Goal: Task Accomplishment & Management: Use online tool/utility

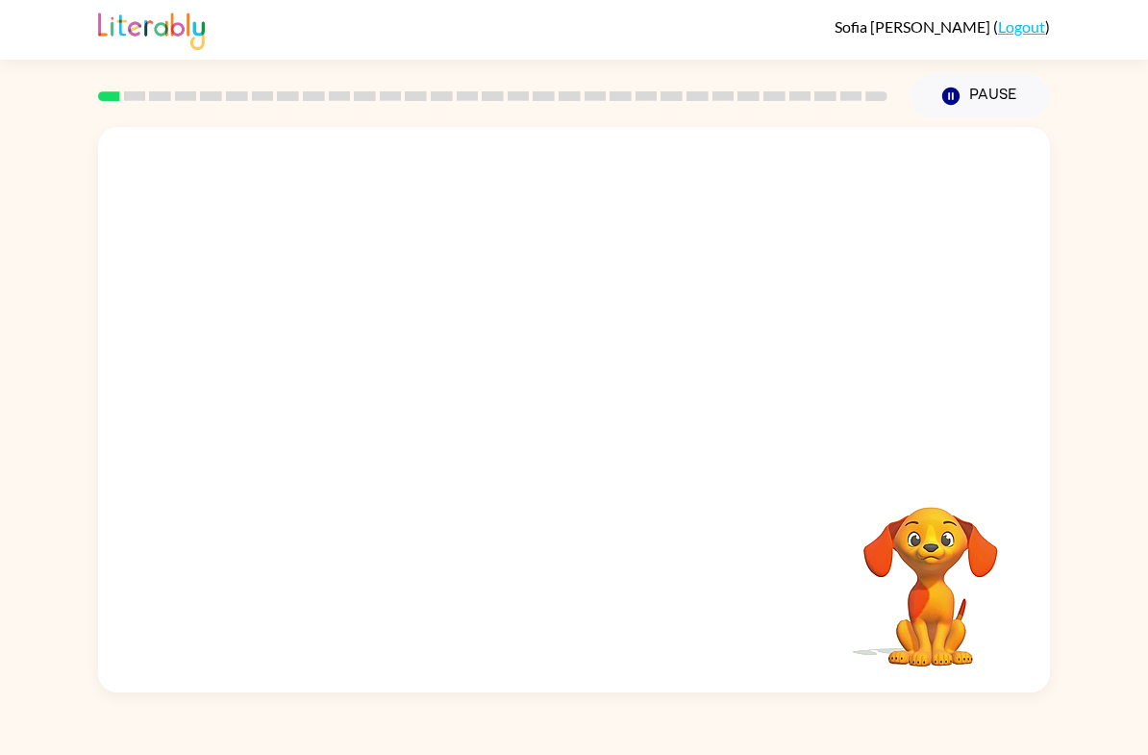
click at [514, 313] on video "Your browser must support playing .mp4 files to use Literably. Please try using…" at bounding box center [574, 296] width 952 height 339
click at [553, 445] on button "button" at bounding box center [574, 420] width 123 height 70
click at [628, 498] on div "Your browser must support playing .mp4 files to use Literably. Please try using…" at bounding box center [574, 409] width 952 height 565
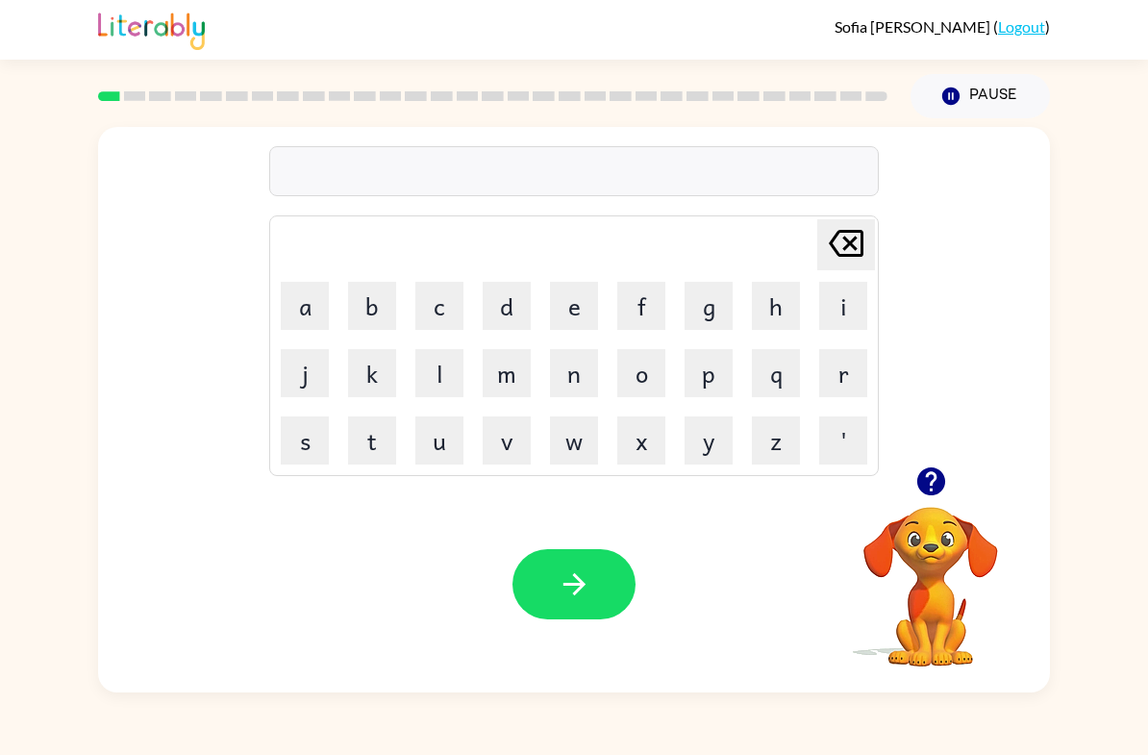
click at [381, 301] on button "b" at bounding box center [372, 306] width 48 height 48
click at [656, 380] on button "o" at bounding box center [641, 373] width 48 height 48
click at [844, 368] on button "r" at bounding box center [843, 373] width 48 height 48
click at [518, 297] on button "d" at bounding box center [507, 306] width 48 height 48
click at [566, 306] on button "e" at bounding box center [574, 306] width 48 height 48
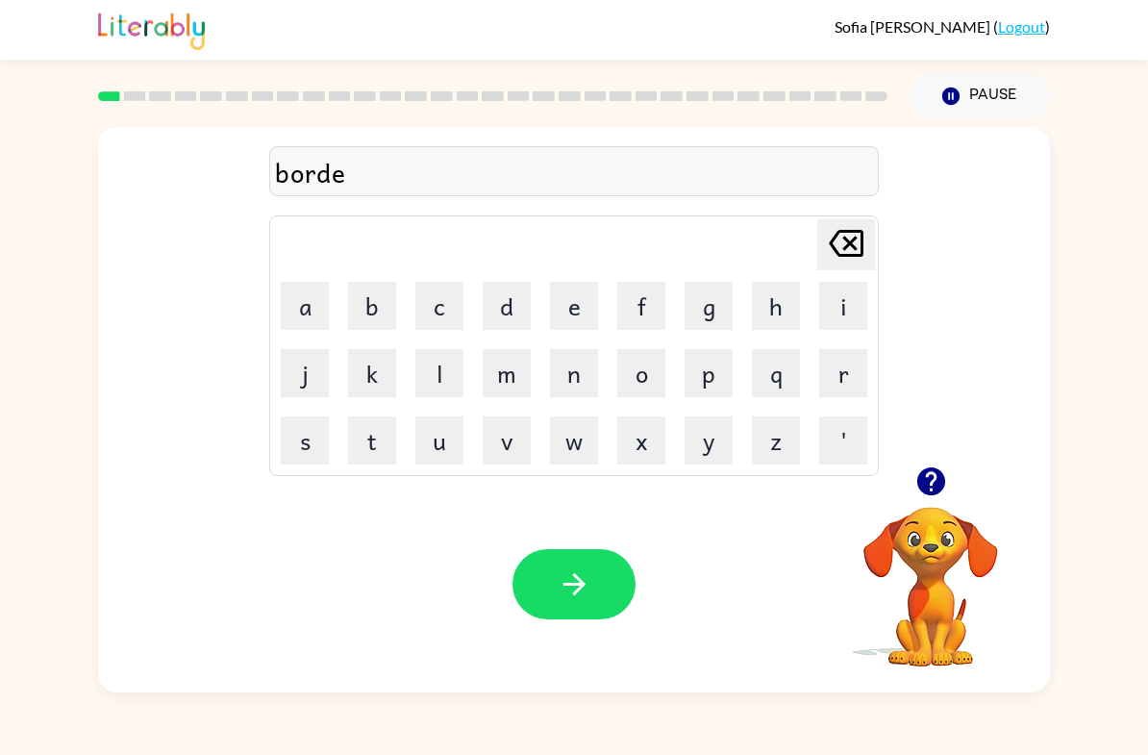
click at [842, 364] on button "r" at bounding box center [843, 373] width 48 height 48
click at [568, 589] on icon "button" at bounding box center [575, 584] width 34 height 34
click at [840, 384] on button "r" at bounding box center [843, 373] width 48 height 48
click at [651, 364] on button "o" at bounding box center [641, 373] width 48 height 48
click at [456, 425] on button "u" at bounding box center [439, 440] width 48 height 48
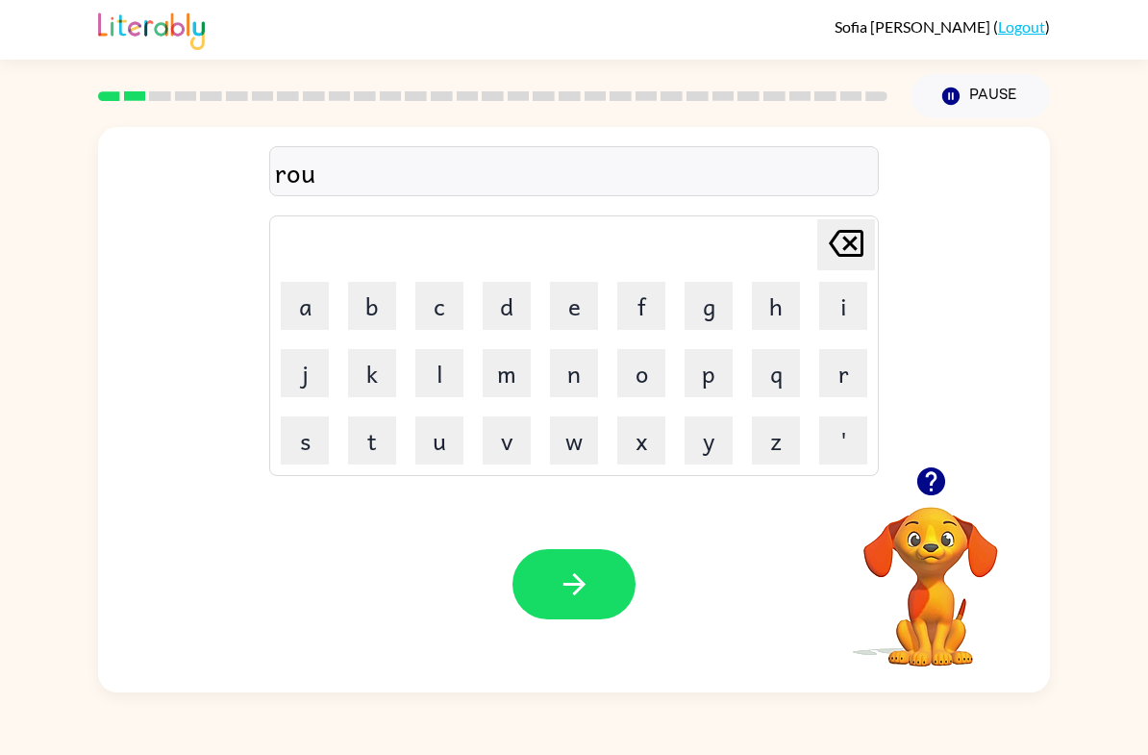
click at [577, 387] on button "n" at bounding box center [574, 373] width 48 height 48
click at [519, 311] on button "d" at bounding box center [507, 306] width 48 height 48
click at [597, 565] on button "button" at bounding box center [574, 584] width 123 height 70
click at [934, 500] on button "button" at bounding box center [931, 481] width 49 height 49
click at [515, 379] on button "m" at bounding box center [507, 373] width 48 height 48
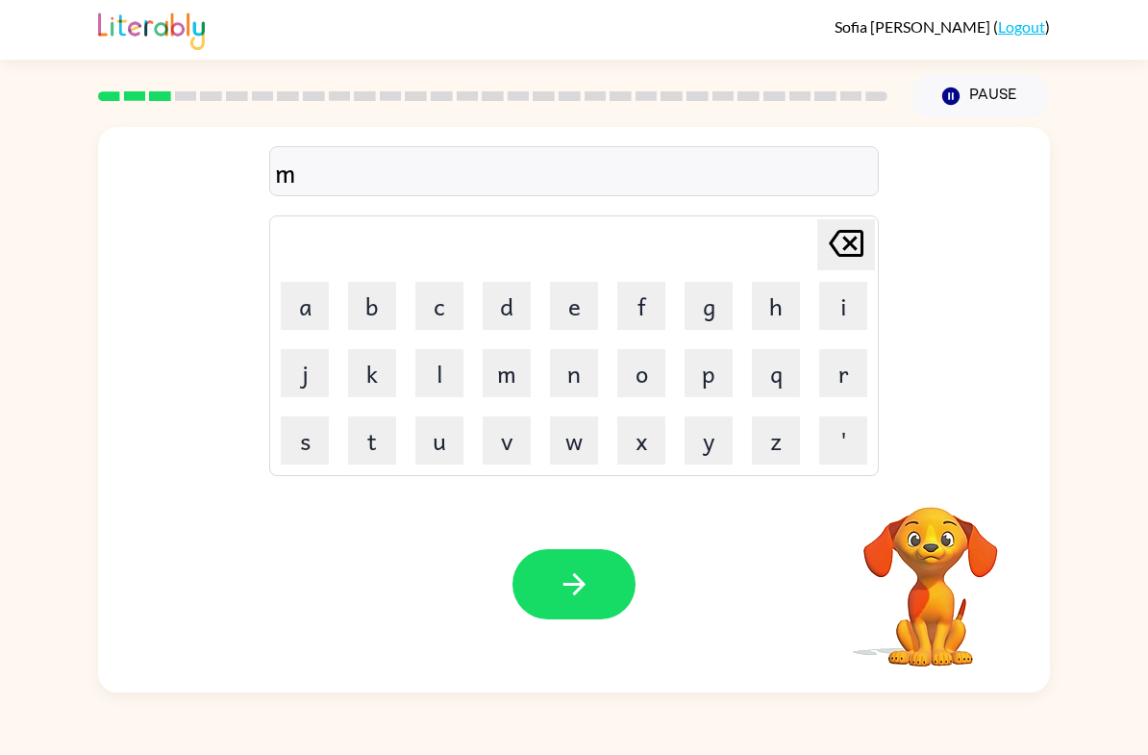
click at [302, 310] on button "a" at bounding box center [305, 306] width 48 height 48
click at [461, 322] on button "c" at bounding box center [439, 306] width 48 height 48
click at [765, 307] on button "h" at bounding box center [776, 306] width 48 height 48
click at [844, 302] on button "i" at bounding box center [843, 306] width 48 height 48
click at [568, 364] on button "n" at bounding box center [574, 373] width 48 height 48
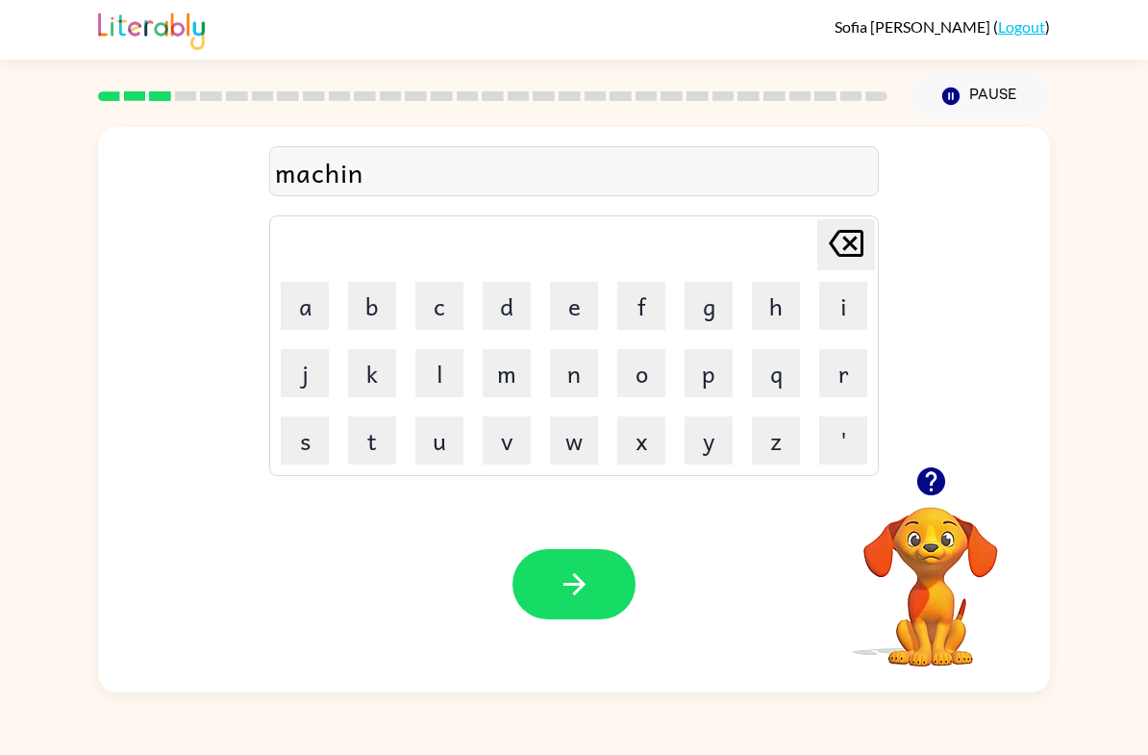
click at [550, 311] on button "e" at bounding box center [574, 306] width 48 height 48
click at [615, 583] on button "button" at bounding box center [574, 584] width 123 height 70
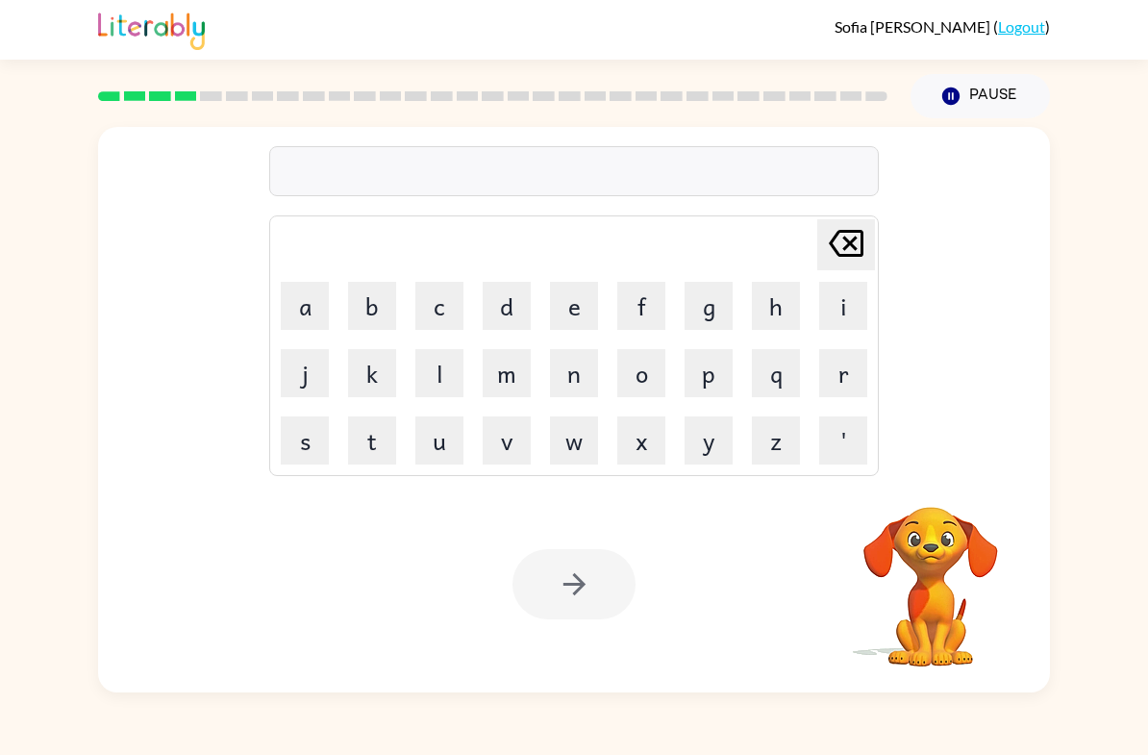
click at [388, 439] on button "t" at bounding box center [372, 440] width 48 height 48
click at [866, 376] on button "r" at bounding box center [843, 373] width 48 height 48
click at [309, 294] on button "a" at bounding box center [305, 306] width 48 height 48
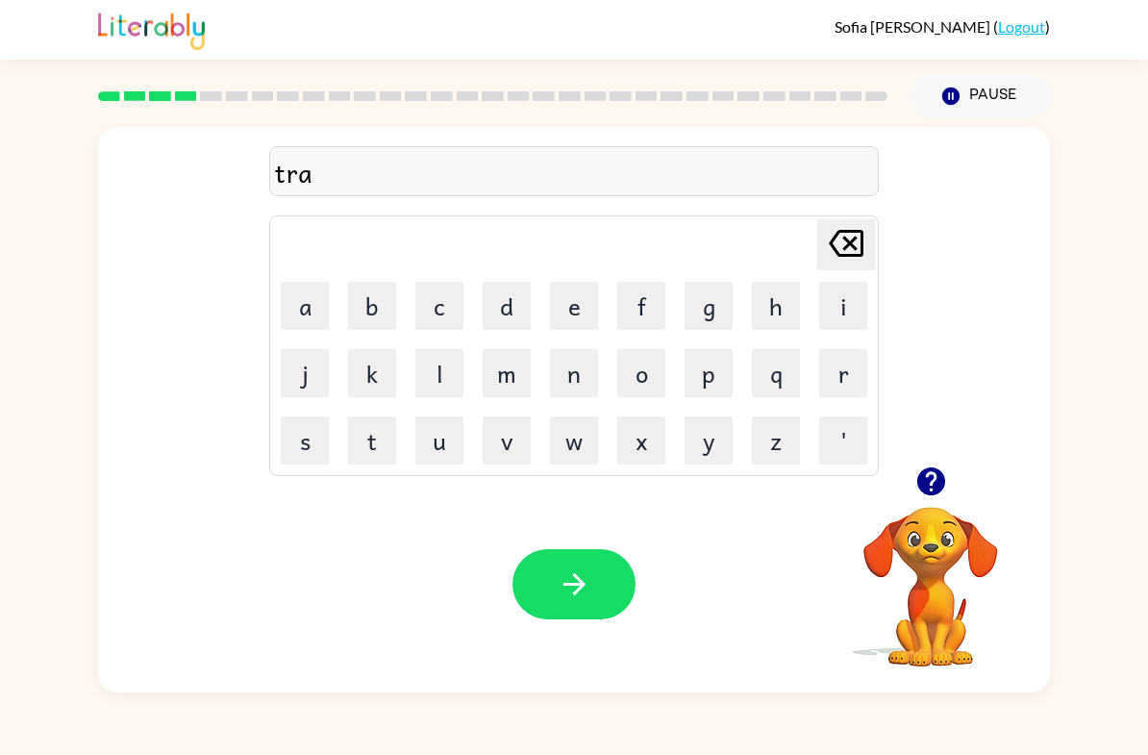
click at [812, 310] on td "i" at bounding box center [843, 305] width 65 height 65
click at [565, 375] on button "n" at bounding box center [574, 373] width 48 height 48
click at [847, 245] on icon at bounding box center [846, 243] width 35 height 27
click at [845, 309] on button "i" at bounding box center [843, 306] width 48 height 48
click at [590, 378] on button "n" at bounding box center [574, 373] width 48 height 48
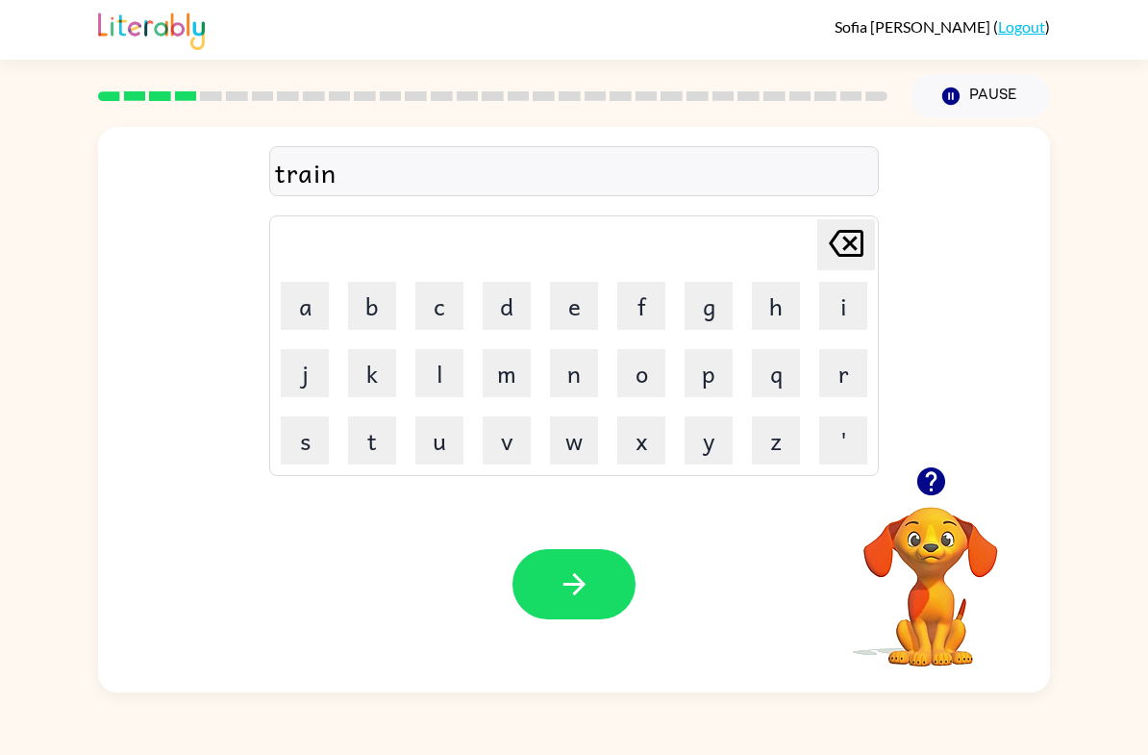
click at [597, 574] on button "button" at bounding box center [574, 584] width 123 height 70
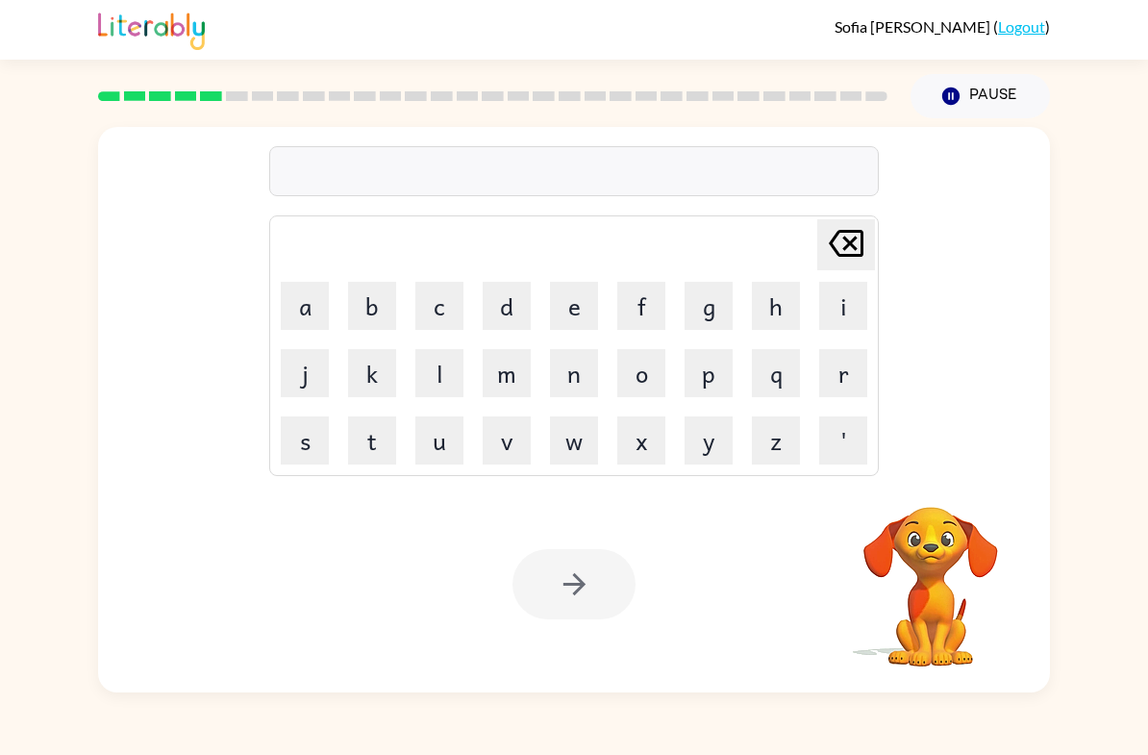
click at [486, 312] on button "d" at bounding box center [507, 306] width 48 height 48
click at [569, 307] on button "e" at bounding box center [574, 306] width 48 height 48
click at [657, 301] on button "f" at bounding box center [641, 306] width 48 height 48
click at [564, 301] on button "e" at bounding box center [574, 306] width 48 height 48
click at [560, 386] on button "n" at bounding box center [574, 373] width 48 height 48
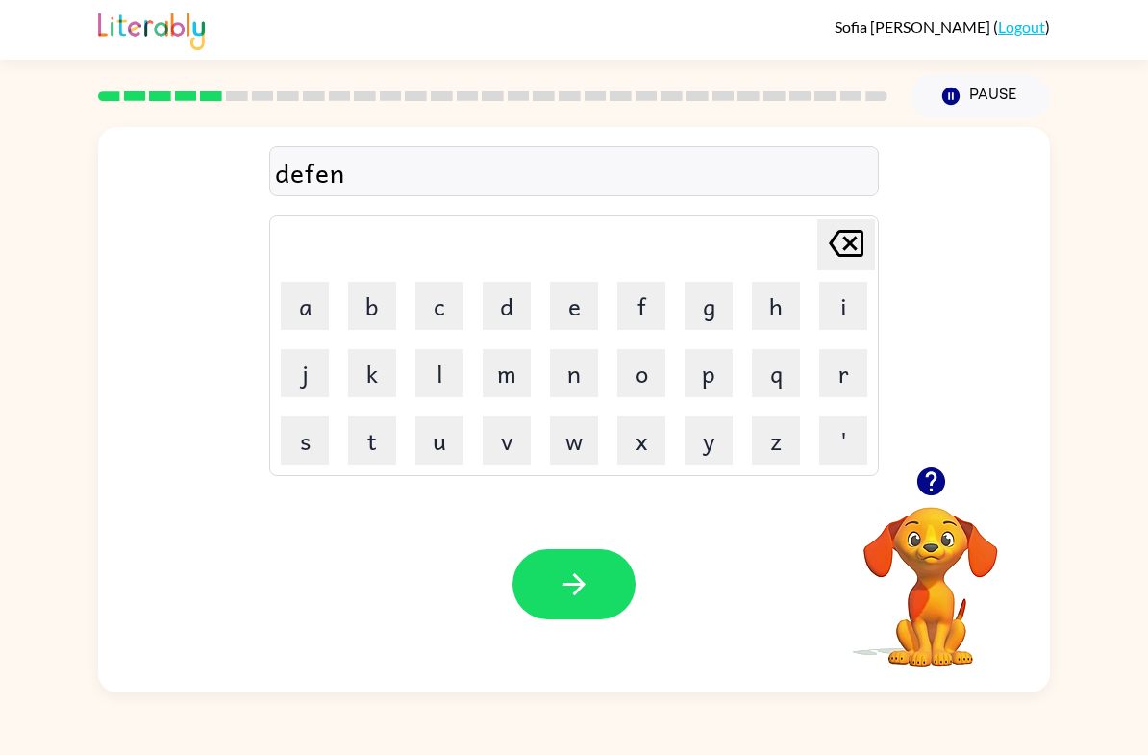
click at [309, 443] on button "s" at bounding box center [305, 440] width 48 height 48
click at [851, 306] on button "i" at bounding box center [843, 306] width 48 height 48
click at [522, 433] on button "v" at bounding box center [507, 440] width 48 height 48
click at [541, 302] on td "e" at bounding box center [573, 305] width 65 height 65
click at [574, 307] on button "e" at bounding box center [574, 306] width 48 height 48
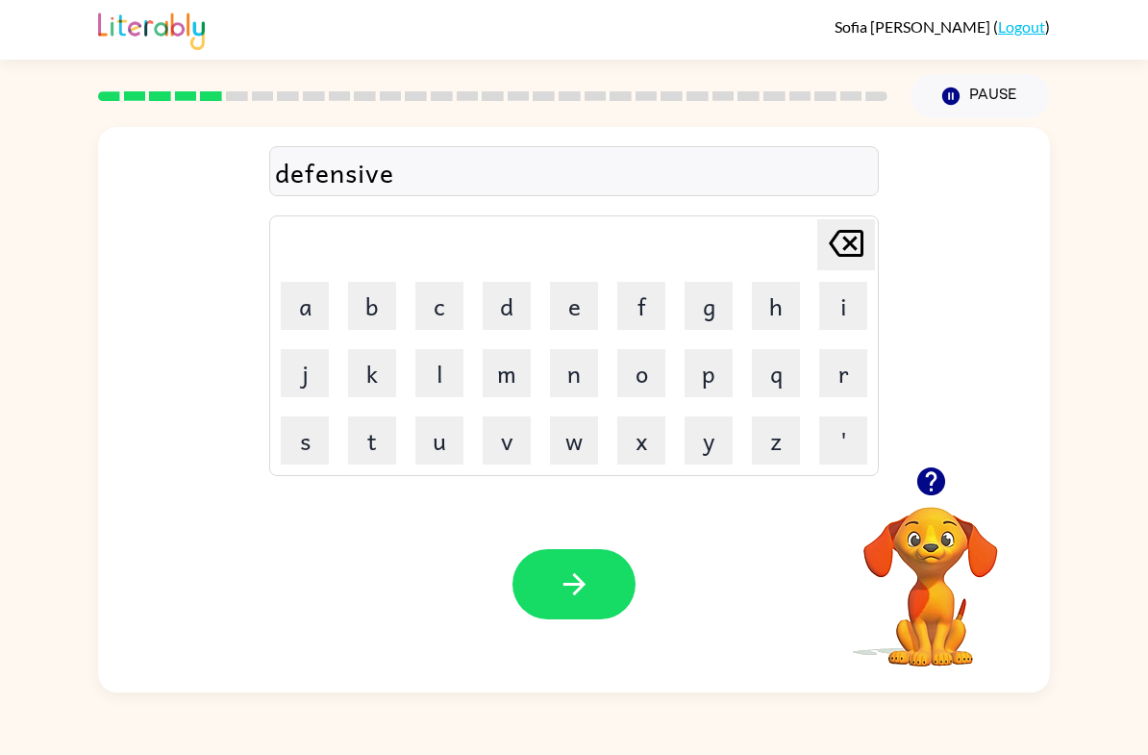
click at [578, 572] on icon "button" at bounding box center [575, 584] width 34 height 34
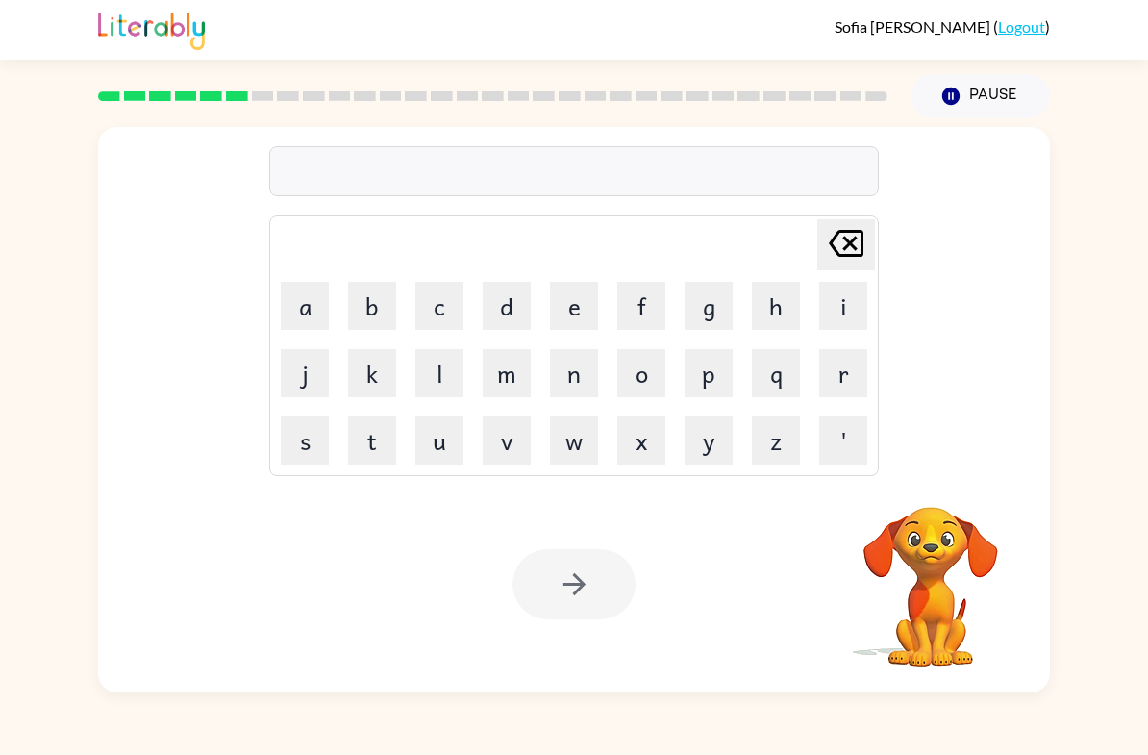
click at [500, 454] on button "v" at bounding box center [507, 440] width 48 height 48
click at [295, 313] on button "a" at bounding box center [305, 306] width 48 height 48
click at [443, 306] on button "c" at bounding box center [439, 306] width 48 height 48
click at [304, 308] on button "a" at bounding box center [305, 306] width 48 height 48
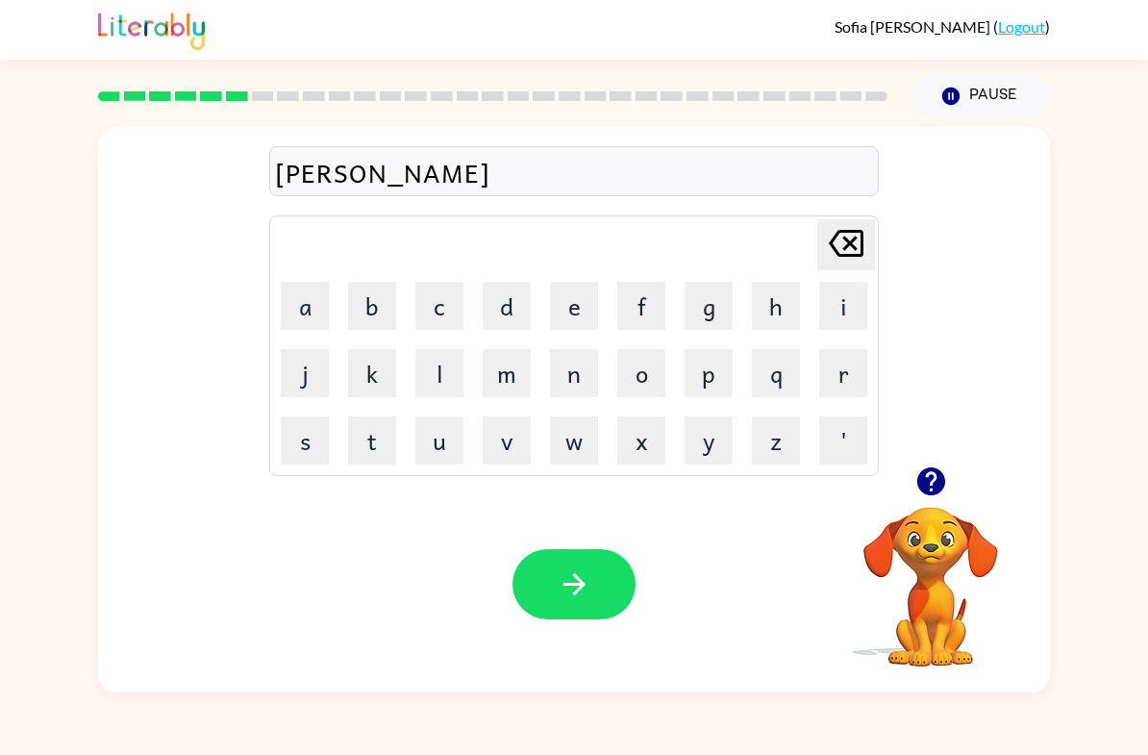
click at [357, 448] on button "t" at bounding box center [372, 440] width 48 height 48
click at [863, 296] on button "i" at bounding box center [843, 306] width 48 height 48
click at [656, 374] on button "o" at bounding box center [641, 373] width 48 height 48
click at [571, 387] on button "n" at bounding box center [574, 373] width 48 height 48
click at [579, 583] on icon "button" at bounding box center [575, 584] width 34 height 34
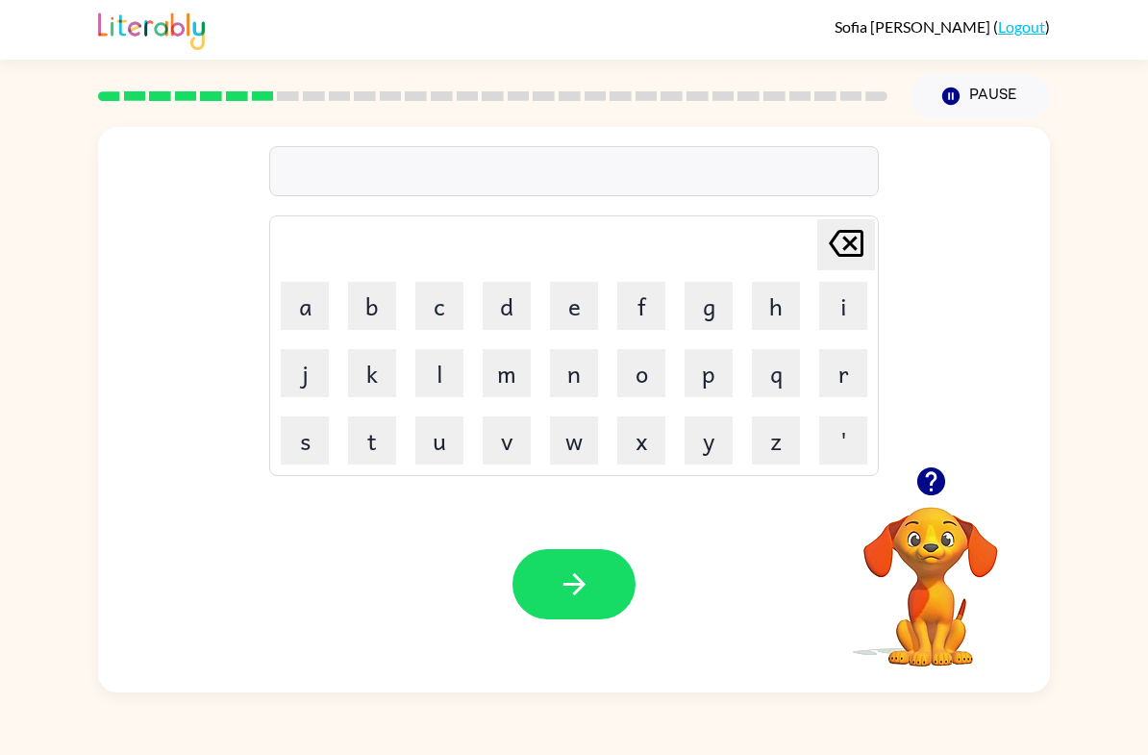
click at [931, 475] on icon "button" at bounding box center [932, 481] width 34 height 34
click at [696, 378] on button "p" at bounding box center [709, 373] width 48 height 48
click at [442, 445] on button "u" at bounding box center [439, 440] width 48 height 48
click at [509, 309] on button "d" at bounding box center [507, 306] width 48 height 48
click at [516, 311] on button "d" at bounding box center [507, 306] width 48 height 48
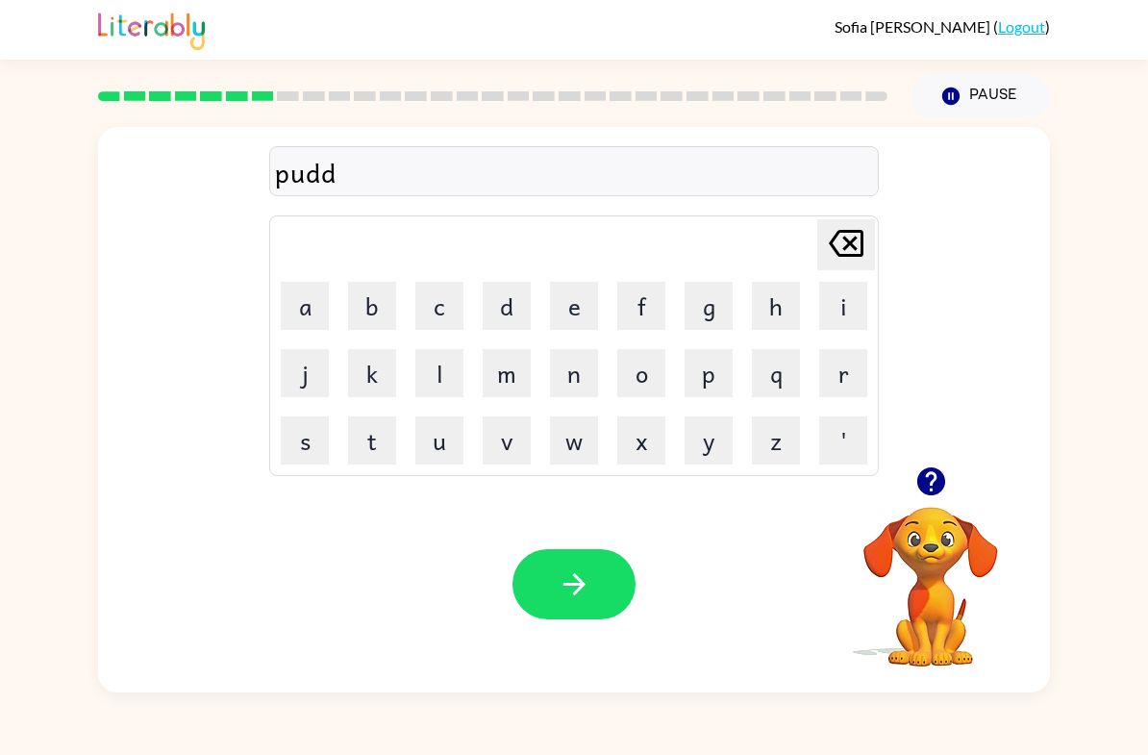
click at [449, 377] on button "l" at bounding box center [439, 373] width 48 height 48
click at [584, 317] on button "e" at bounding box center [574, 306] width 48 height 48
click at [610, 580] on button "button" at bounding box center [574, 584] width 123 height 70
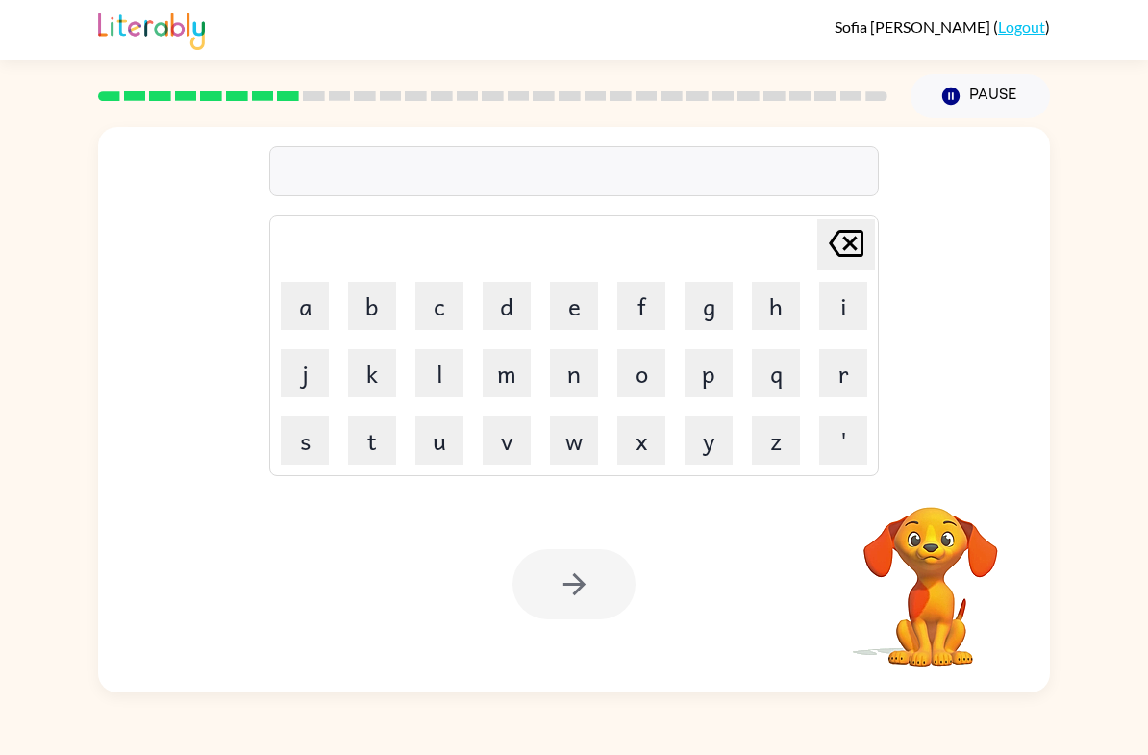
click at [521, 375] on button "m" at bounding box center [507, 373] width 48 height 48
click at [866, 305] on button "i" at bounding box center [843, 306] width 48 height 48
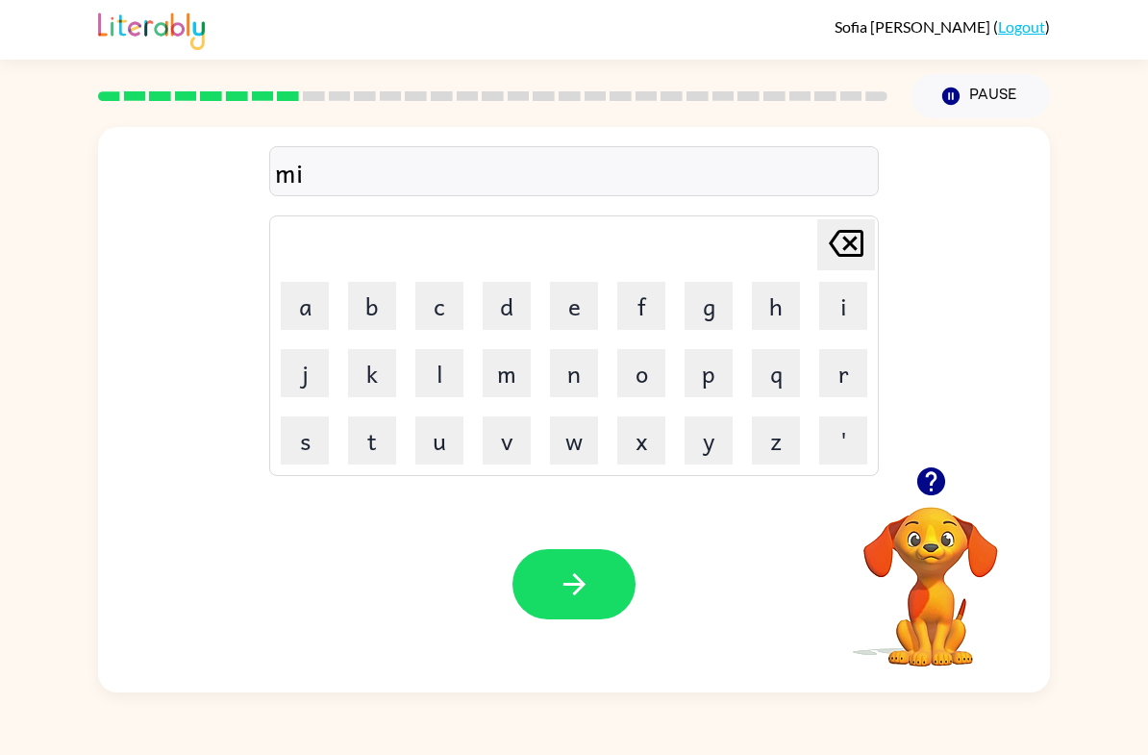
click at [852, 363] on button "r" at bounding box center [843, 373] width 48 height 48
click at [283, 326] on button "a" at bounding box center [305, 306] width 48 height 48
click at [457, 302] on button "c" at bounding box center [439, 306] width 48 height 48
click at [451, 357] on button "l" at bounding box center [439, 373] width 48 height 48
click at [556, 307] on button "e" at bounding box center [574, 306] width 48 height 48
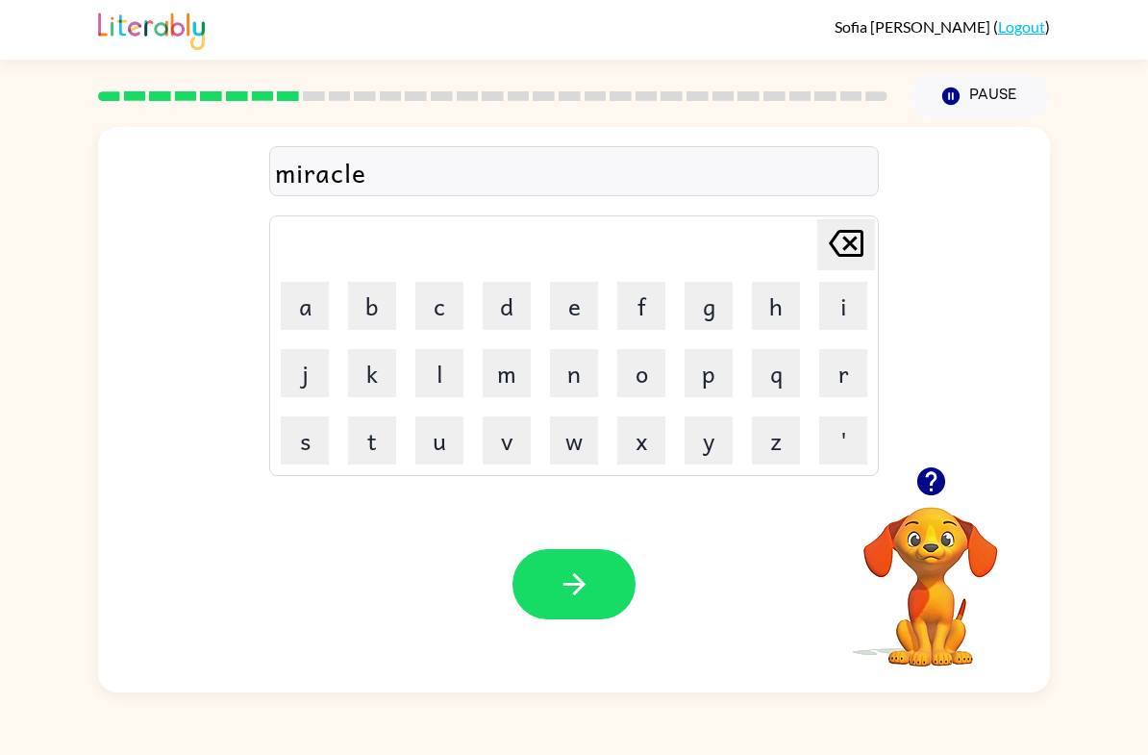
click at [650, 310] on button "f" at bounding box center [641, 306] width 48 height 48
click at [845, 242] on icon "[PERSON_NAME] last character input" at bounding box center [846, 243] width 46 height 46
click at [528, 574] on button "button" at bounding box center [574, 584] width 123 height 70
click at [527, 366] on button "m" at bounding box center [507, 373] width 48 height 48
click at [820, 309] on button "i" at bounding box center [843, 306] width 48 height 48
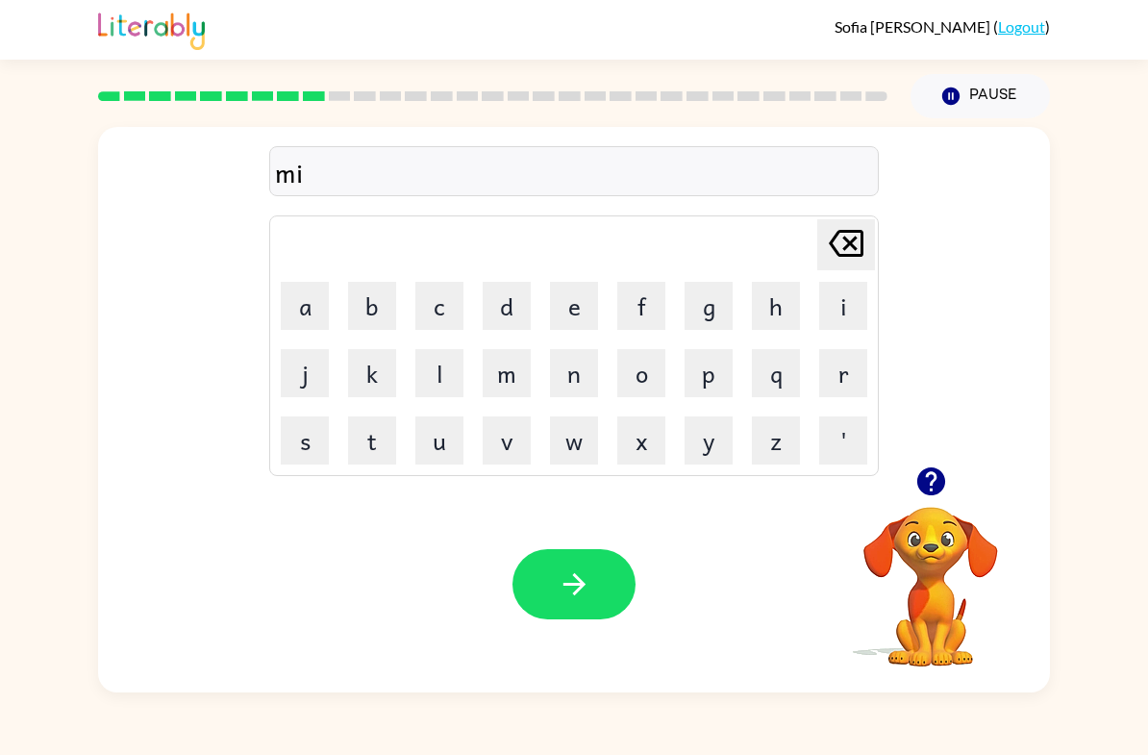
click at [527, 285] on button "d" at bounding box center [507, 306] width 48 height 48
click at [516, 375] on button "m" at bounding box center [507, 373] width 48 height 48
click at [655, 383] on button "o" at bounding box center [641, 373] width 48 height 48
click at [846, 368] on button "r" at bounding box center [843, 373] width 48 height 48
click at [574, 364] on button "n" at bounding box center [574, 373] width 48 height 48
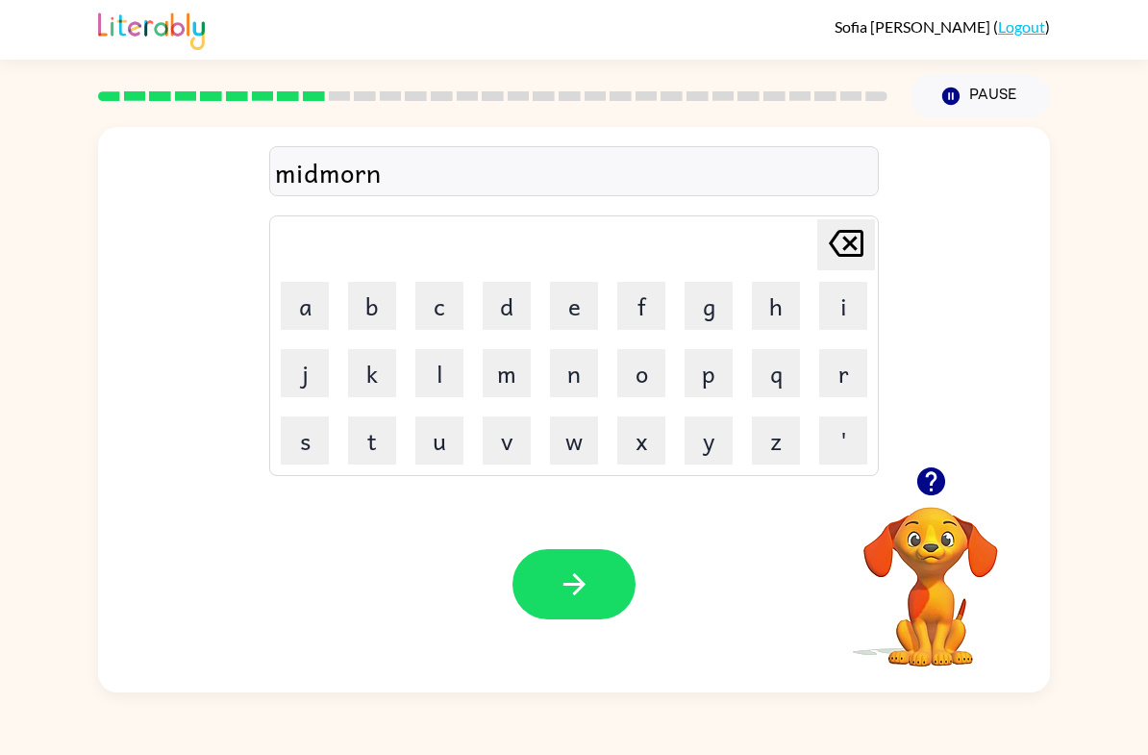
click at [855, 290] on button "i" at bounding box center [843, 306] width 48 height 48
click at [579, 367] on button "n" at bounding box center [574, 373] width 48 height 48
click at [711, 300] on button "g" at bounding box center [709, 306] width 48 height 48
click at [561, 567] on button "button" at bounding box center [574, 584] width 123 height 70
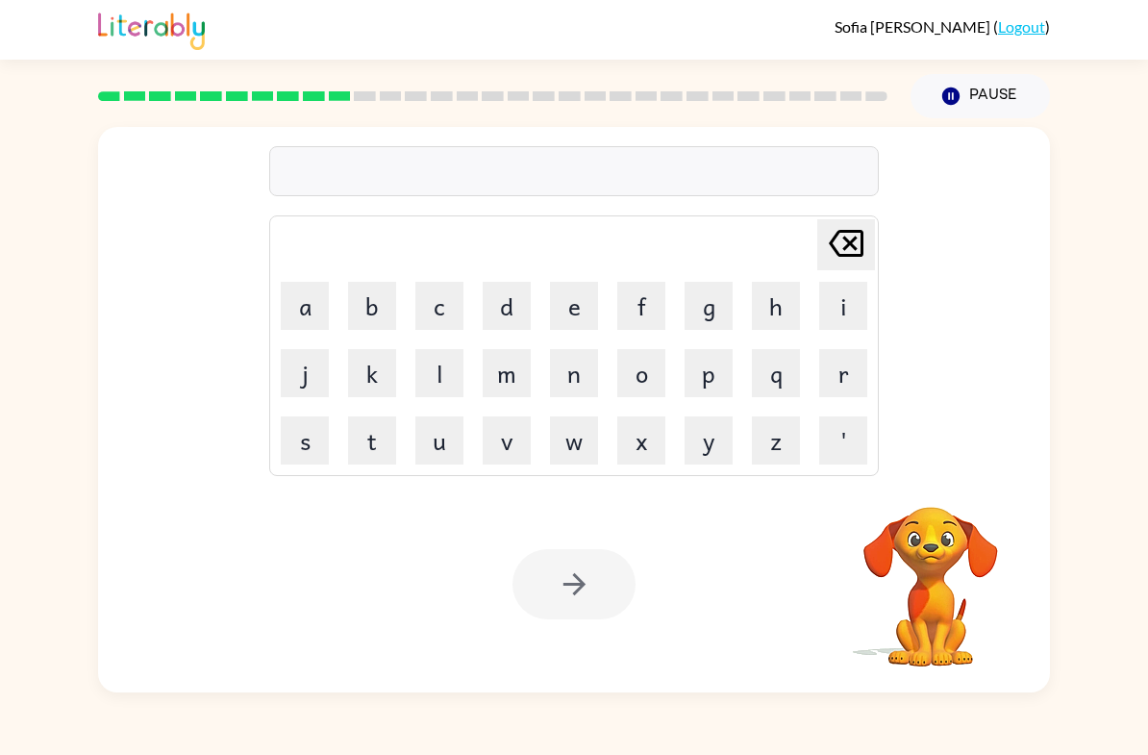
click at [838, 311] on button "i" at bounding box center [843, 306] width 48 height 48
click at [388, 422] on button "t" at bounding box center [372, 440] width 48 height 48
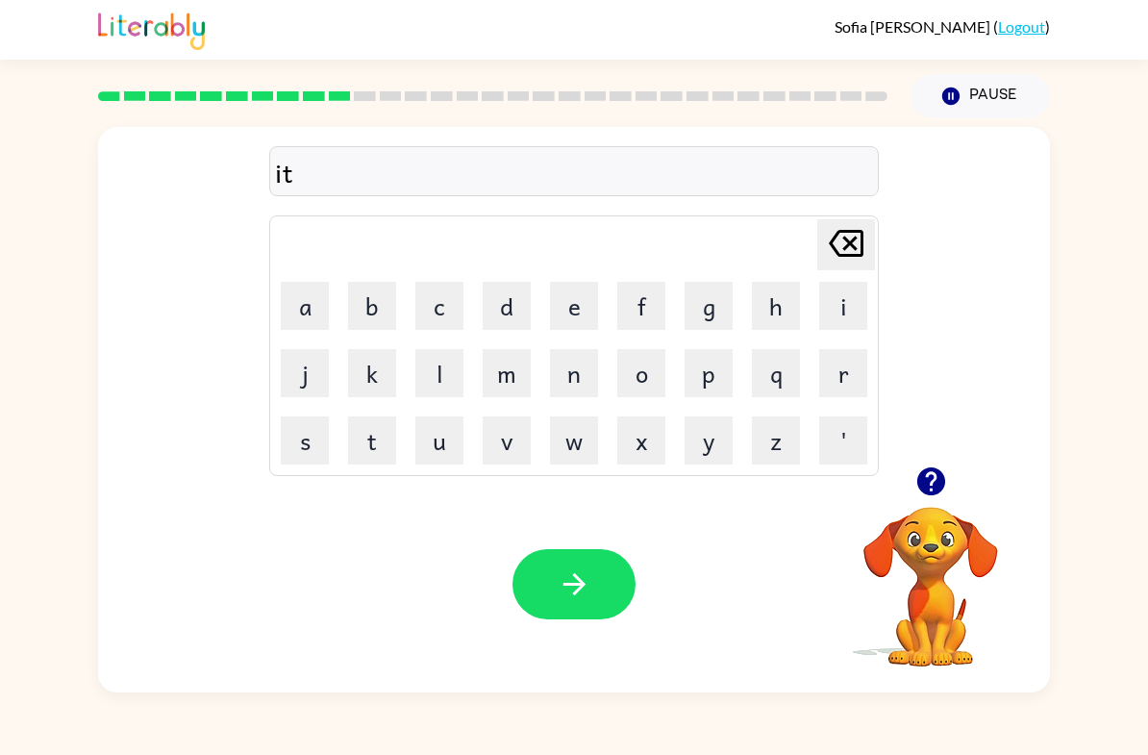
click at [846, 243] on icon "[PERSON_NAME] last character input" at bounding box center [846, 243] width 46 height 46
click at [845, 243] on icon "[PERSON_NAME] last character input" at bounding box center [846, 243] width 46 height 46
click at [510, 303] on button "d" at bounding box center [507, 306] width 48 height 48
click at [834, 306] on button "i" at bounding box center [843, 306] width 48 height 48
click at [315, 442] on button "s" at bounding box center [305, 440] width 48 height 48
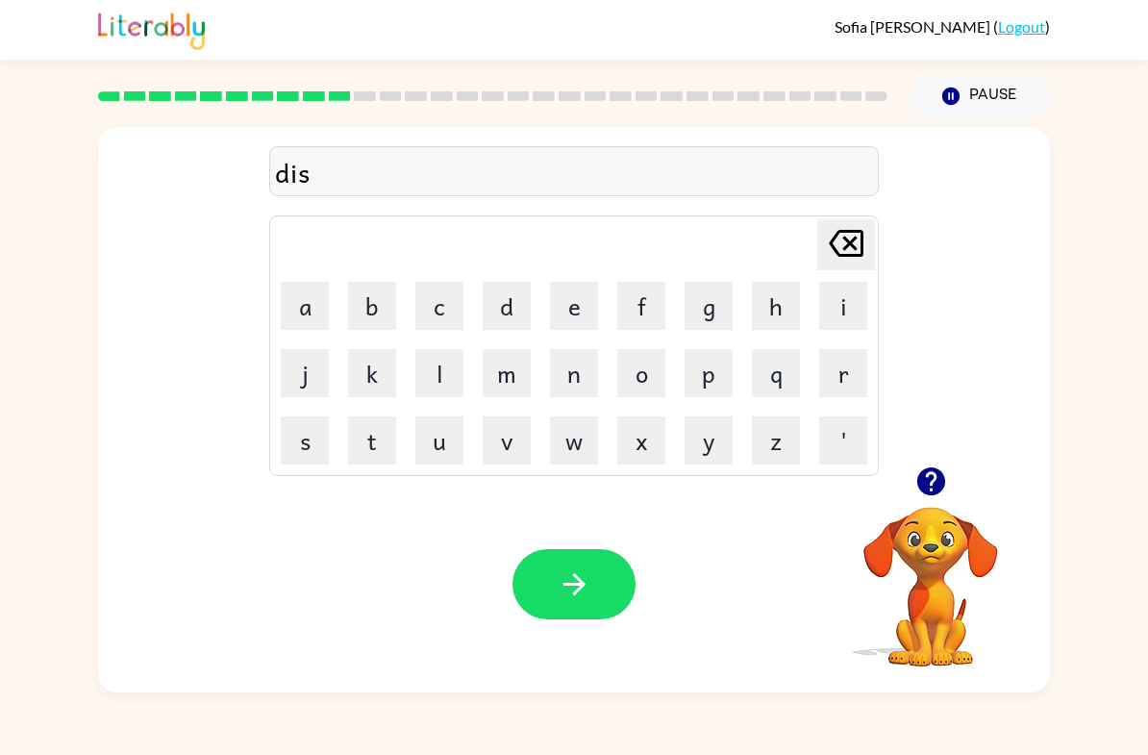
click at [375, 443] on button "t" at bounding box center [372, 440] width 48 height 48
click at [836, 375] on button "r" at bounding box center [843, 373] width 48 height 48
click at [442, 445] on button "u" at bounding box center [439, 440] width 48 height 48
click at [310, 439] on button "s" at bounding box center [305, 440] width 48 height 48
click at [364, 448] on button "t" at bounding box center [372, 440] width 48 height 48
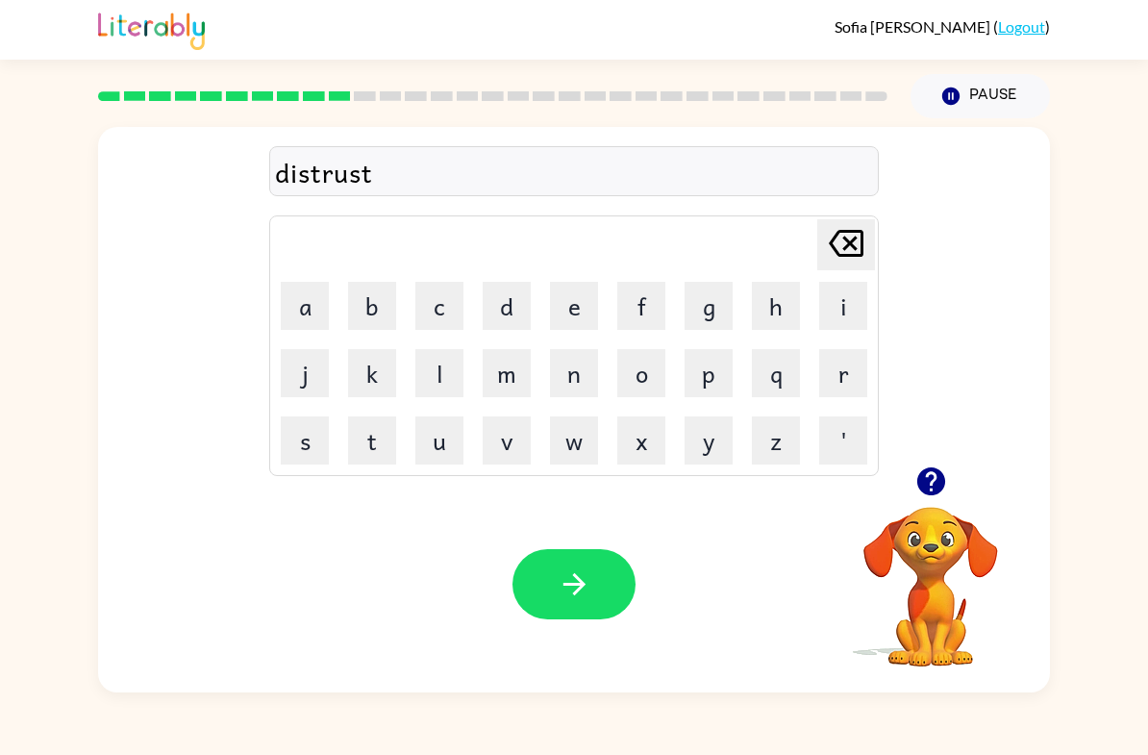
click at [584, 563] on button "button" at bounding box center [574, 584] width 123 height 70
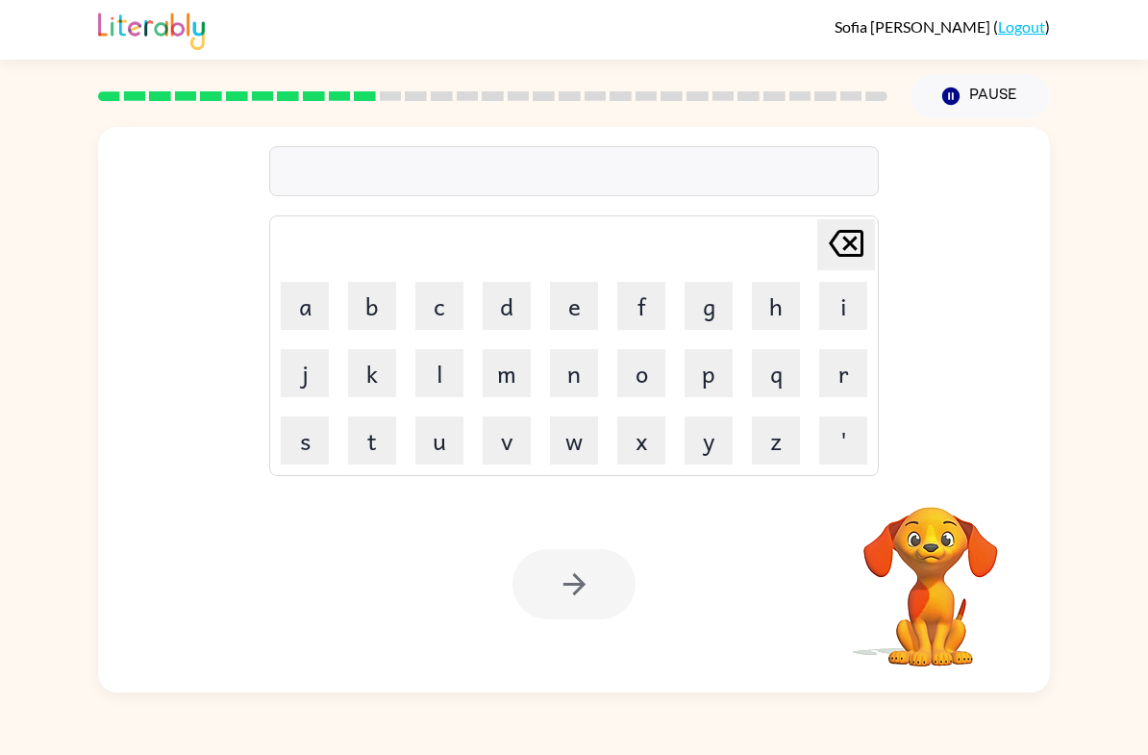
click at [849, 376] on button "r" at bounding box center [843, 373] width 48 height 48
click at [645, 387] on button "o" at bounding box center [641, 373] width 48 height 48
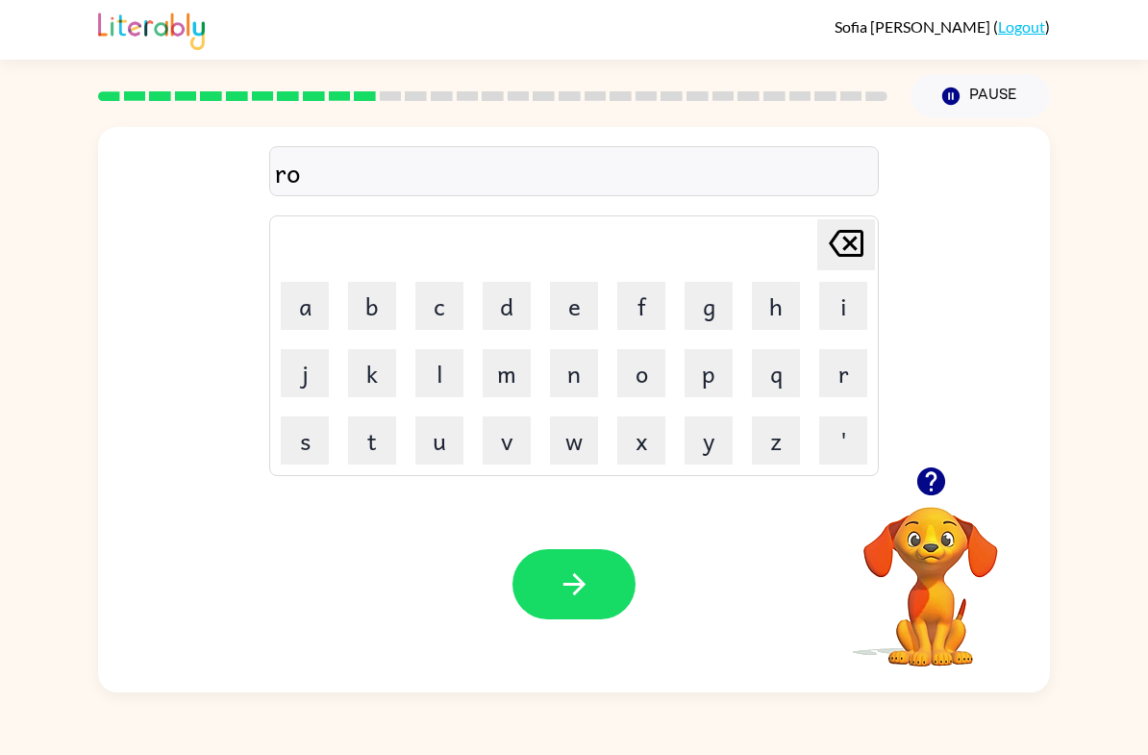
click at [502, 311] on button "d" at bounding box center [507, 306] width 48 height 48
click at [587, 302] on button "e" at bounding box center [574, 306] width 48 height 48
click at [609, 568] on button "button" at bounding box center [574, 584] width 123 height 70
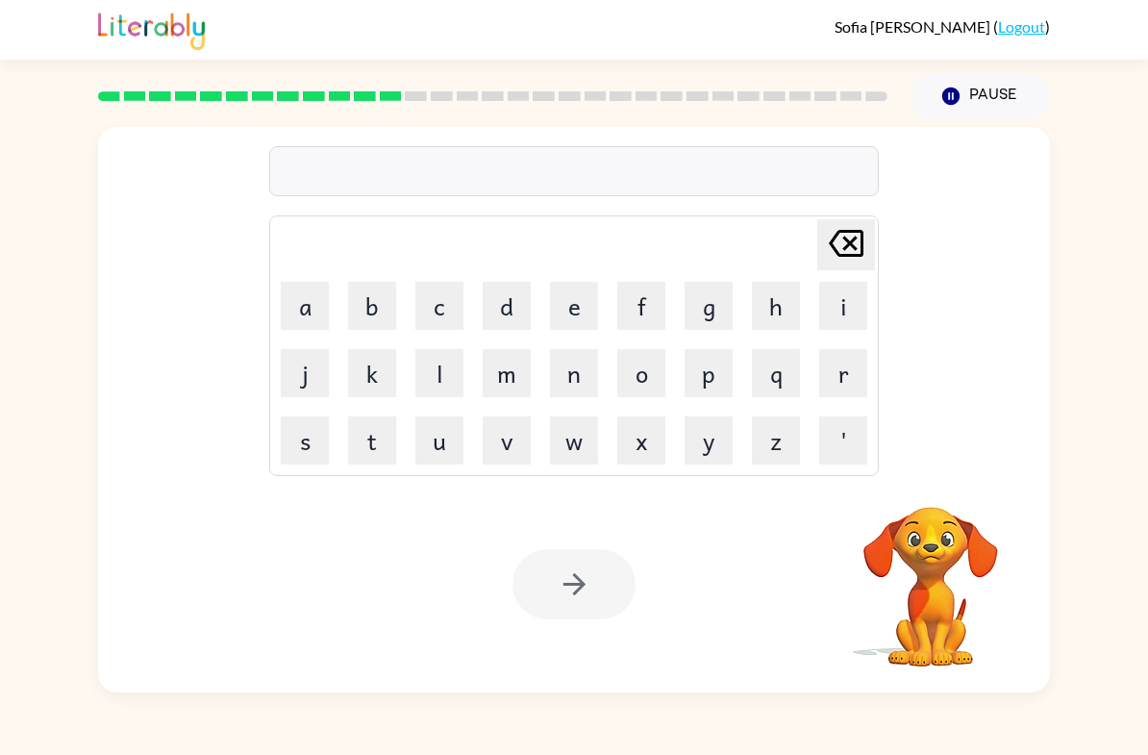
click at [449, 436] on button "u" at bounding box center [439, 440] width 48 height 48
click at [718, 377] on button "p" at bounding box center [709, 373] width 48 height 48
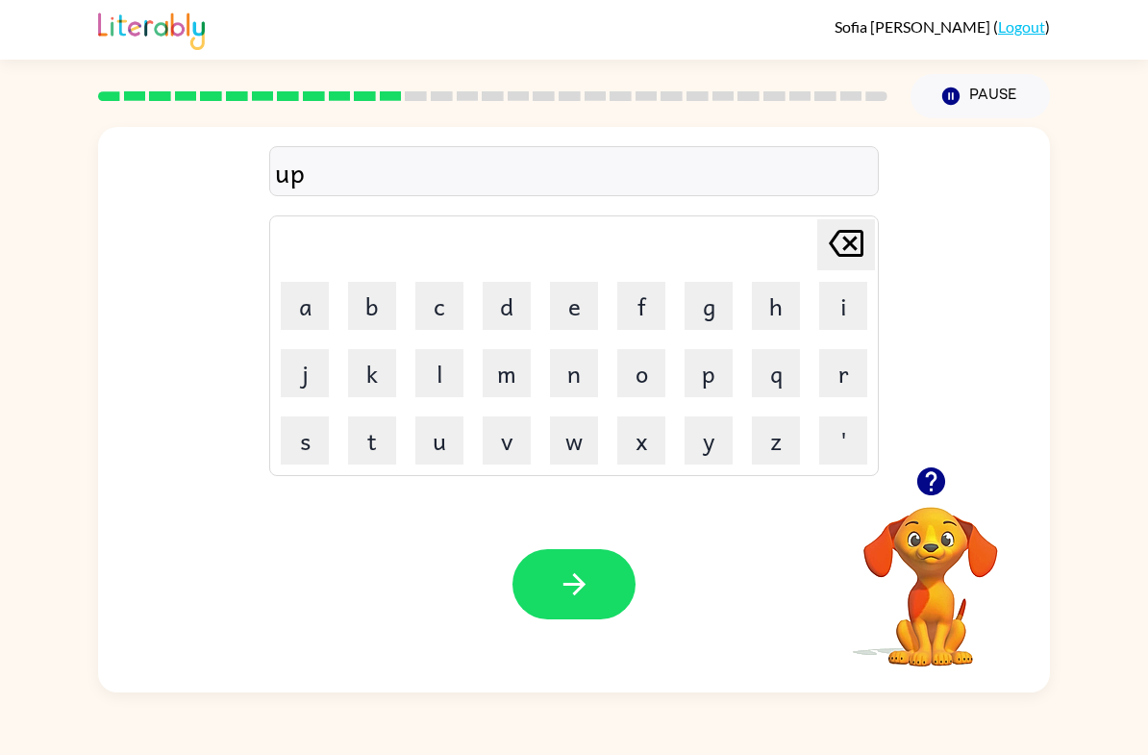
click at [700, 306] on button "g" at bounding box center [709, 306] width 48 height 48
click at [838, 381] on button "r" at bounding box center [843, 373] width 48 height 48
click at [313, 317] on button "a" at bounding box center [305, 306] width 48 height 48
click at [522, 309] on button "d" at bounding box center [507, 306] width 48 height 48
click at [561, 313] on button "e" at bounding box center [574, 306] width 48 height 48
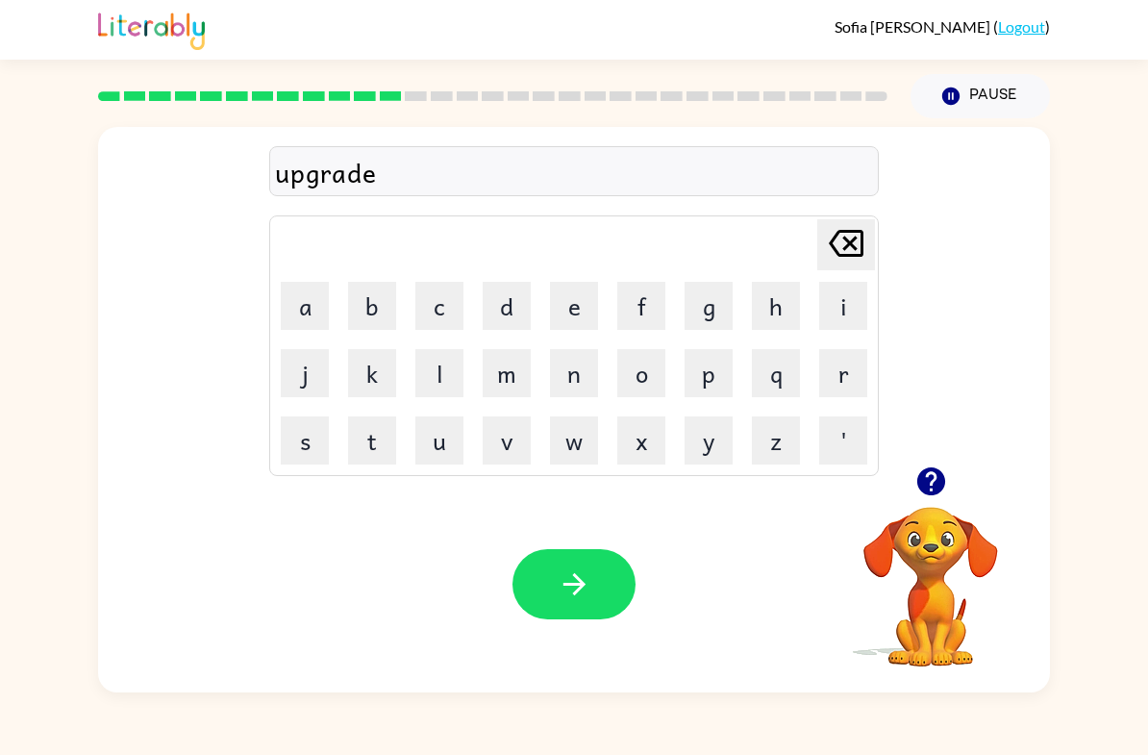
click at [607, 556] on button "button" at bounding box center [574, 584] width 123 height 70
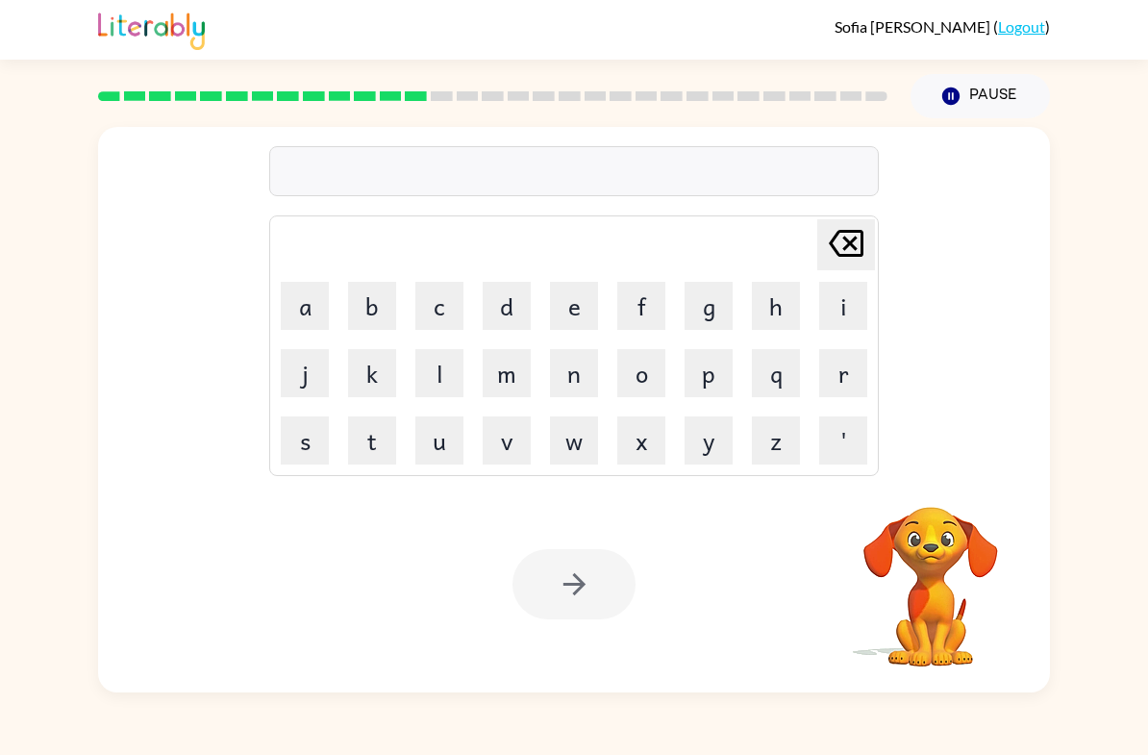
click at [521, 377] on button "m" at bounding box center [507, 373] width 48 height 48
click at [301, 292] on button "a" at bounding box center [305, 306] width 48 height 48
click at [508, 309] on button "d" at bounding box center [507, 306] width 48 height 48
click at [592, 385] on button "n" at bounding box center [574, 373] width 48 height 48
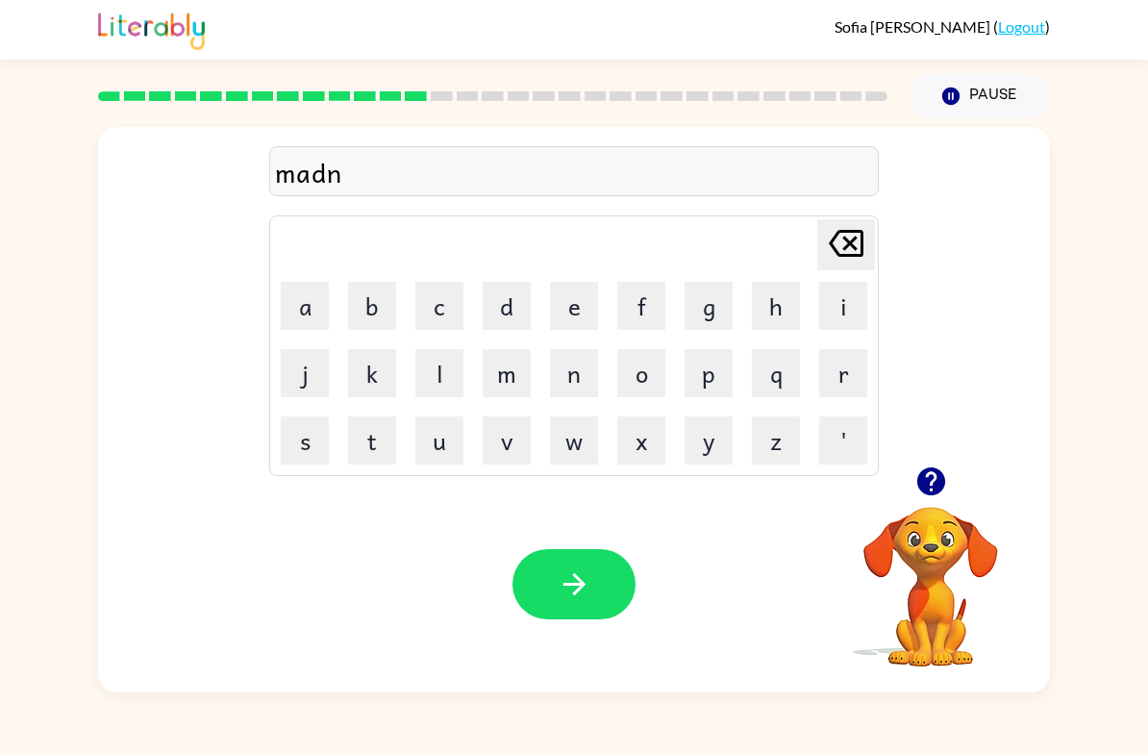
click at [591, 294] on button "e" at bounding box center [574, 306] width 48 height 48
click at [313, 431] on button "s" at bounding box center [305, 440] width 48 height 48
click at [311, 431] on button "s" at bounding box center [305, 440] width 48 height 48
click at [614, 586] on button "button" at bounding box center [574, 584] width 123 height 70
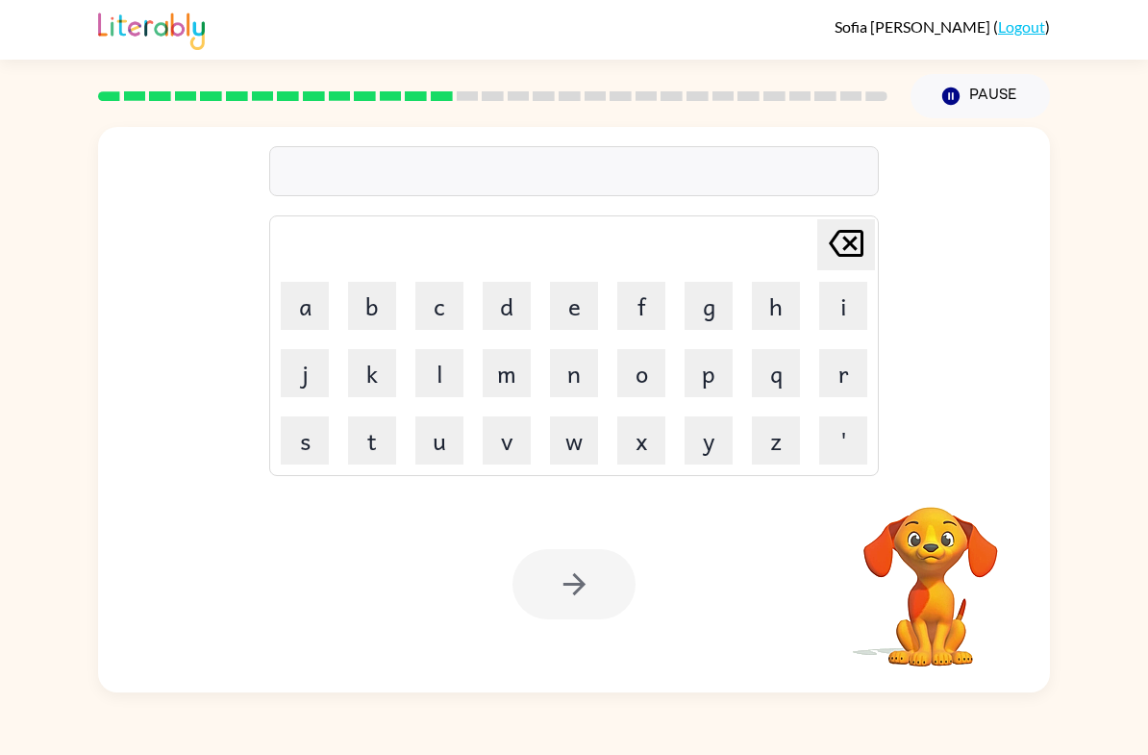
click at [378, 313] on button "b" at bounding box center [372, 306] width 48 height 48
click at [648, 373] on button "o" at bounding box center [641, 373] width 48 height 48
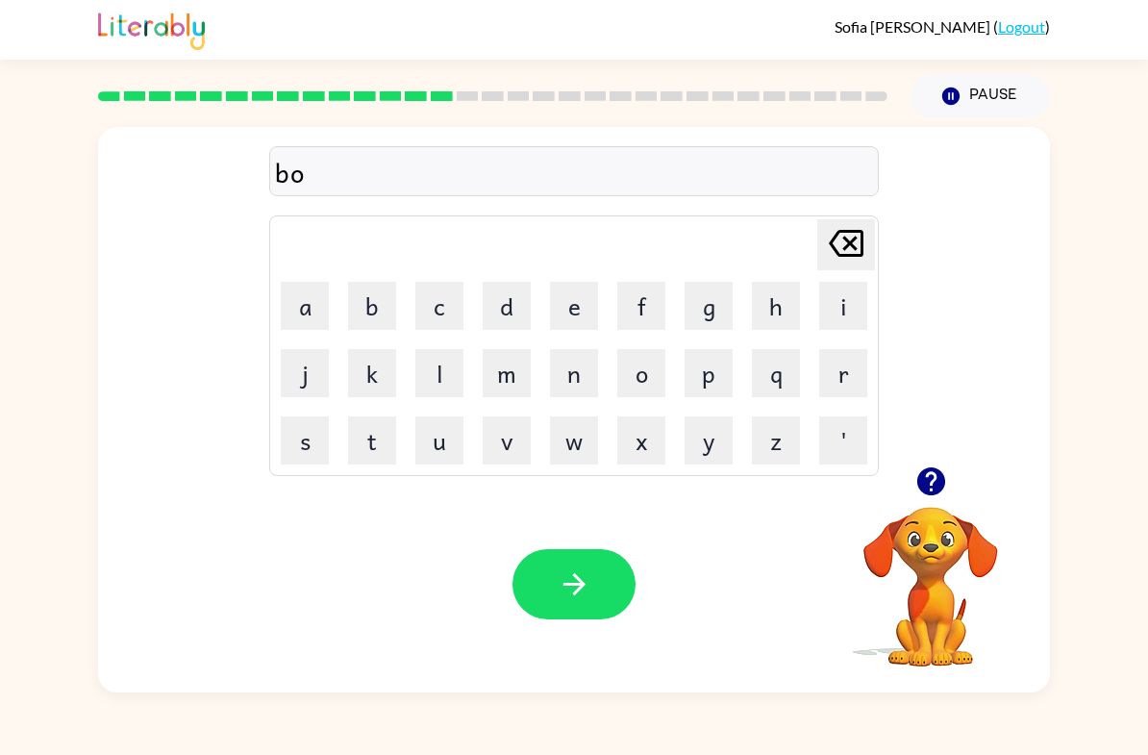
click at [565, 390] on button "n" at bounding box center [574, 373] width 48 height 48
click at [434, 440] on button "u" at bounding box center [439, 440] width 48 height 48
click at [313, 450] on button "s" at bounding box center [305, 440] width 48 height 48
click at [582, 586] on icon "button" at bounding box center [574, 584] width 22 height 22
click at [304, 429] on button "s" at bounding box center [305, 440] width 48 height 48
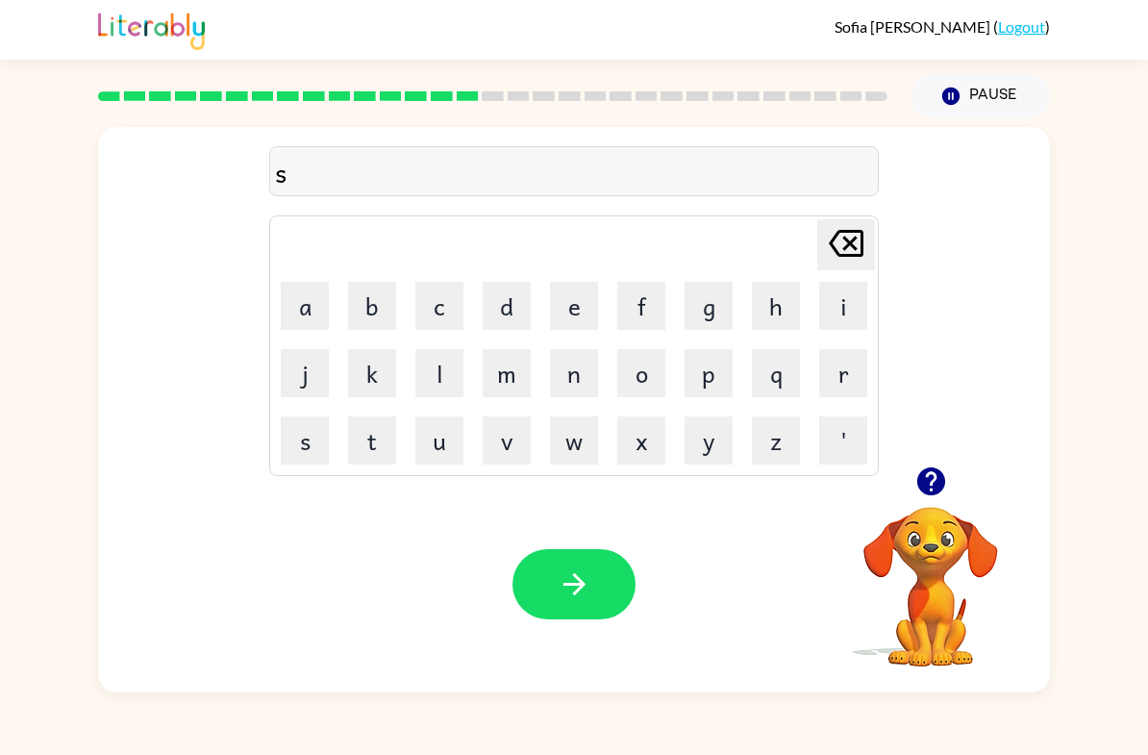
click at [583, 439] on button "w" at bounding box center [574, 440] width 48 height 48
click at [312, 307] on button "a" at bounding box center [305, 306] width 48 height 48
click at [842, 365] on button "r" at bounding box center [843, 373] width 48 height 48
click at [573, 390] on button "n" at bounding box center [574, 373] width 48 height 48
click at [854, 245] on icon "[PERSON_NAME] last character input" at bounding box center [846, 243] width 46 height 46
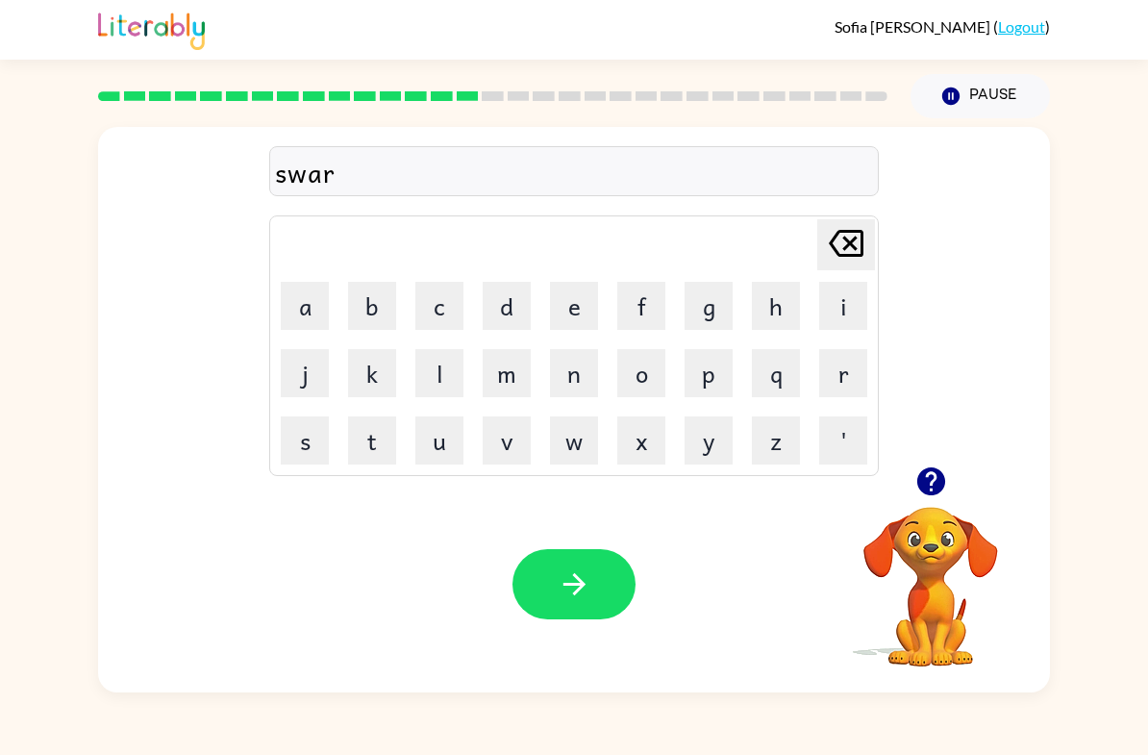
click at [512, 378] on button "m" at bounding box center [507, 373] width 48 height 48
click at [584, 560] on button "button" at bounding box center [574, 584] width 123 height 70
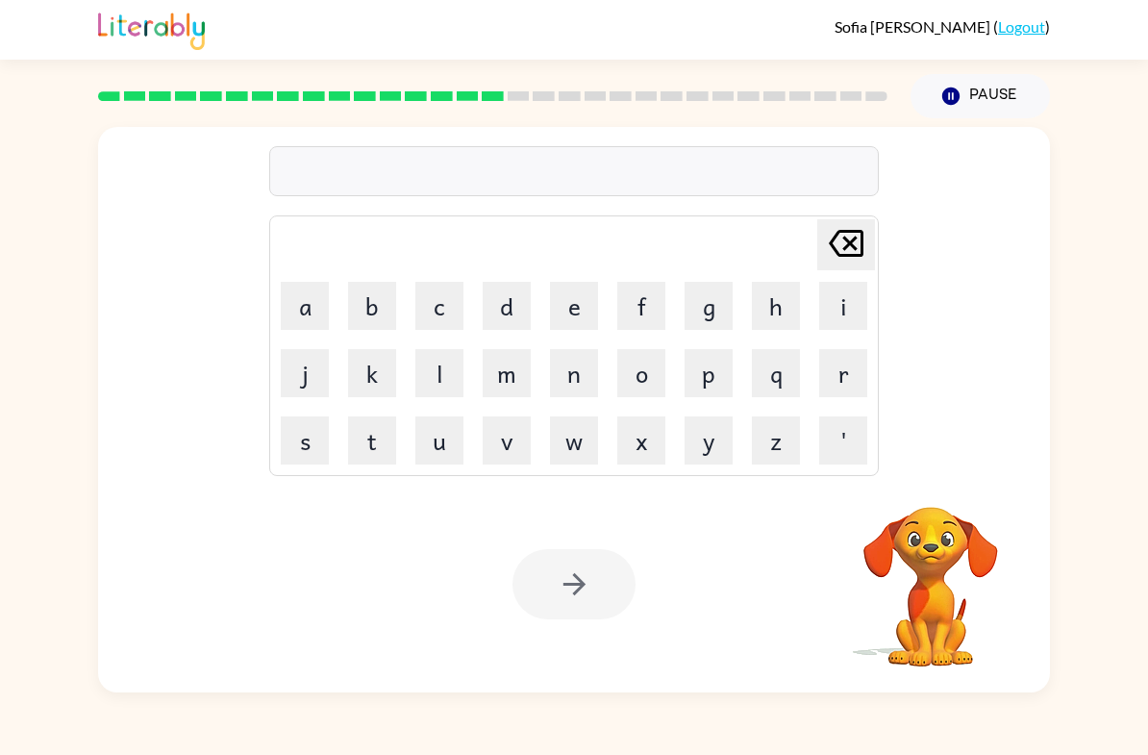
click at [357, 728] on div "[PERSON_NAME] ( Logout ) Pause Pause Delete Delete last character input a b c d…" at bounding box center [574, 377] width 1148 height 755
click at [854, 385] on button "r" at bounding box center [843, 373] width 48 height 48
click at [327, 306] on button "a" at bounding box center [305, 306] width 48 height 48
click at [520, 378] on button "m" at bounding box center [507, 373] width 48 height 48
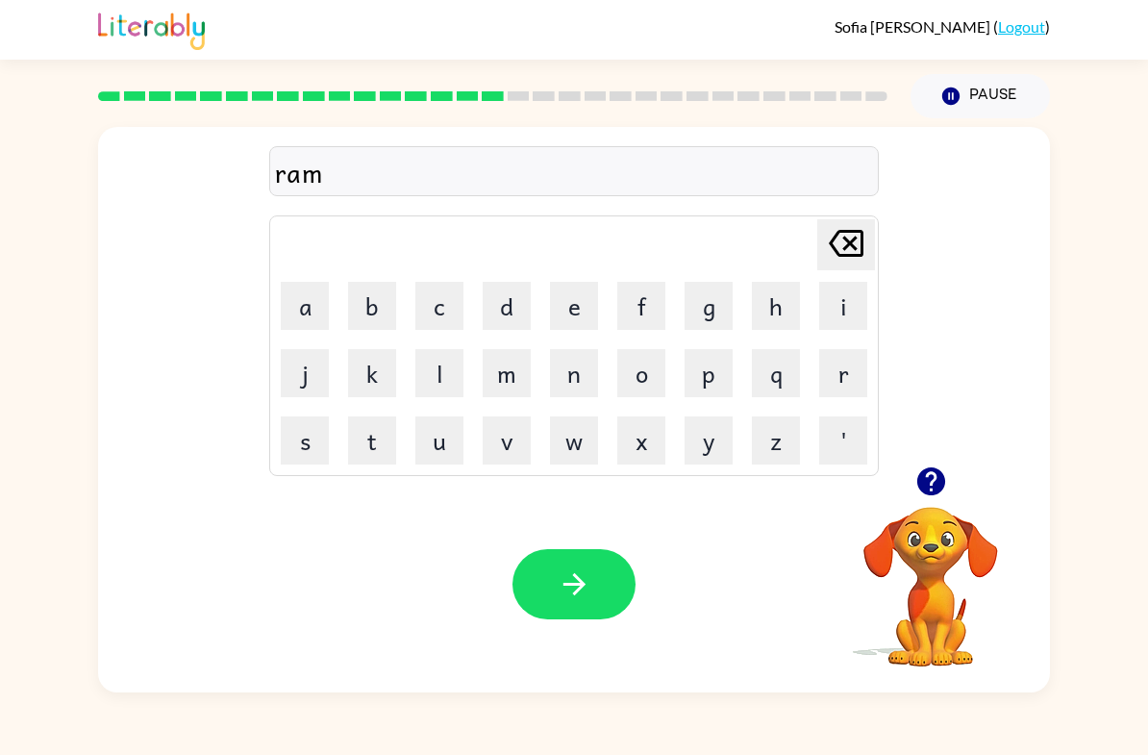
click at [586, 585] on icon "button" at bounding box center [575, 584] width 34 height 34
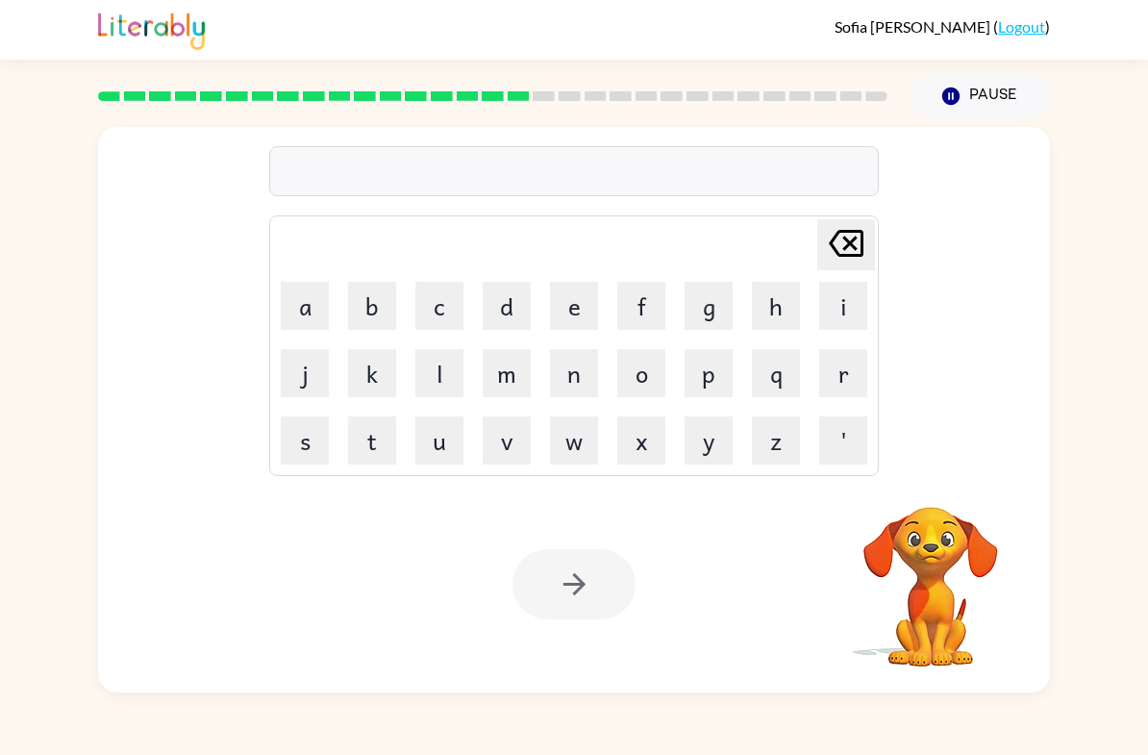
click at [868, 134] on div "[PERSON_NAME] last character input a b c d e f g h i j k l m n o p q r s t u v …" at bounding box center [574, 296] width 610 height 359
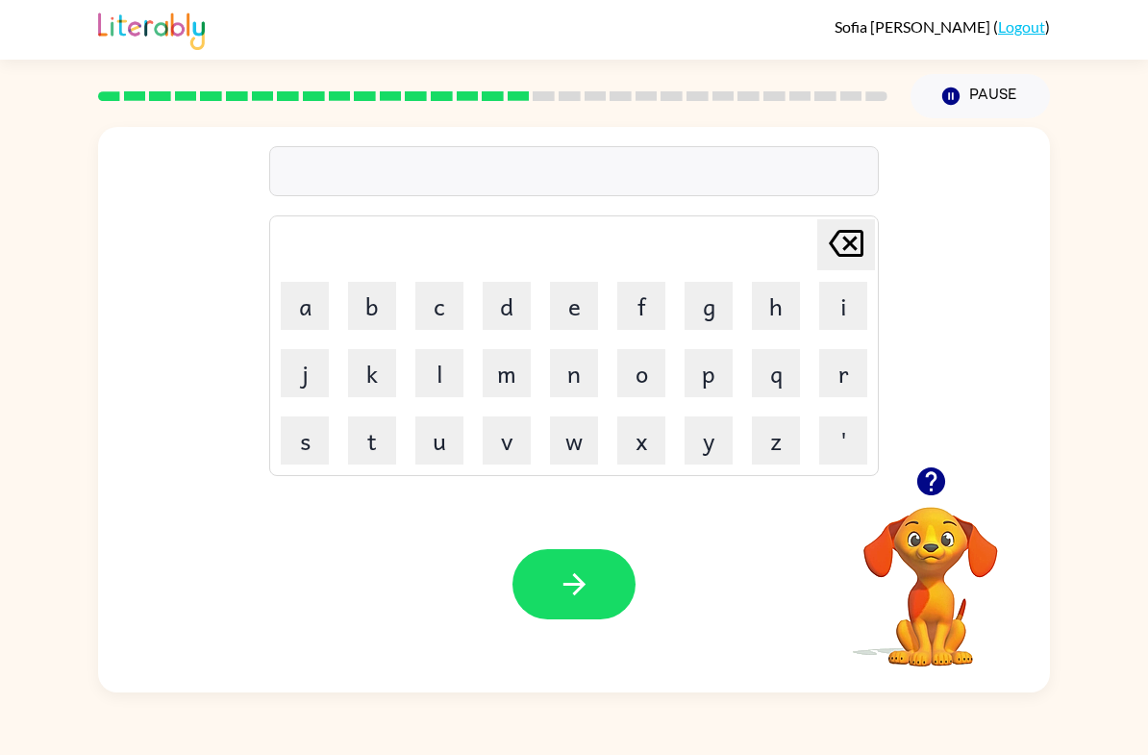
click at [929, 505] on button "button" at bounding box center [931, 481] width 49 height 49
click at [389, 312] on button "b" at bounding box center [372, 306] width 48 height 48
click at [852, 375] on button "r" at bounding box center [843, 373] width 48 height 48
click at [831, 328] on button "i" at bounding box center [843, 306] width 48 height 48
click at [580, 369] on button "n" at bounding box center [574, 373] width 48 height 48
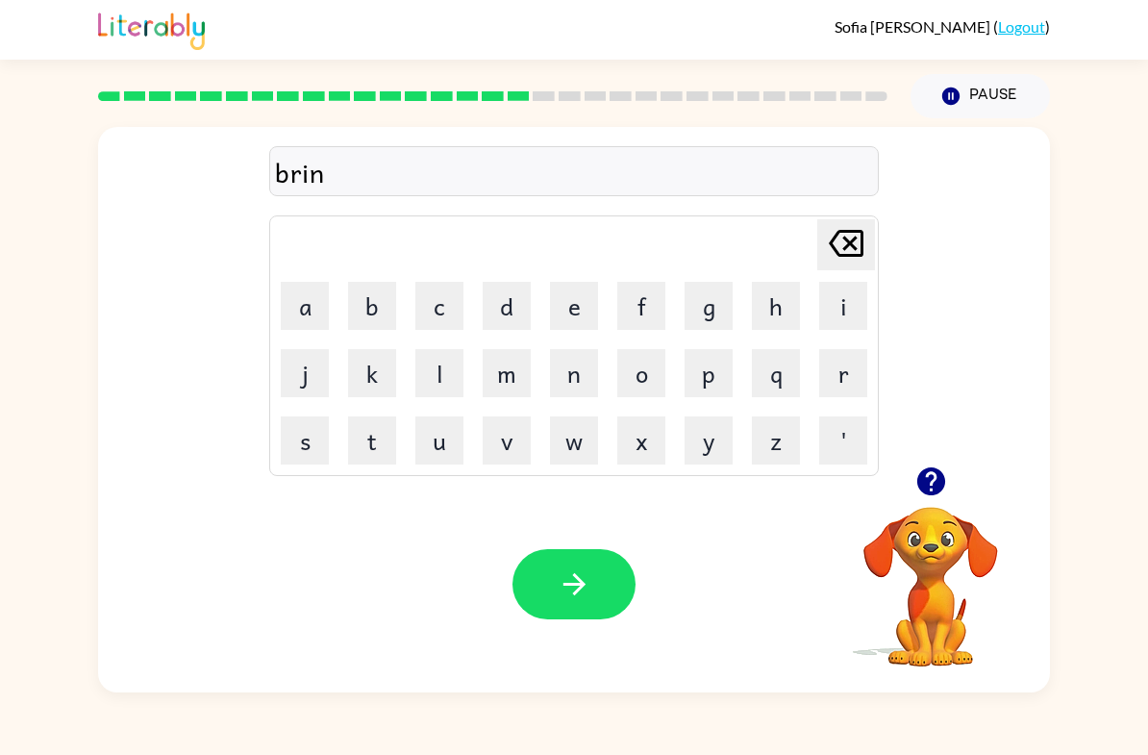
click at [838, 246] on icon "[PERSON_NAME] last character input" at bounding box center [846, 243] width 46 height 46
click at [514, 383] on button "m" at bounding box center [507, 373] width 48 height 48
click at [516, 380] on button "m" at bounding box center [507, 373] width 48 height 48
click at [843, 310] on button "i" at bounding box center [843, 306] width 48 height 48
click at [587, 383] on button "n" at bounding box center [574, 373] width 48 height 48
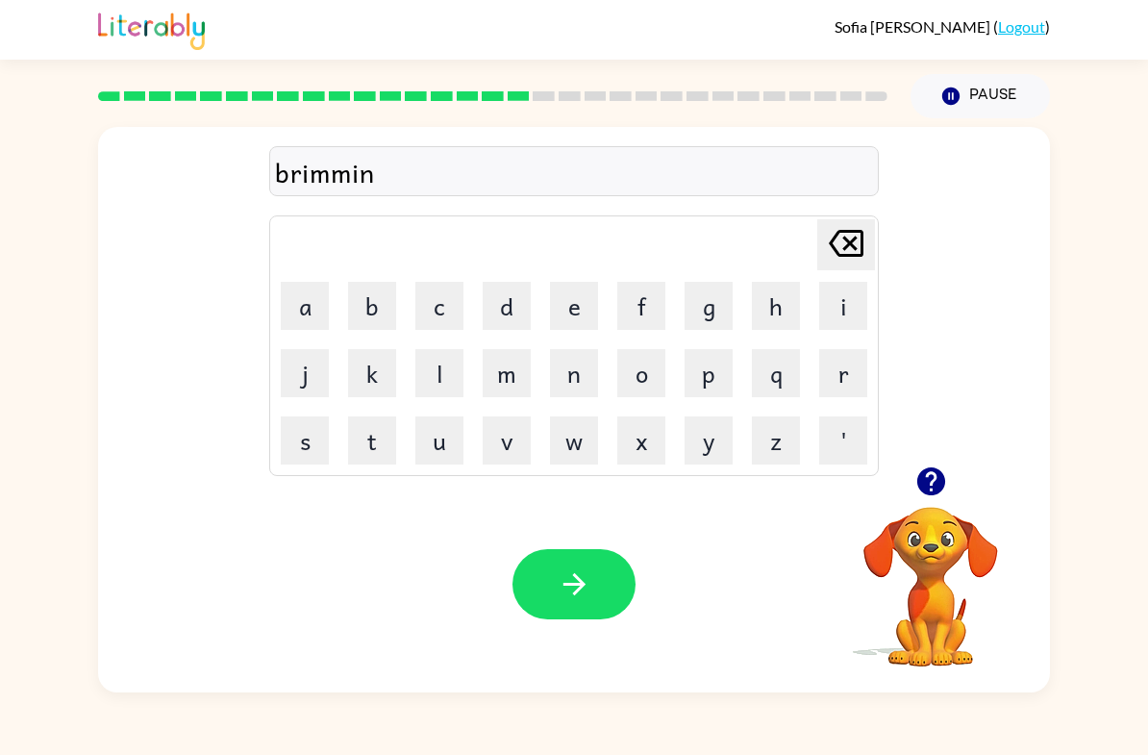
click at [719, 305] on button "g" at bounding box center [709, 306] width 48 height 48
click at [597, 589] on button "button" at bounding box center [574, 584] width 123 height 70
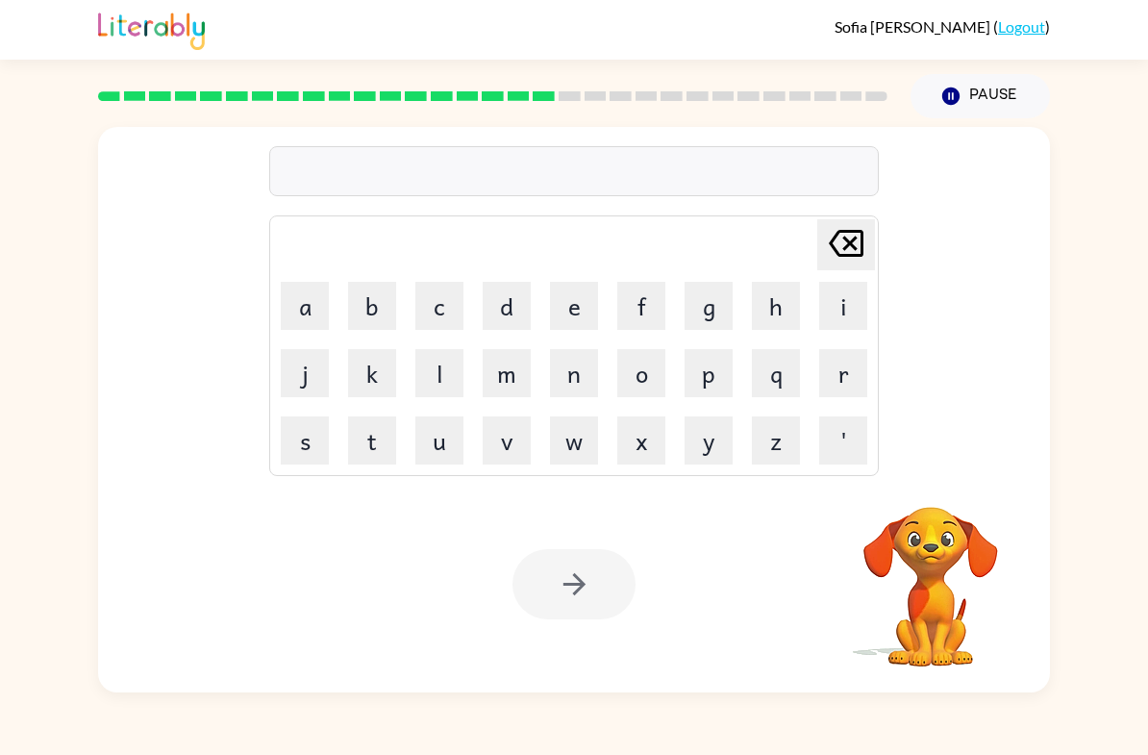
click at [877, 355] on table "[PERSON_NAME] last character input a b c d e f g h i j k l m n o p q r s t u v …" at bounding box center [574, 345] width 608 height 259
click at [876, 354] on table "[PERSON_NAME] last character input a b c d e f g h i j k l m n o p q r s t u v …" at bounding box center [574, 345] width 608 height 259
click at [853, 376] on button "r" at bounding box center [843, 373] width 48 height 48
click at [863, 309] on button "i" at bounding box center [843, 306] width 48 height 48
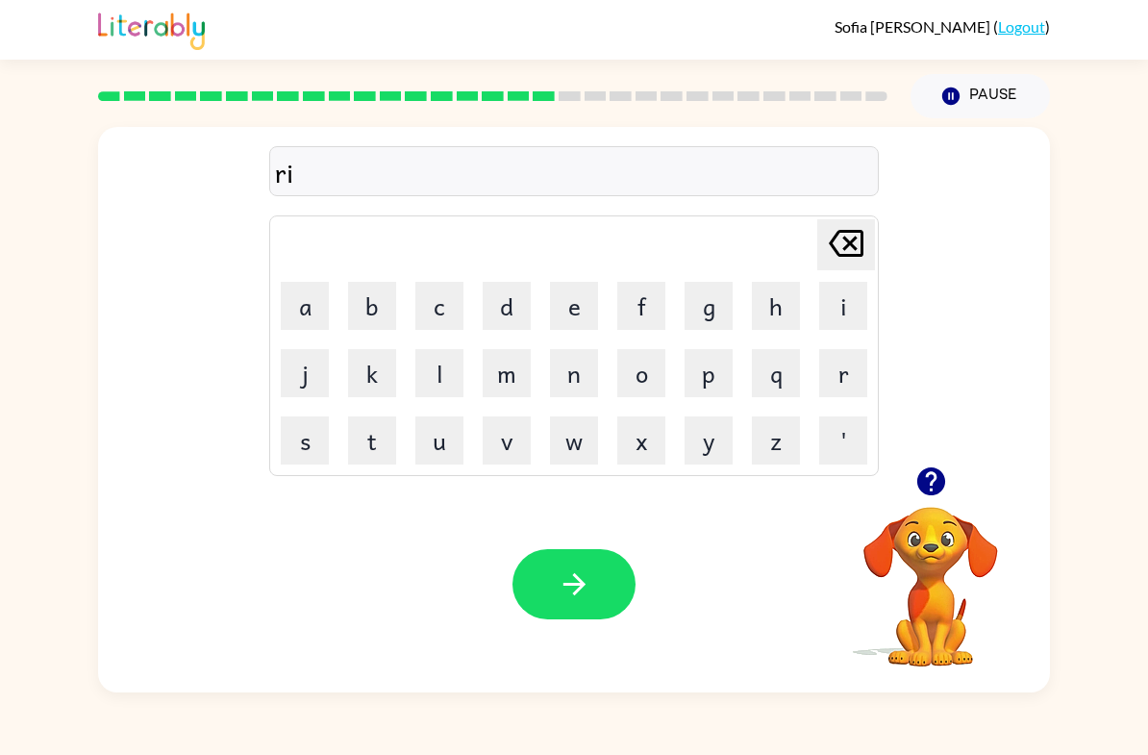
click at [378, 377] on button "k" at bounding box center [372, 373] width 48 height 48
click at [851, 251] on icon "[PERSON_NAME] last character input" at bounding box center [846, 243] width 46 height 46
click at [305, 453] on button "s" at bounding box center [305, 440] width 48 height 48
click at [375, 385] on button "k" at bounding box center [372, 373] width 48 height 48
click at [844, 311] on button "i" at bounding box center [843, 306] width 48 height 48
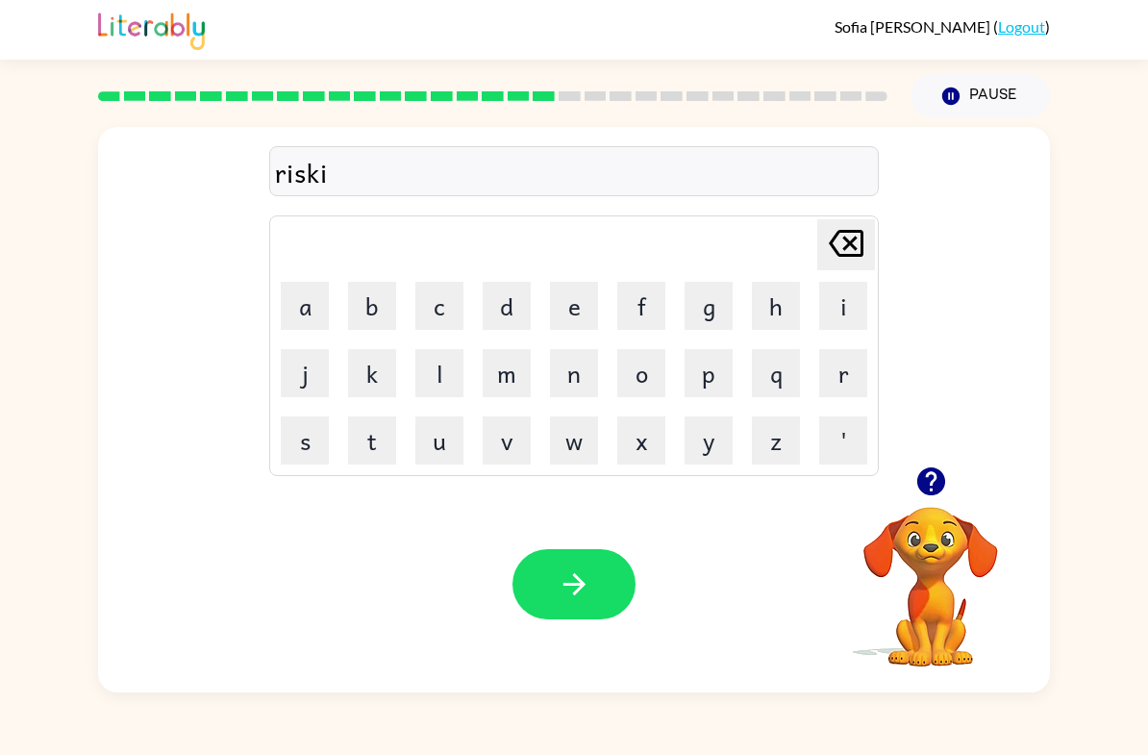
click at [313, 436] on button "s" at bounding box center [305, 440] width 48 height 48
click at [380, 447] on button "t" at bounding box center [372, 440] width 48 height 48
click at [873, 259] on button "[PERSON_NAME] last character input" at bounding box center [846, 244] width 58 height 51
click at [876, 262] on table "[PERSON_NAME] last character input a b c d e f g h i j k l m n o p q r s t u v …" at bounding box center [574, 345] width 608 height 259
click at [835, 268] on div "[PERSON_NAME] last character input" at bounding box center [846, 244] width 46 height 49
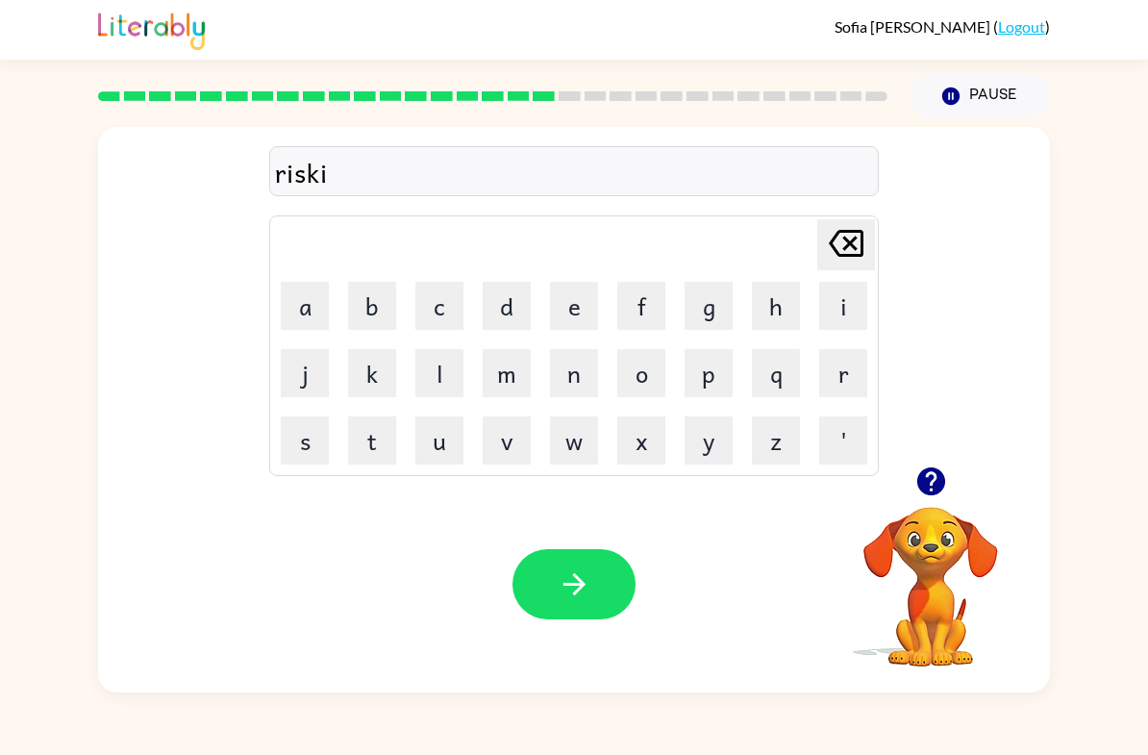
click at [565, 311] on button "e" at bounding box center [574, 306] width 48 height 48
click at [309, 431] on button "s" at bounding box center [305, 440] width 48 height 48
click at [364, 449] on button "t" at bounding box center [372, 440] width 48 height 48
click at [579, 568] on icon "button" at bounding box center [575, 584] width 34 height 34
click at [328, 298] on button "a" at bounding box center [305, 306] width 48 height 48
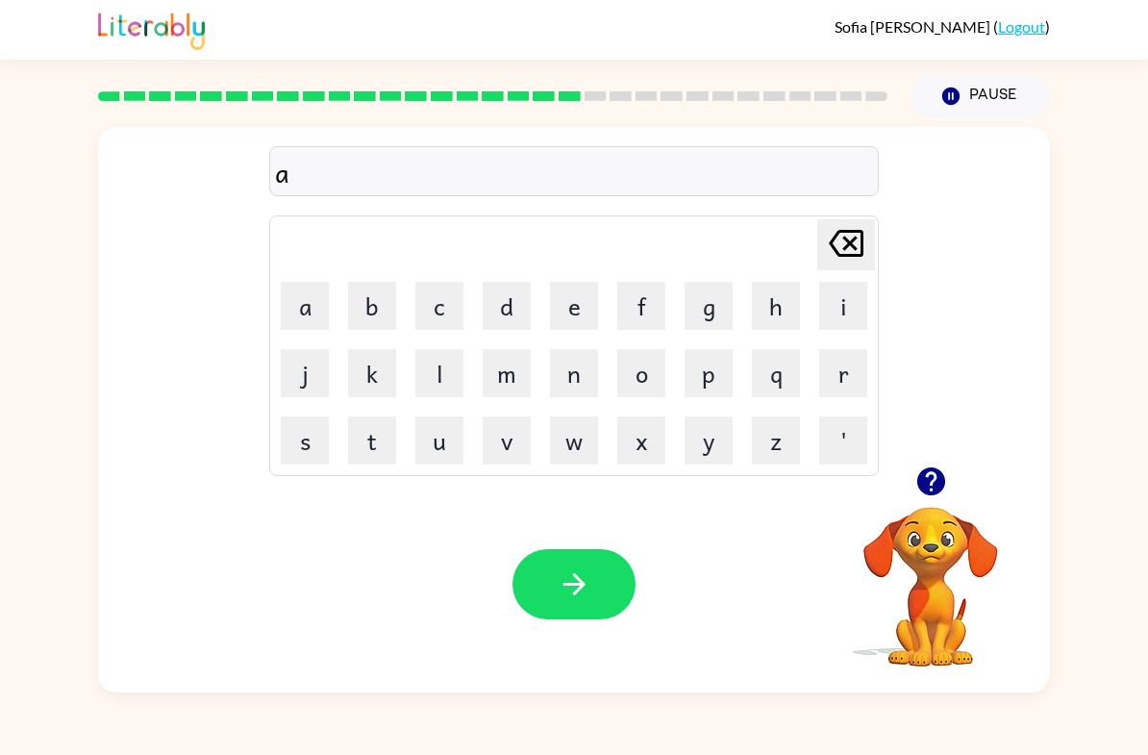
click at [847, 366] on button "r" at bounding box center [843, 373] width 48 height 48
click at [442, 311] on button "c" at bounding box center [439, 306] width 48 height 48
click at [932, 495] on icon "button" at bounding box center [930, 481] width 28 height 28
click at [766, 309] on button "h" at bounding box center [776, 306] width 48 height 48
click at [564, 444] on button "w" at bounding box center [574, 440] width 48 height 48
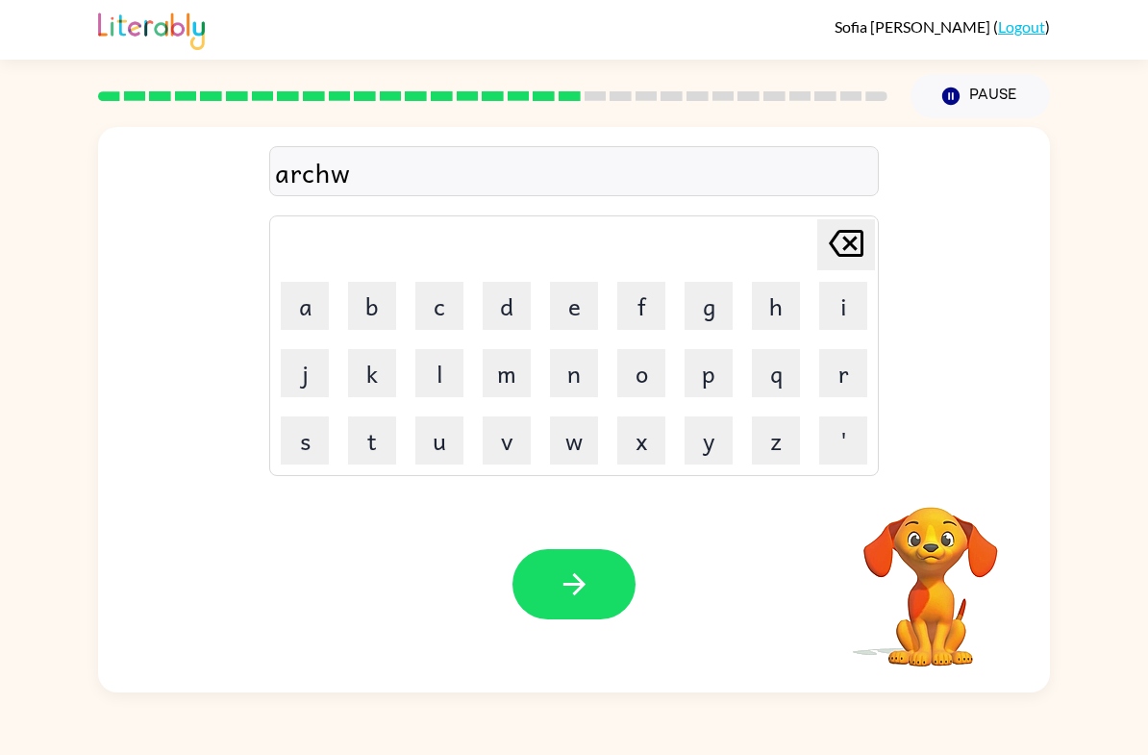
click at [308, 318] on button "a" at bounding box center [305, 306] width 48 height 48
click at [742, 443] on table "[PERSON_NAME] last character input a b c d e f g h i j k l m n o p q r s t u v …" at bounding box center [574, 345] width 608 height 259
click at [709, 441] on button "y" at bounding box center [709, 440] width 48 height 48
click at [589, 578] on icon "button" at bounding box center [575, 584] width 34 height 34
click at [639, 314] on button "f" at bounding box center [641, 306] width 48 height 48
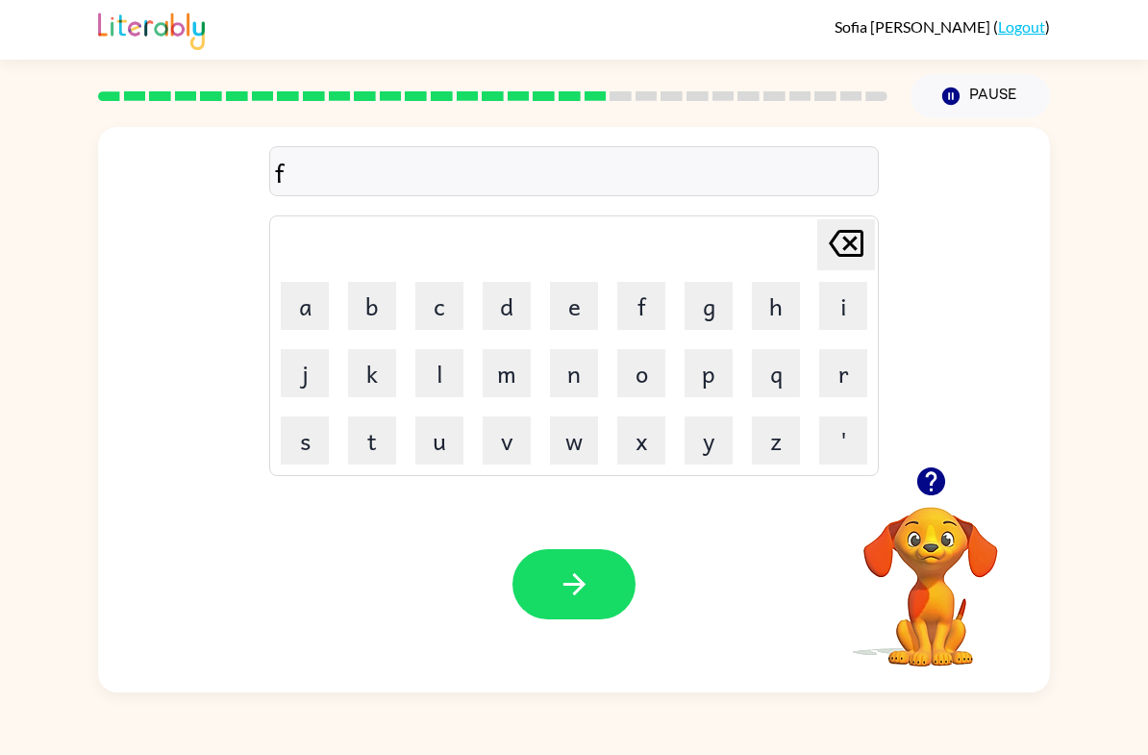
click at [448, 464] on button "u" at bounding box center [439, 440] width 48 height 48
click at [447, 303] on button "c" at bounding box center [439, 306] width 48 height 48
click at [857, 239] on icon at bounding box center [846, 243] width 35 height 27
click at [863, 238] on icon at bounding box center [846, 243] width 35 height 27
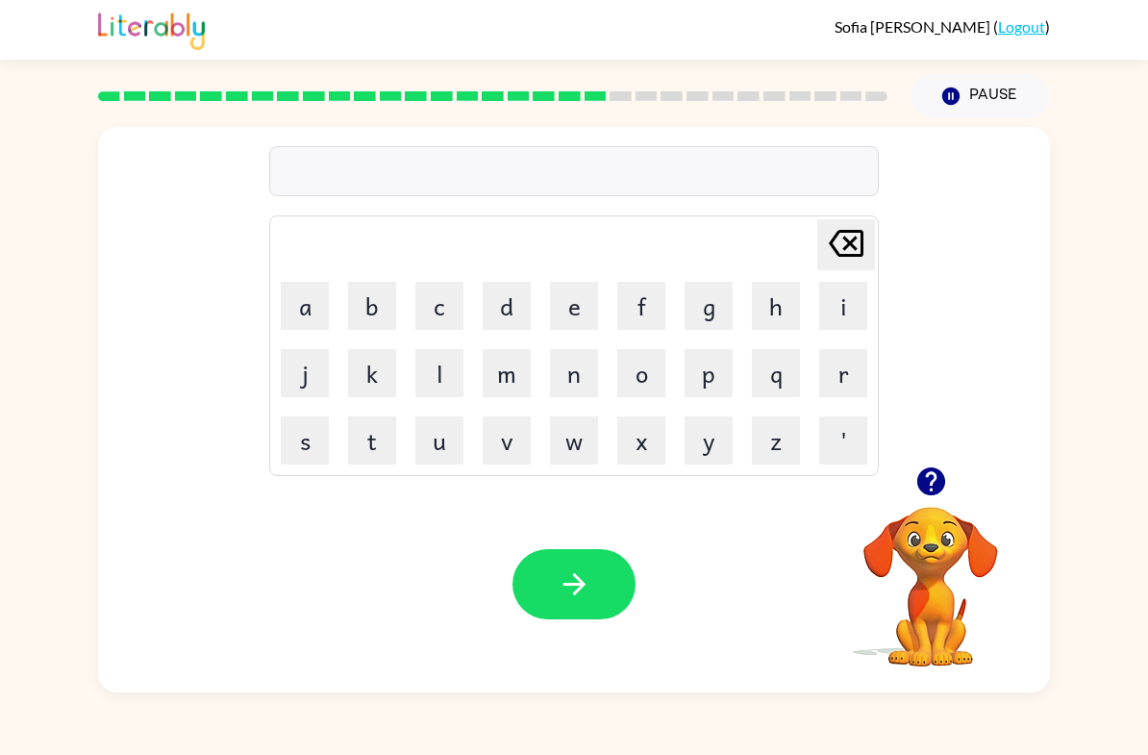
click at [950, 479] on button "button" at bounding box center [931, 481] width 49 height 49
click at [635, 306] on button "f" at bounding box center [641, 306] width 48 height 48
click at [639, 383] on button "o" at bounding box center [641, 373] width 48 height 48
click at [425, 389] on button "l" at bounding box center [439, 373] width 48 height 48
click at [642, 380] on button "o" at bounding box center [641, 373] width 48 height 48
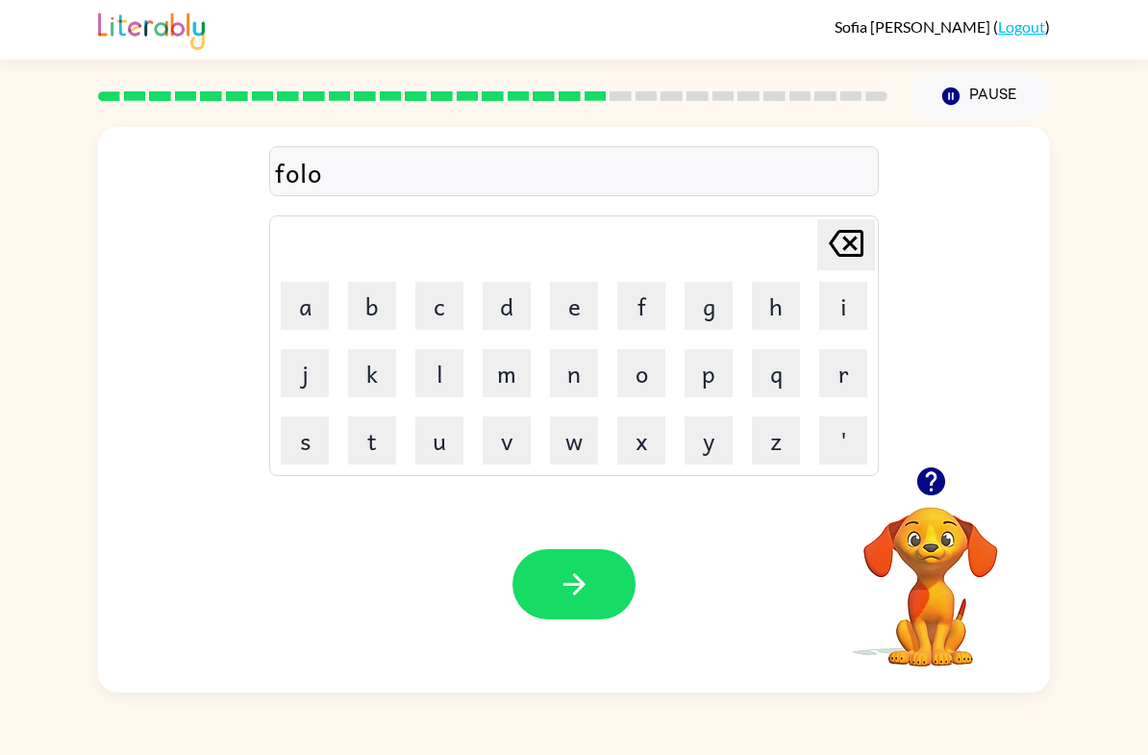
click at [838, 247] on icon "[PERSON_NAME] last character input" at bounding box center [846, 243] width 46 height 46
click at [444, 377] on button "l" at bounding box center [439, 373] width 48 height 48
click at [654, 385] on button "o" at bounding box center [641, 373] width 48 height 48
click at [569, 449] on button "w" at bounding box center [574, 440] width 48 height 48
click at [947, 475] on icon "button" at bounding box center [932, 481] width 34 height 34
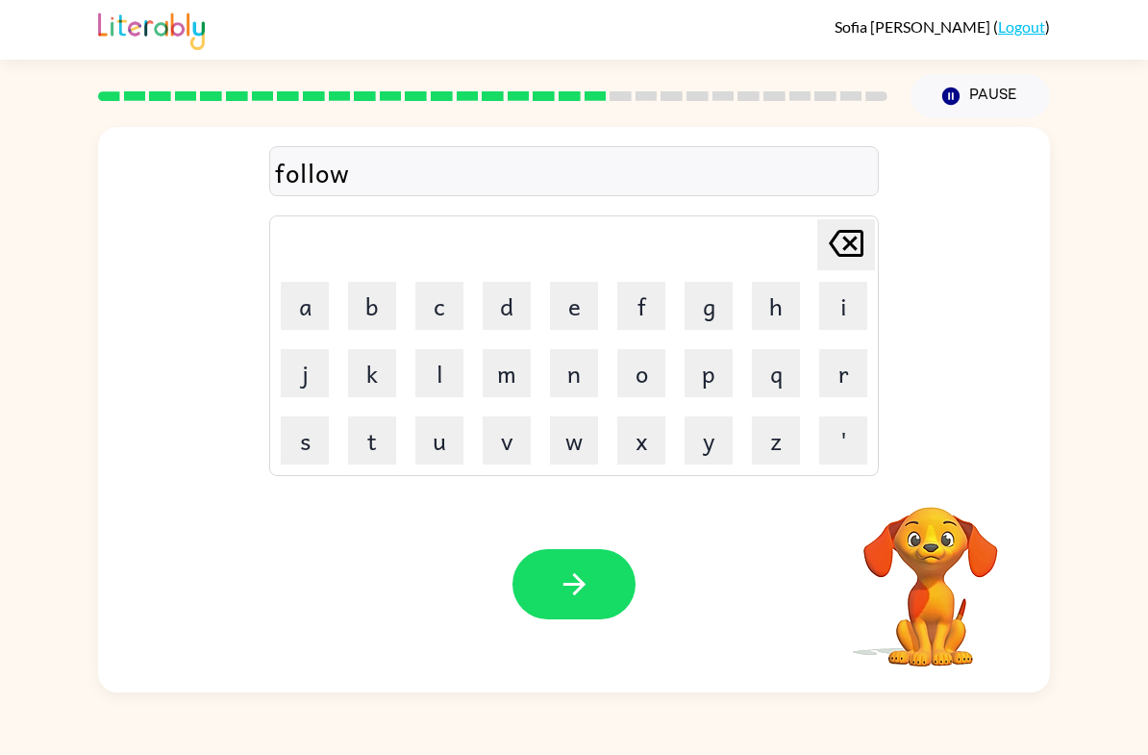
click at [566, 314] on button "e" at bounding box center [574, 306] width 48 height 48
click at [509, 294] on button "d" at bounding box center [507, 306] width 48 height 48
click at [572, 570] on icon "button" at bounding box center [575, 584] width 34 height 34
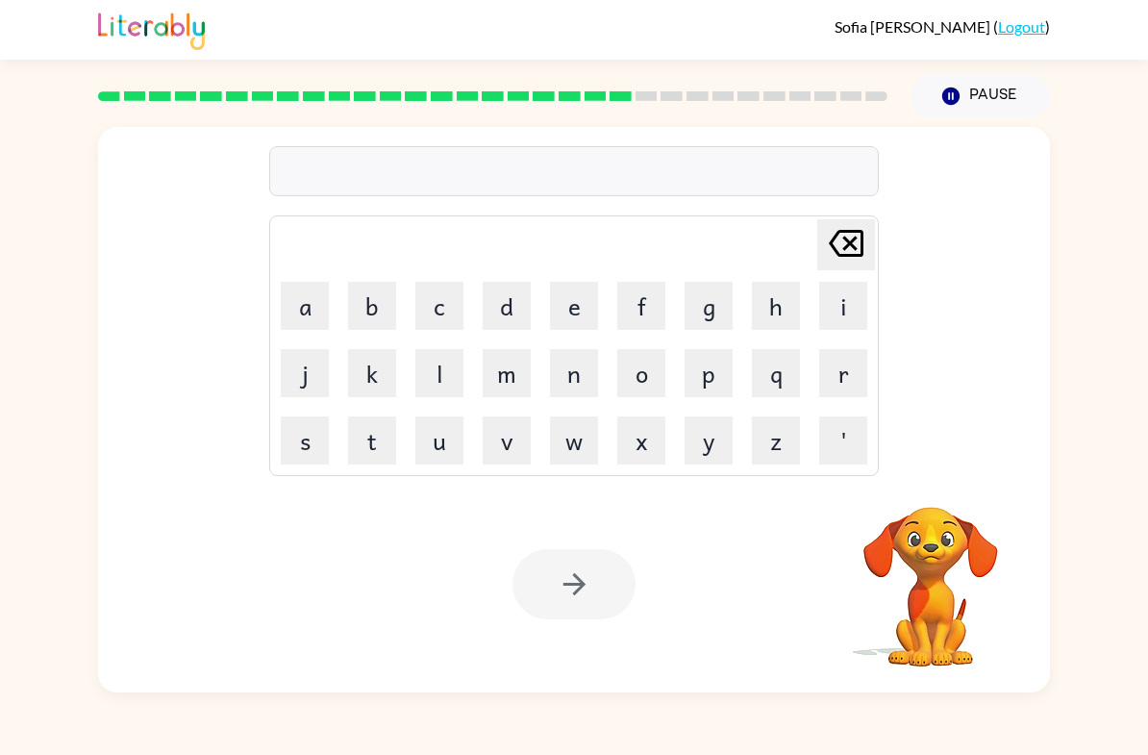
click at [409, 310] on td "c" at bounding box center [439, 305] width 65 height 65
click at [440, 307] on button "c" at bounding box center [439, 306] width 48 height 48
click at [566, 293] on button "e" at bounding box center [574, 306] width 48 height 48
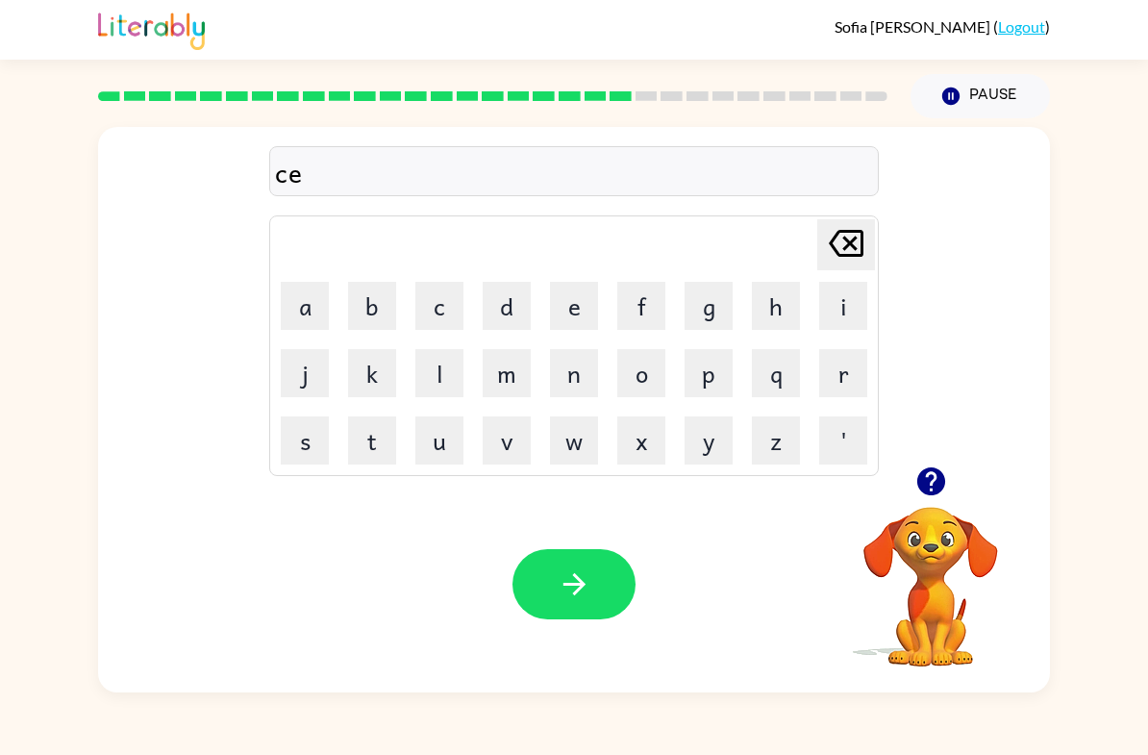
click at [571, 378] on button "n" at bounding box center [574, 373] width 48 height 48
click at [377, 449] on button "t" at bounding box center [372, 440] width 48 height 48
click at [834, 324] on button "i" at bounding box center [843, 306] width 48 height 48
click at [721, 366] on button "p" at bounding box center [709, 373] width 48 height 48
click at [575, 302] on button "e" at bounding box center [574, 306] width 48 height 48
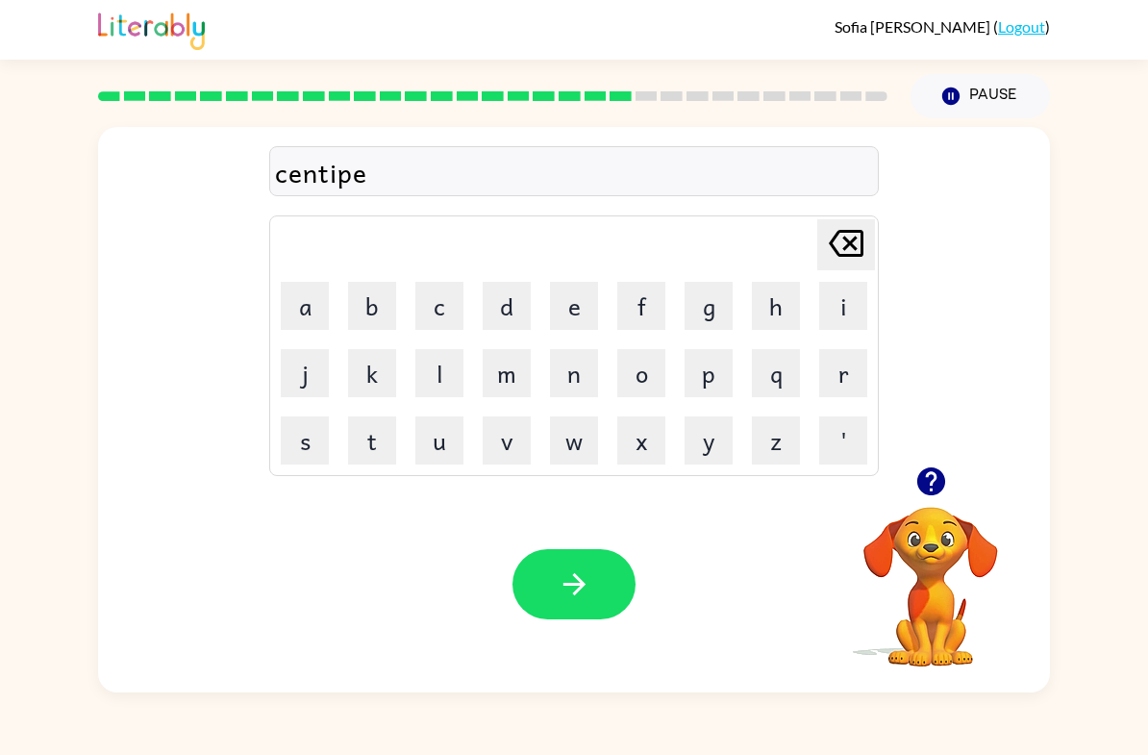
click at [513, 305] on button "d" at bounding box center [507, 306] width 48 height 48
click at [586, 302] on button "e" at bounding box center [574, 306] width 48 height 48
click at [587, 580] on icon "button" at bounding box center [575, 584] width 34 height 34
click at [307, 432] on button "s" at bounding box center [305, 440] width 48 height 48
click at [441, 457] on button "u" at bounding box center [439, 440] width 48 height 48
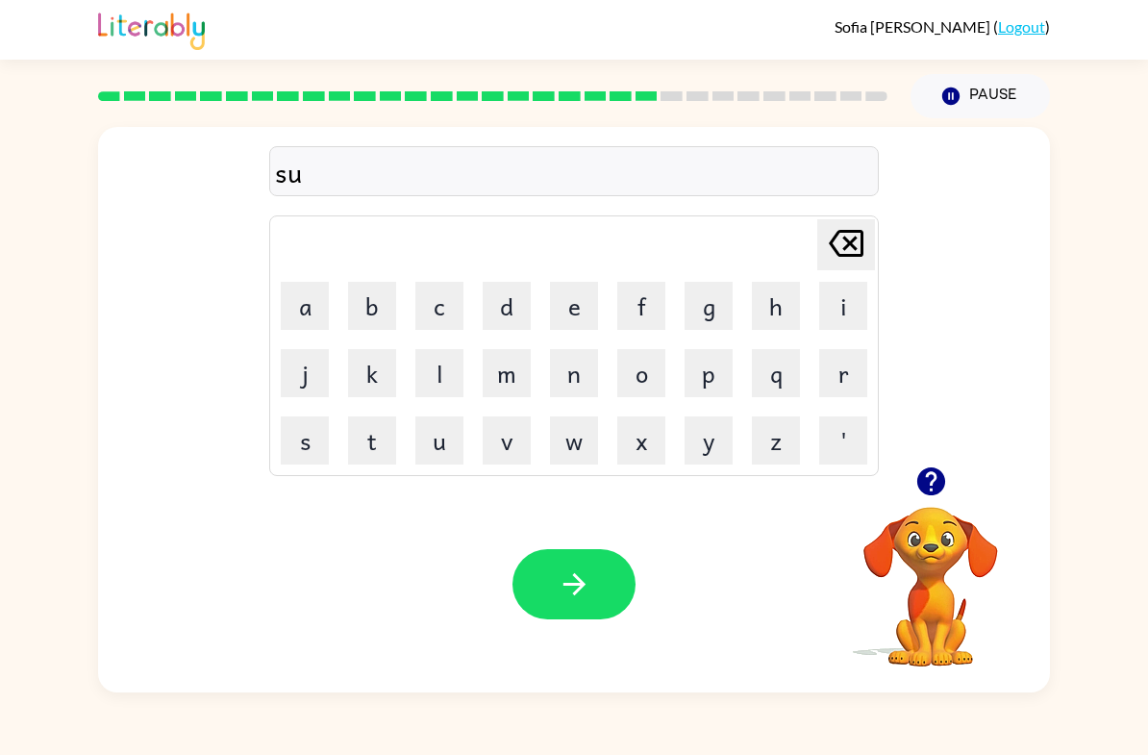
click at [313, 440] on button "s" at bounding box center [305, 440] width 48 height 48
click at [384, 452] on button "t" at bounding box center [372, 440] width 48 height 48
click at [328, 303] on button "a" at bounding box center [305, 306] width 48 height 48
click at [847, 312] on button "i" at bounding box center [843, 306] width 48 height 48
click at [591, 392] on button "n" at bounding box center [574, 373] width 48 height 48
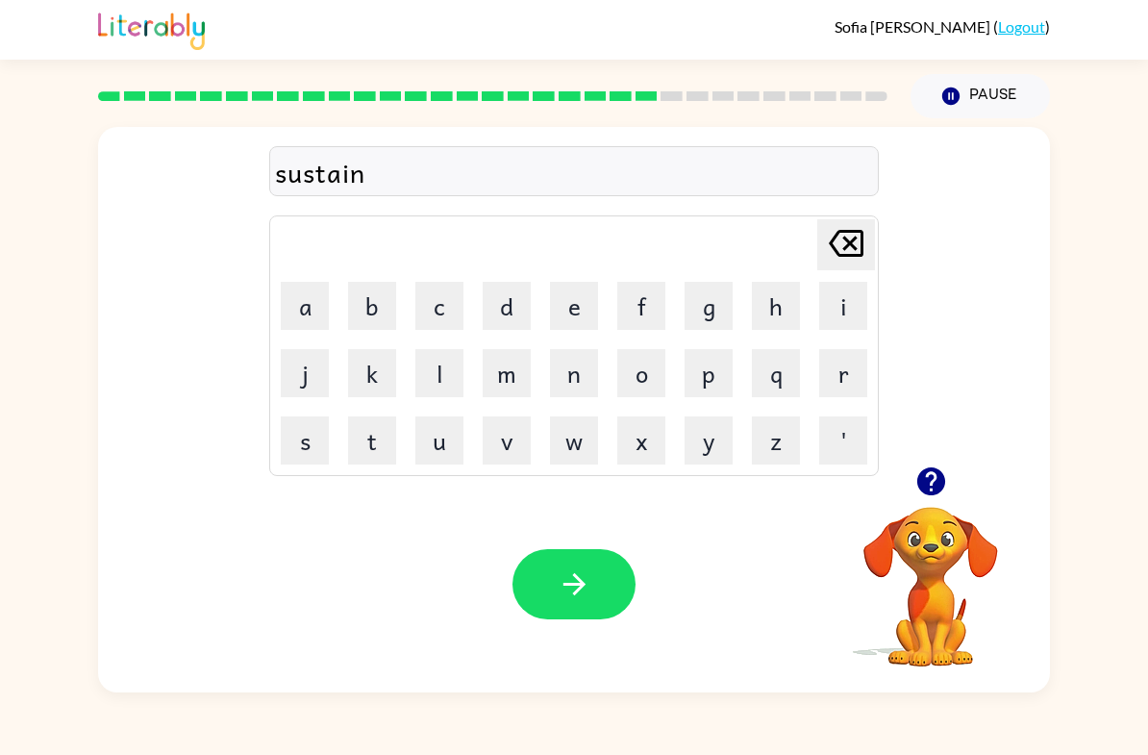
click at [591, 408] on td "w" at bounding box center [573, 440] width 65 height 65
click at [579, 380] on button "n" at bounding box center [574, 373] width 48 height 48
click at [841, 229] on icon "[PERSON_NAME] last character input" at bounding box center [846, 243] width 46 height 46
click at [574, 564] on button "button" at bounding box center [574, 584] width 123 height 70
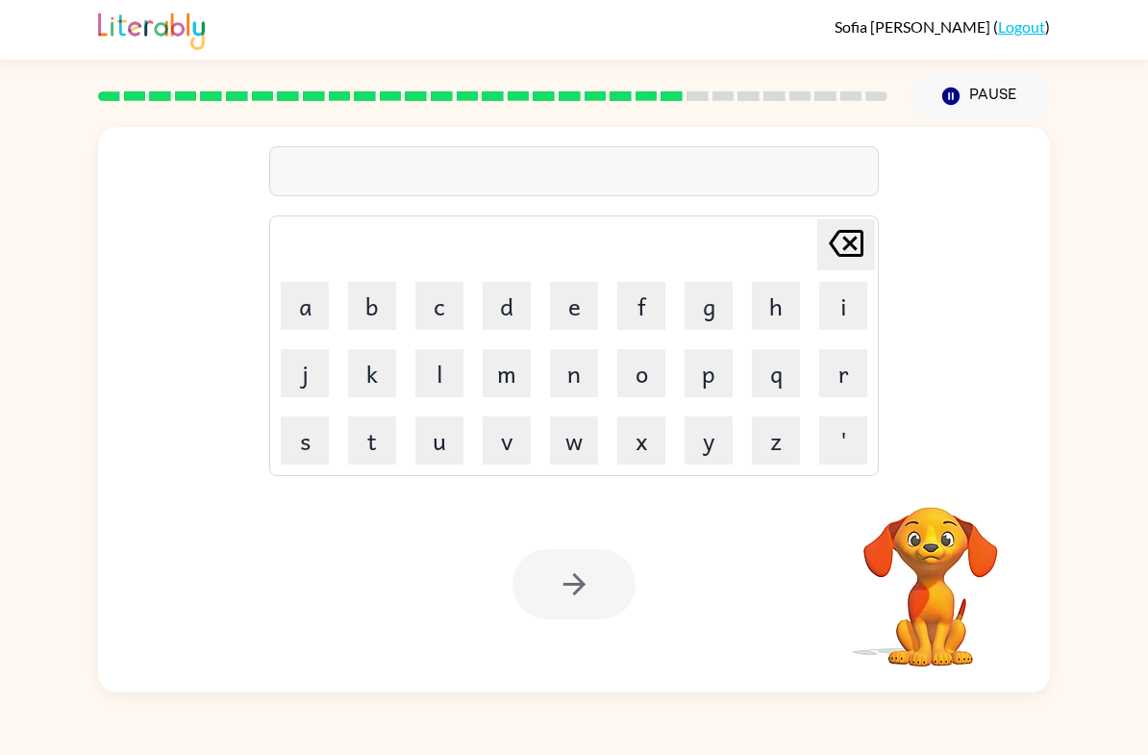
click at [650, 317] on button "f" at bounding box center [641, 306] width 48 height 48
click at [639, 368] on button "o" at bounding box center [641, 373] width 48 height 48
click at [832, 381] on button "r" at bounding box center [843, 373] width 48 height 48
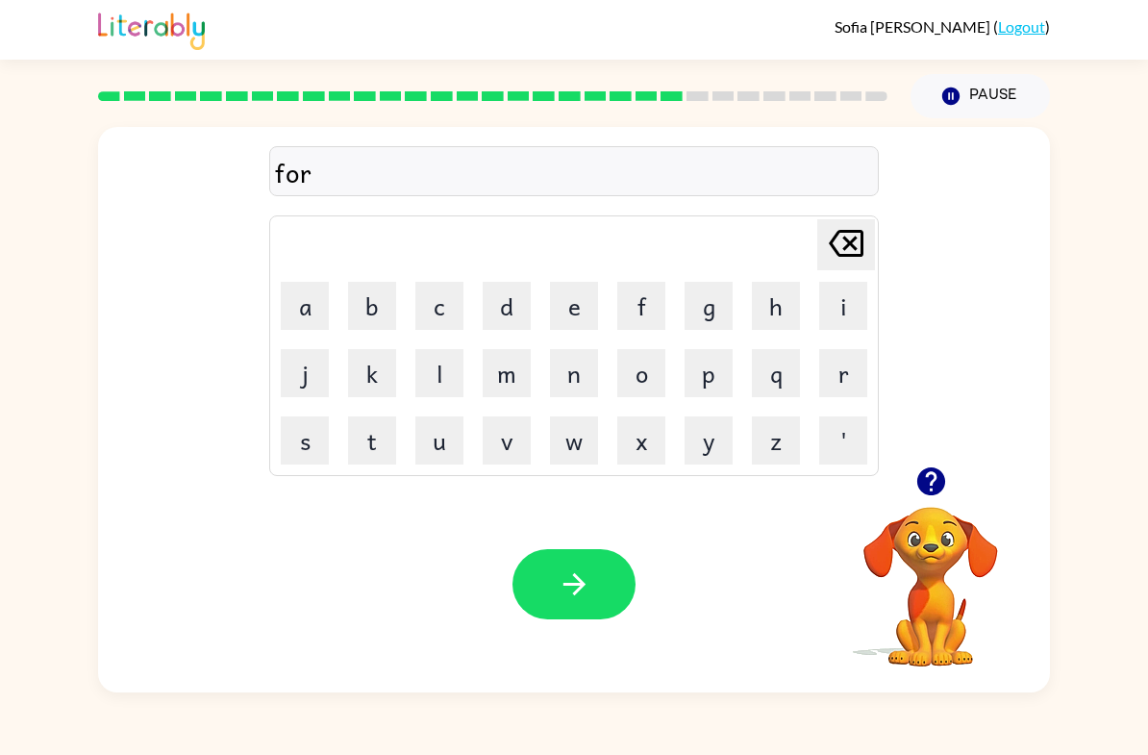
click at [580, 448] on button "w" at bounding box center [574, 440] width 48 height 48
click at [313, 319] on button "a" at bounding box center [305, 306] width 48 height 48
click at [836, 362] on button "r" at bounding box center [843, 373] width 48 height 48
click at [502, 314] on button "d" at bounding box center [507, 306] width 48 height 48
click at [595, 573] on button "button" at bounding box center [574, 584] width 123 height 70
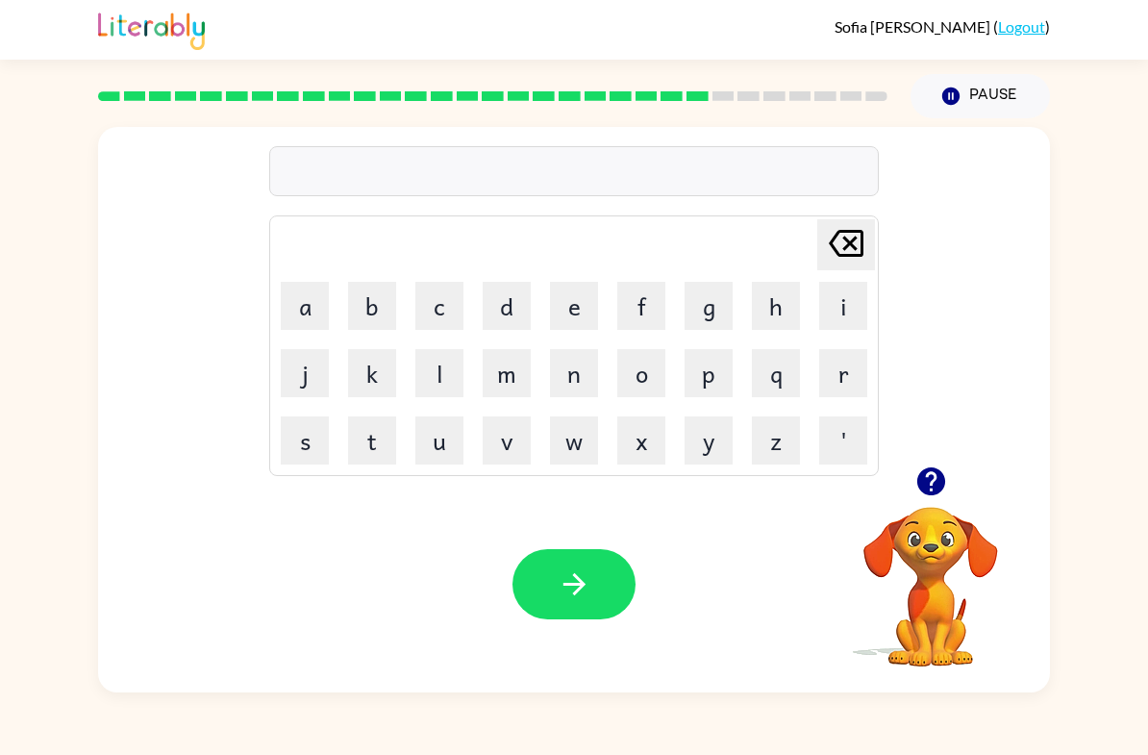
click at [845, 367] on button "r" at bounding box center [843, 373] width 48 height 48
click at [558, 328] on button "e" at bounding box center [574, 306] width 48 height 48
click at [432, 390] on button "l" at bounding box center [439, 373] width 48 height 48
click at [325, 320] on button "a" at bounding box center [305, 306] width 48 height 48
click at [373, 452] on button "t" at bounding box center [372, 440] width 48 height 48
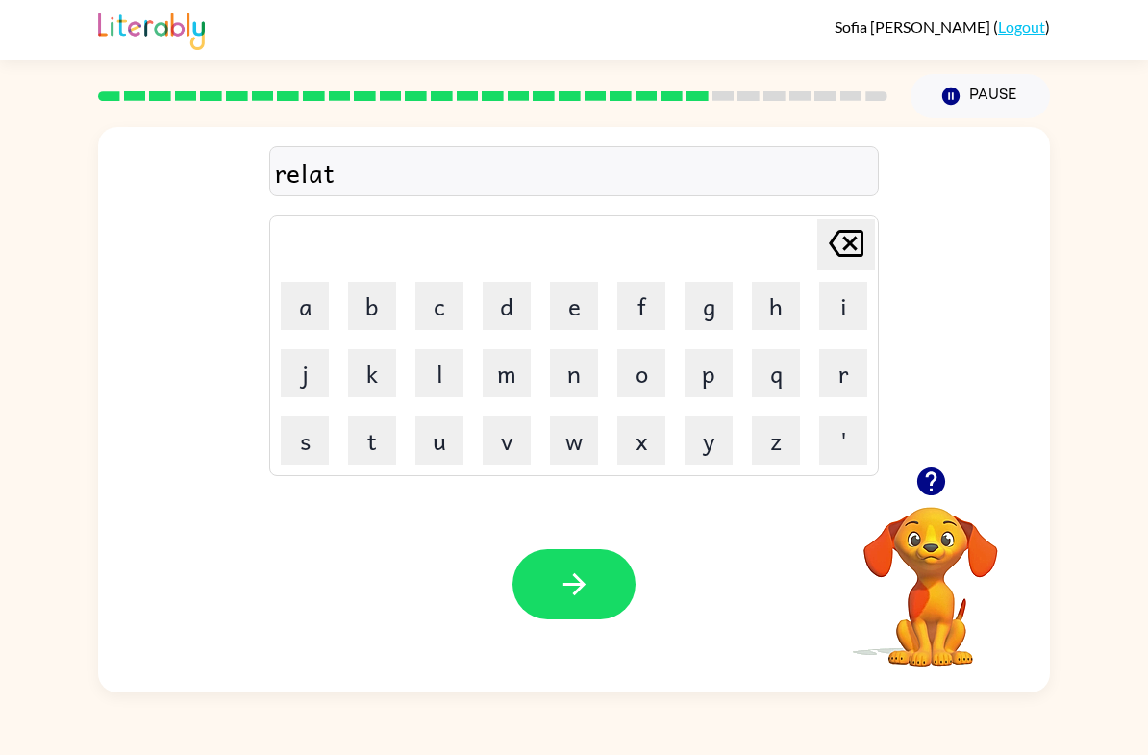
click at [552, 309] on button "e" at bounding box center [574, 306] width 48 height 48
click at [502, 318] on button "d" at bounding box center [507, 306] width 48 height 48
click at [587, 588] on icon "button" at bounding box center [575, 584] width 34 height 34
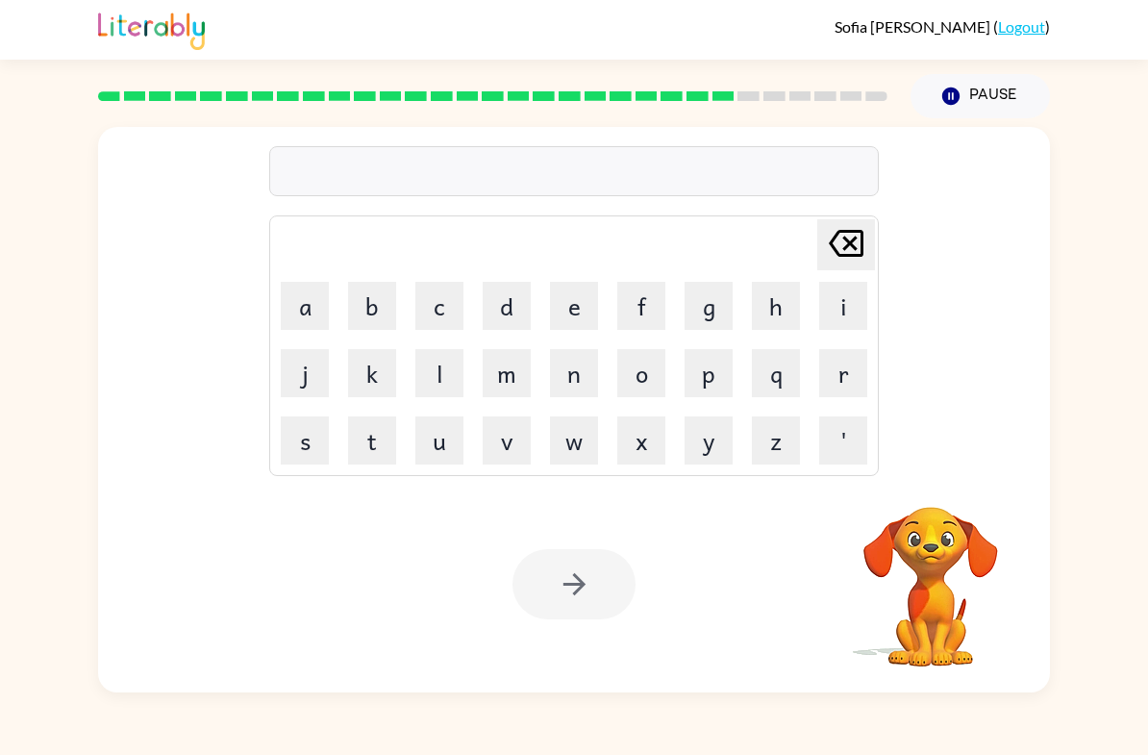
click at [682, 746] on div "[PERSON_NAME] ( Logout ) Pause Pause Delete Delete last character input a b c d…" at bounding box center [574, 377] width 1148 height 755
click at [712, 306] on button "g" at bounding box center [709, 306] width 48 height 48
click at [639, 368] on button "o" at bounding box center [641, 373] width 48 height 48
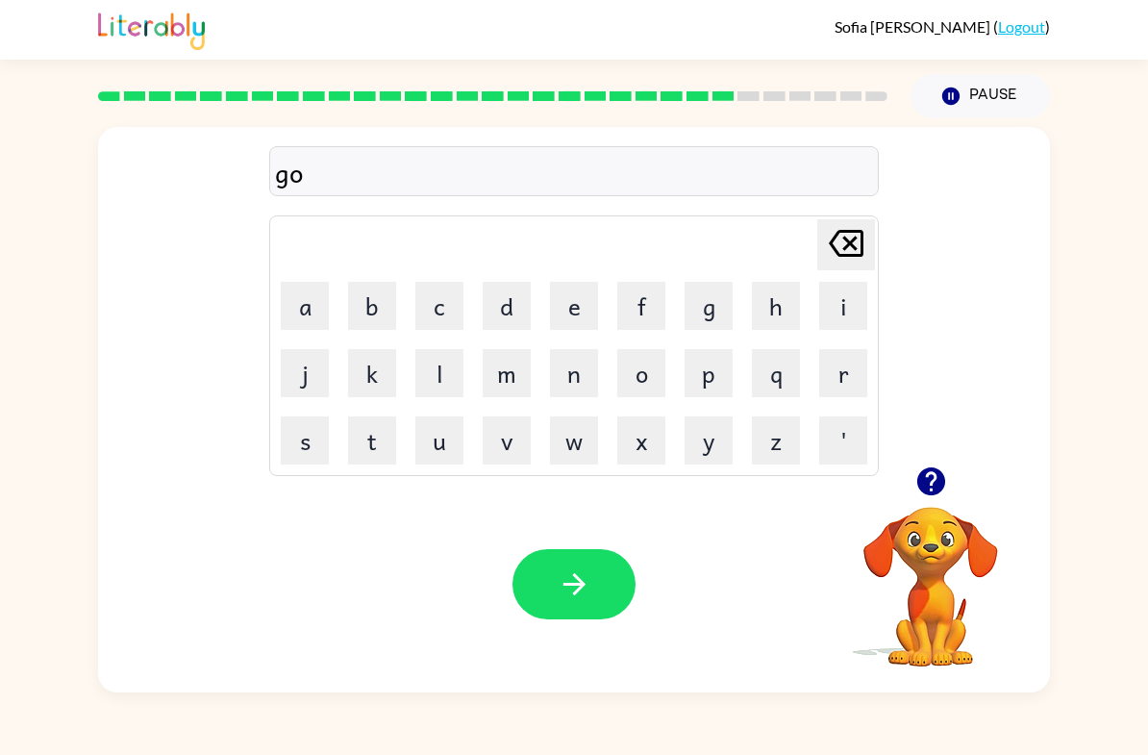
click at [384, 288] on button "b" at bounding box center [372, 306] width 48 height 48
click at [459, 363] on button "l" at bounding box center [439, 373] width 48 height 48
click at [825, 296] on button "i" at bounding box center [843, 306] width 48 height 48
click at [437, 461] on button "u" at bounding box center [439, 440] width 48 height 48
click at [860, 235] on icon "[PERSON_NAME] last character input" at bounding box center [846, 243] width 46 height 46
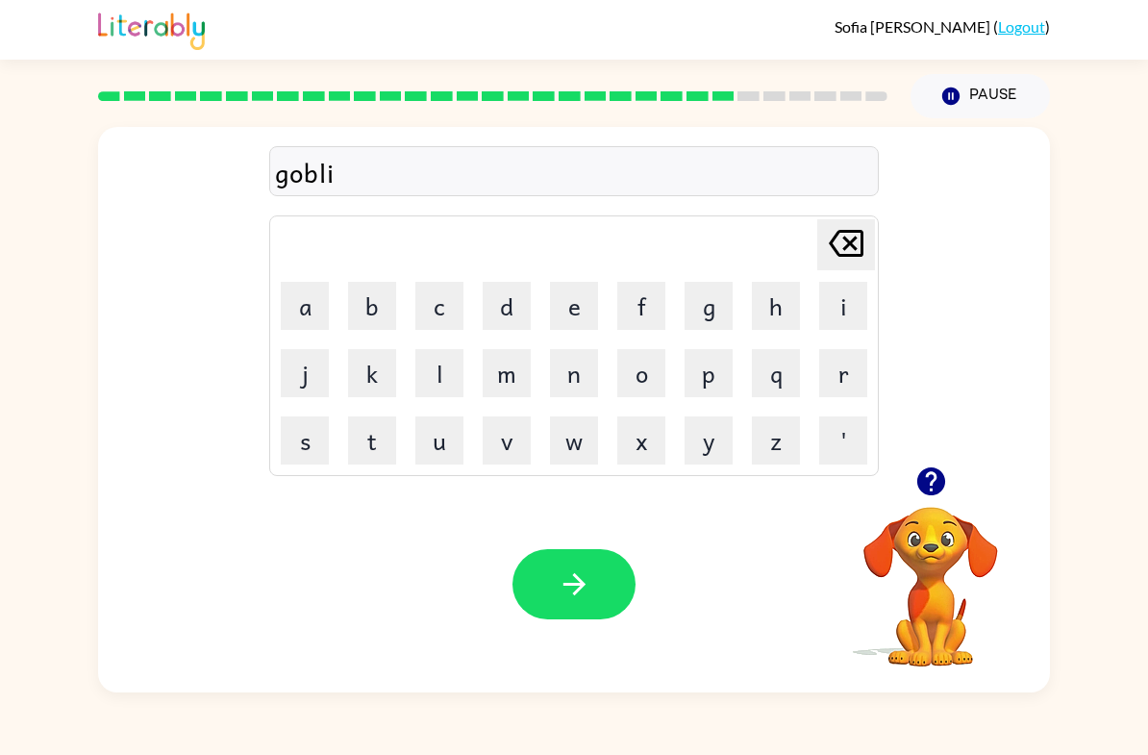
click at [587, 386] on button "n" at bounding box center [574, 373] width 48 height 48
click at [572, 571] on icon "button" at bounding box center [575, 584] width 34 height 34
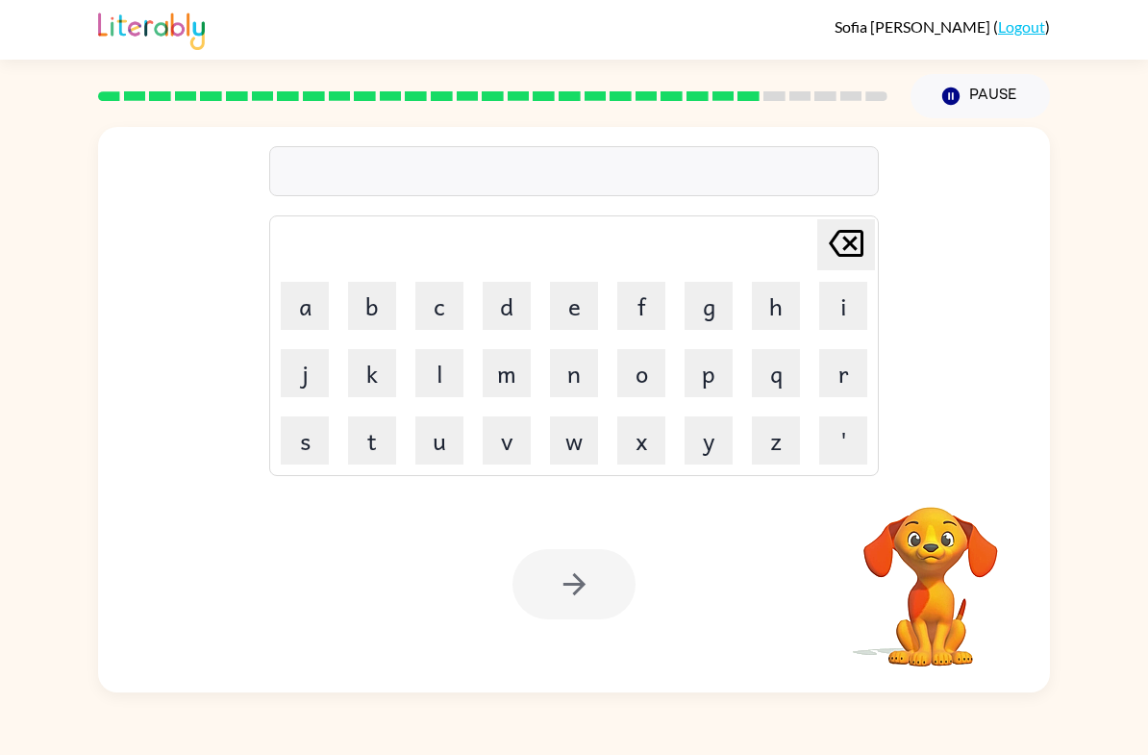
click at [447, 395] on button "l" at bounding box center [439, 373] width 48 height 48
click at [453, 453] on button "u" at bounding box center [439, 440] width 48 height 48
click at [514, 387] on button "m" at bounding box center [507, 373] width 48 height 48
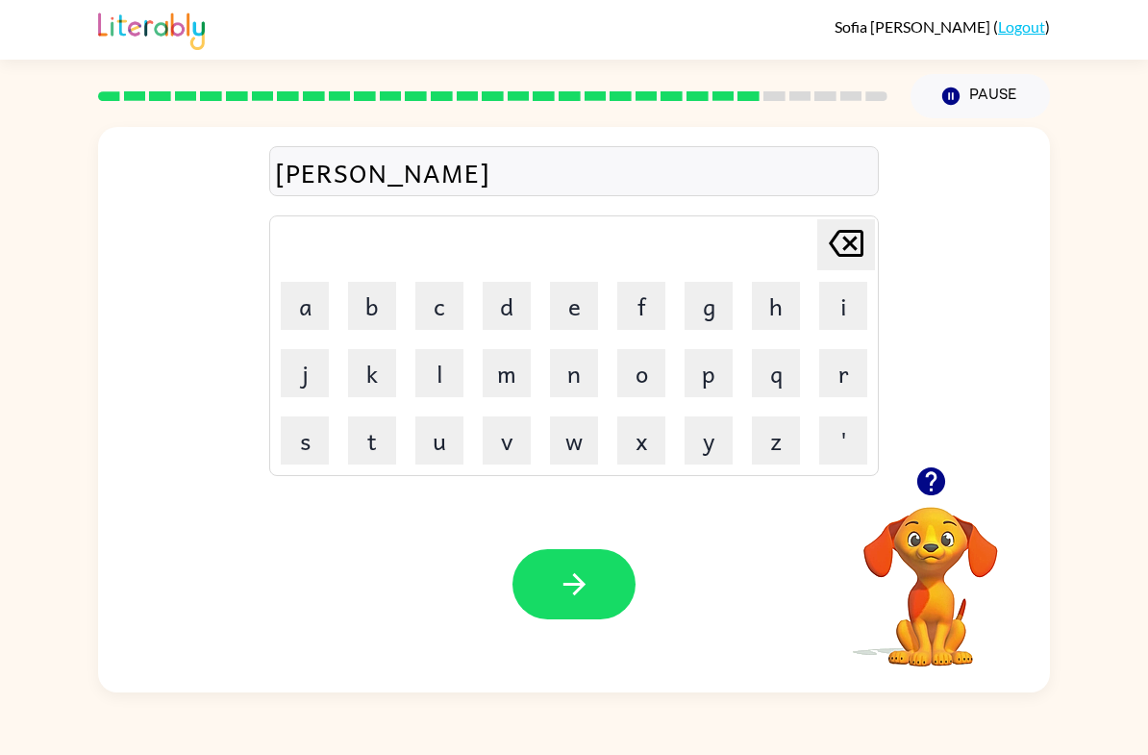
click at [381, 317] on button "b" at bounding box center [372, 306] width 48 height 48
click at [572, 315] on button "e" at bounding box center [574, 306] width 48 height 48
click at [838, 410] on td "'" at bounding box center [843, 440] width 65 height 65
click at [844, 355] on button "r" at bounding box center [843, 373] width 48 height 48
click at [310, 382] on button "j" at bounding box center [305, 373] width 48 height 48
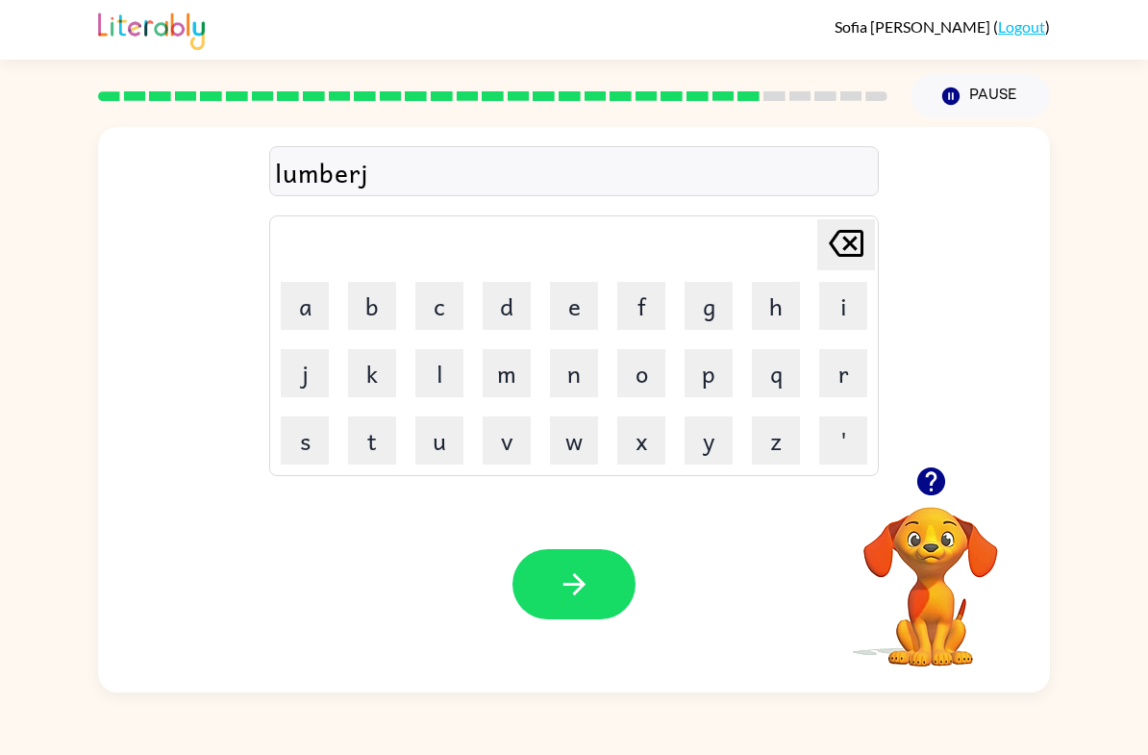
click at [322, 298] on button "a" at bounding box center [305, 306] width 48 height 48
click at [448, 325] on button "c" at bounding box center [439, 306] width 48 height 48
click at [376, 361] on button "k" at bounding box center [372, 373] width 48 height 48
click at [588, 598] on icon "button" at bounding box center [575, 584] width 34 height 34
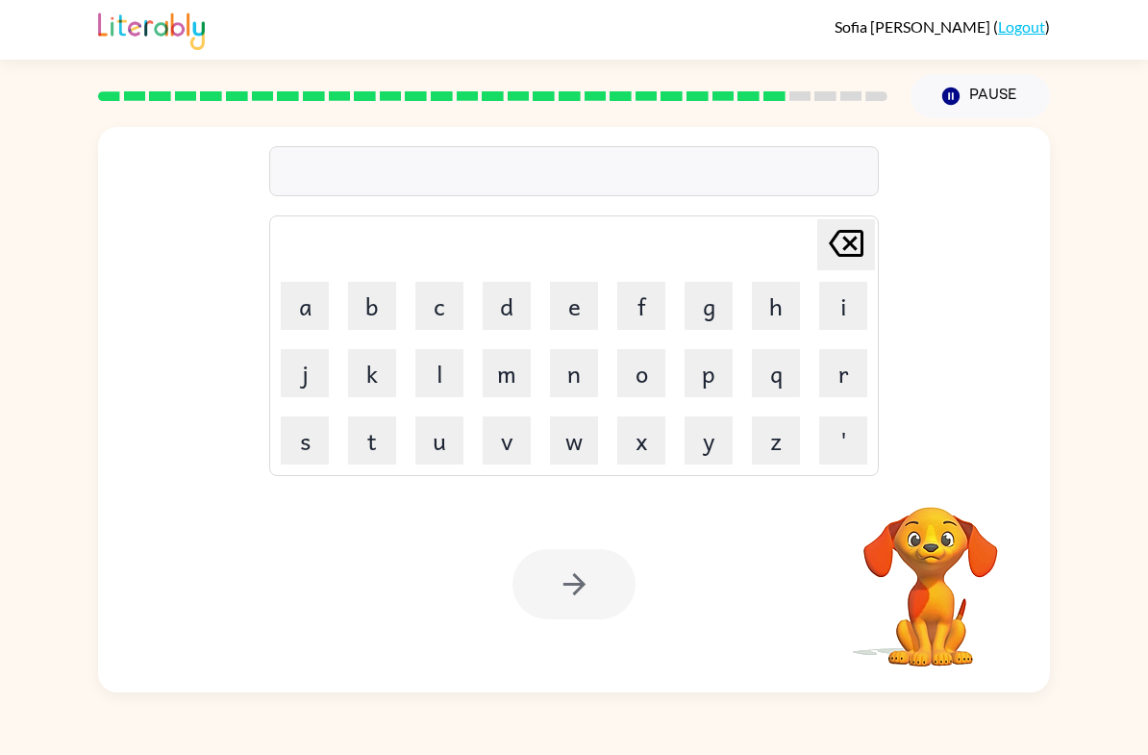
click at [703, 375] on button "p" at bounding box center [709, 373] width 48 height 48
click at [843, 313] on button "i" at bounding box center [843, 306] width 48 height 48
click at [577, 301] on button "e" at bounding box center [574, 306] width 48 height 48
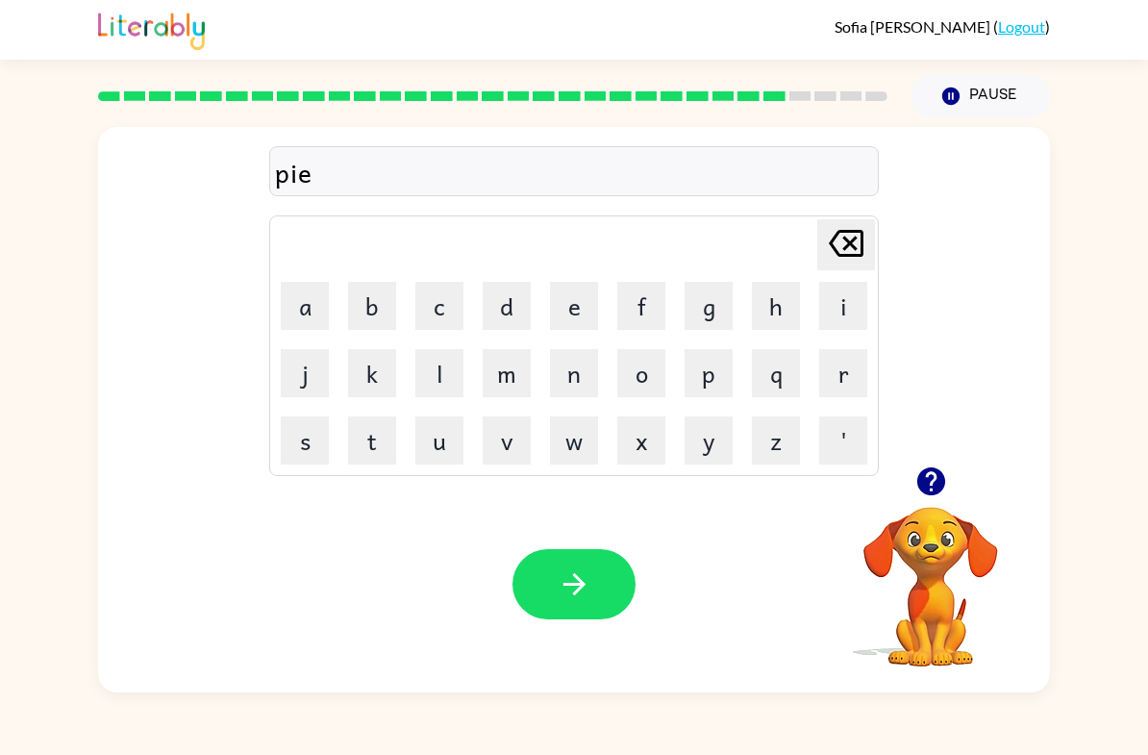
click at [857, 372] on button "r" at bounding box center [843, 373] width 48 height 48
click at [434, 315] on button "c" at bounding box center [439, 306] width 48 height 48
click at [574, 307] on button "e" at bounding box center [574, 306] width 48 height 48
click at [589, 523] on div "Your browser must support playing .mp4 files to use Literably. Please try using…" at bounding box center [574, 584] width 952 height 216
click at [572, 576] on icon "button" at bounding box center [575, 584] width 34 height 34
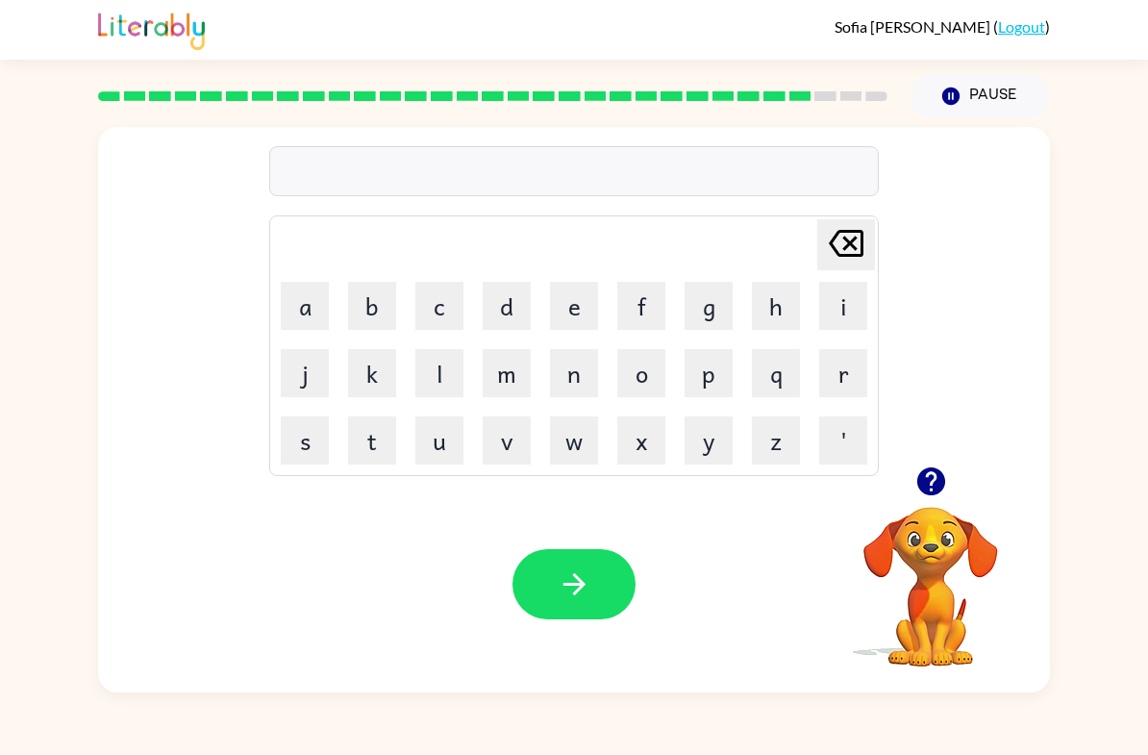
click at [359, 444] on button "t" at bounding box center [372, 440] width 48 height 48
click at [779, 315] on button "h" at bounding box center [776, 306] width 48 height 48
click at [862, 304] on button "i" at bounding box center [843, 306] width 48 height 48
click at [555, 362] on button "n" at bounding box center [574, 373] width 48 height 48
click at [603, 577] on button "button" at bounding box center [574, 584] width 123 height 70
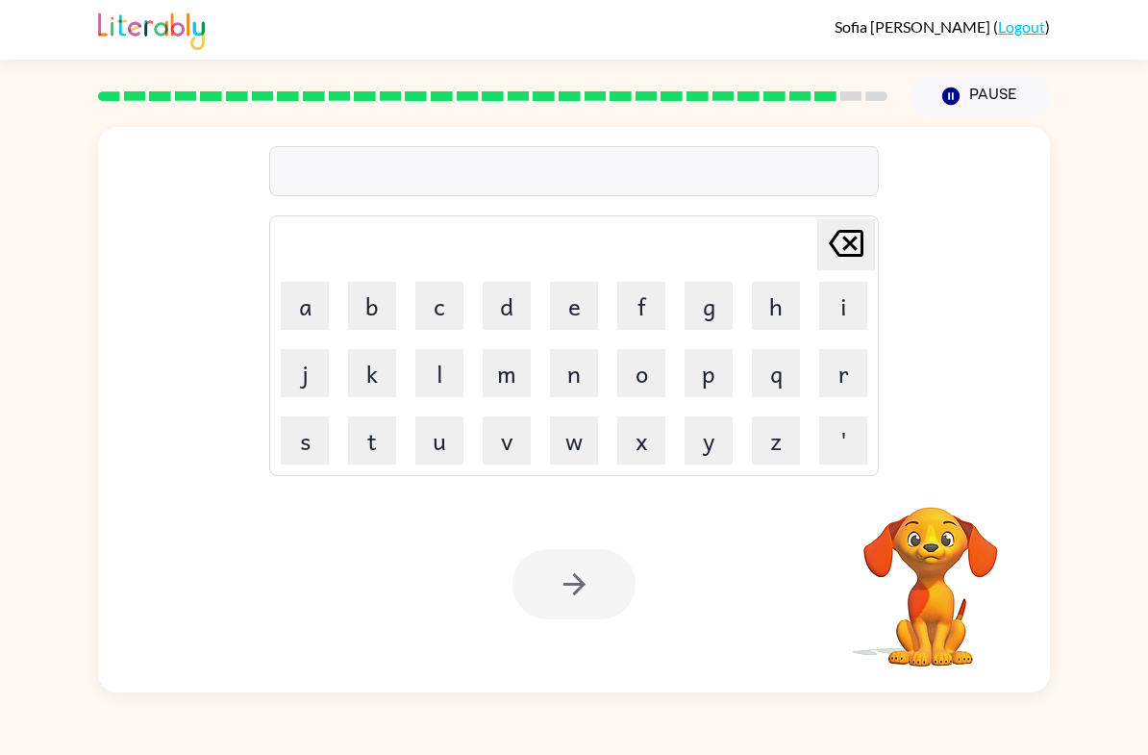
click at [297, 438] on button "s" at bounding box center [305, 440] width 48 height 48
click at [833, 323] on button "i" at bounding box center [843, 306] width 48 height 48
click at [436, 367] on button "l" at bounding box center [439, 373] width 48 height 48
click at [522, 447] on button "v" at bounding box center [507, 440] width 48 height 48
click at [572, 321] on button "e" at bounding box center [574, 306] width 48 height 48
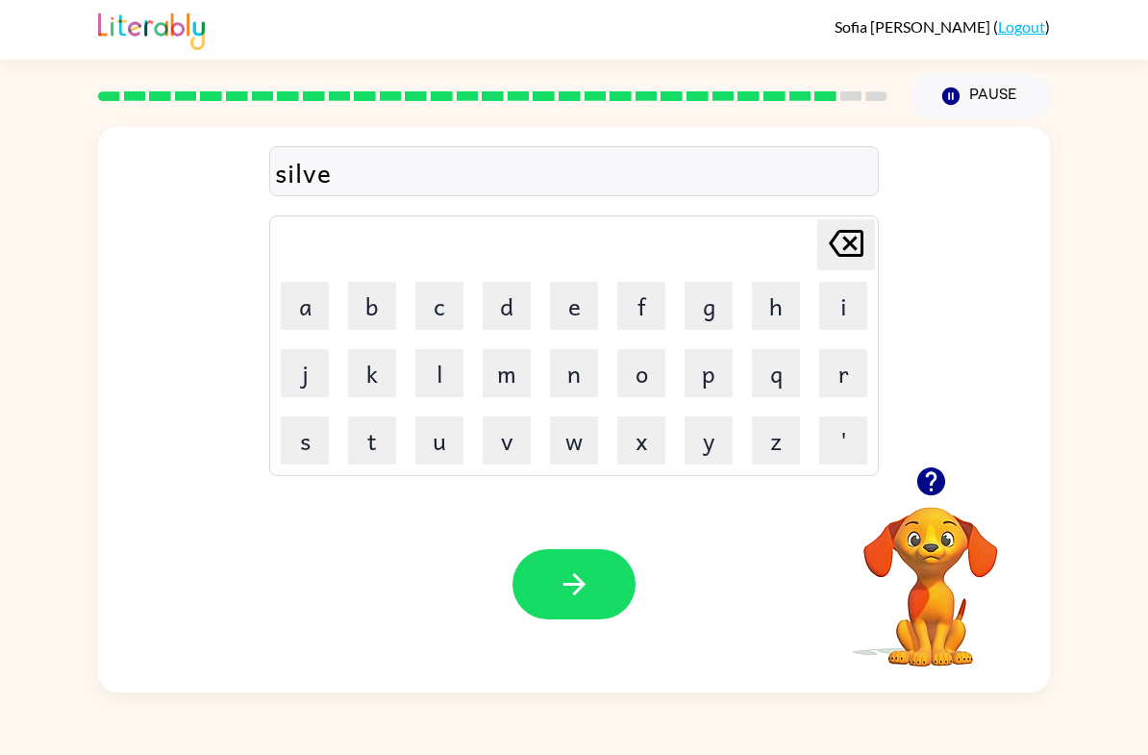
click at [865, 381] on button "r" at bounding box center [843, 373] width 48 height 48
click at [581, 446] on button "w" at bounding box center [574, 440] width 48 height 48
click at [294, 316] on button "a" at bounding box center [305, 306] width 48 height 48
click at [861, 378] on button "r" at bounding box center [843, 373] width 48 height 48
click at [559, 320] on button "e" at bounding box center [574, 306] width 48 height 48
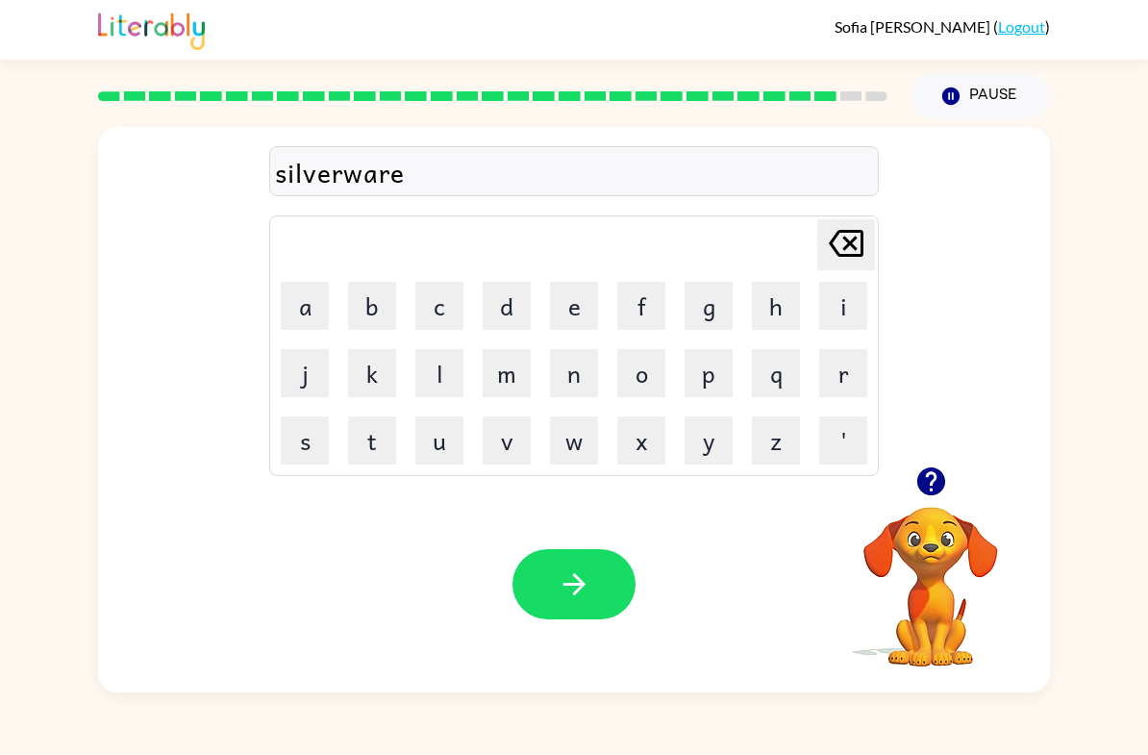
click at [600, 589] on button "button" at bounding box center [574, 584] width 123 height 70
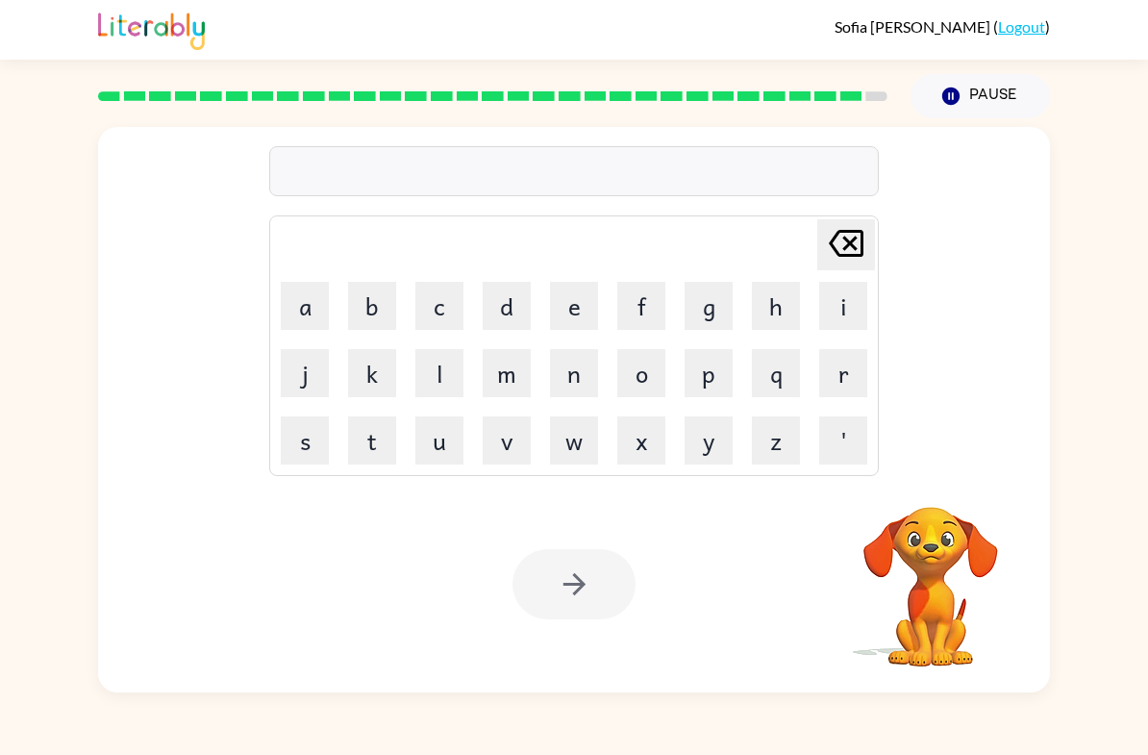
click at [437, 439] on button "u" at bounding box center [439, 440] width 48 height 48
click at [582, 383] on button "n" at bounding box center [574, 373] width 48 height 48
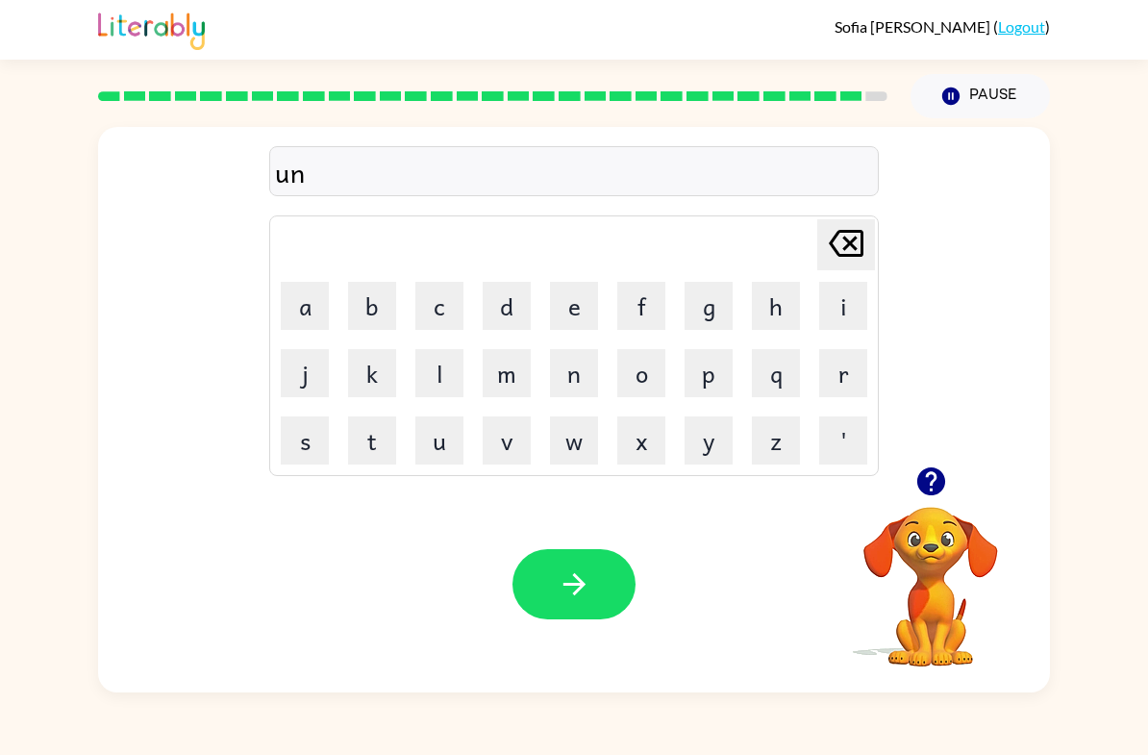
click at [325, 303] on button "a" at bounding box center [305, 306] width 48 height 48
click at [647, 322] on button "f" at bounding box center [641, 306] width 48 height 48
click at [833, 378] on button "r" at bounding box center [843, 373] width 48 height 48
click at [303, 309] on button "a" at bounding box center [305, 306] width 48 height 48
click at [856, 304] on button "i" at bounding box center [843, 306] width 48 height 48
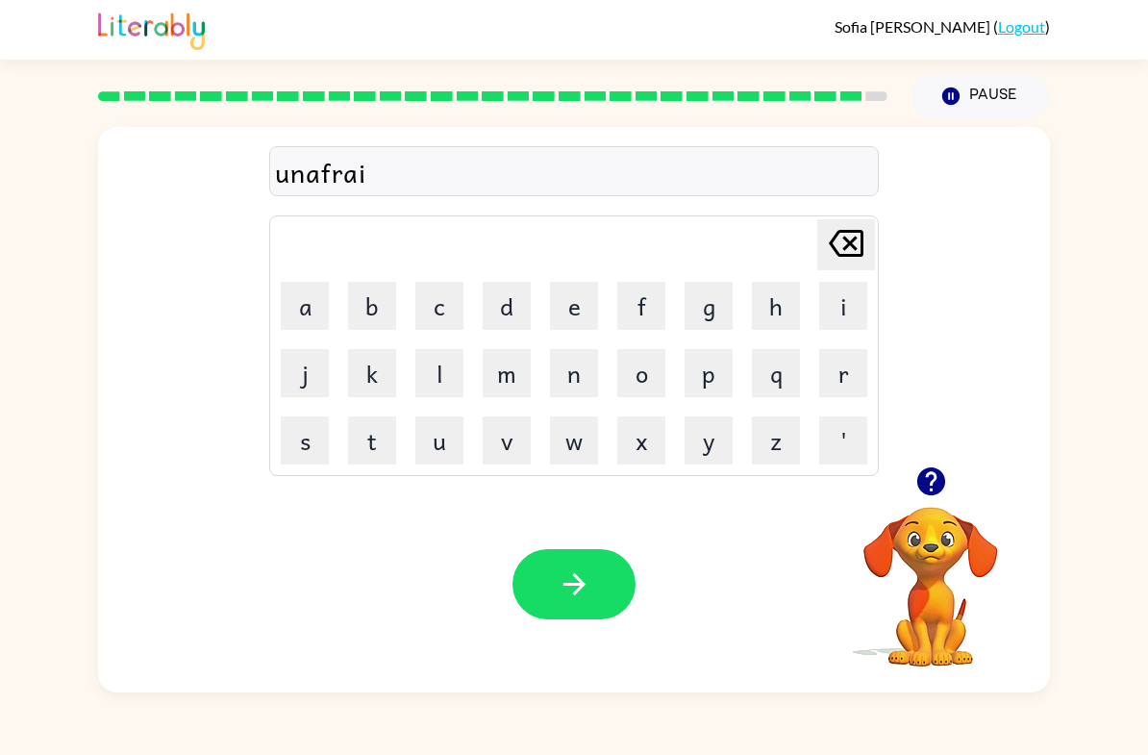
click at [524, 311] on button "d" at bounding box center [507, 306] width 48 height 48
click at [608, 553] on button "button" at bounding box center [574, 584] width 123 height 70
